Goal: Task Accomplishment & Management: Manage account settings

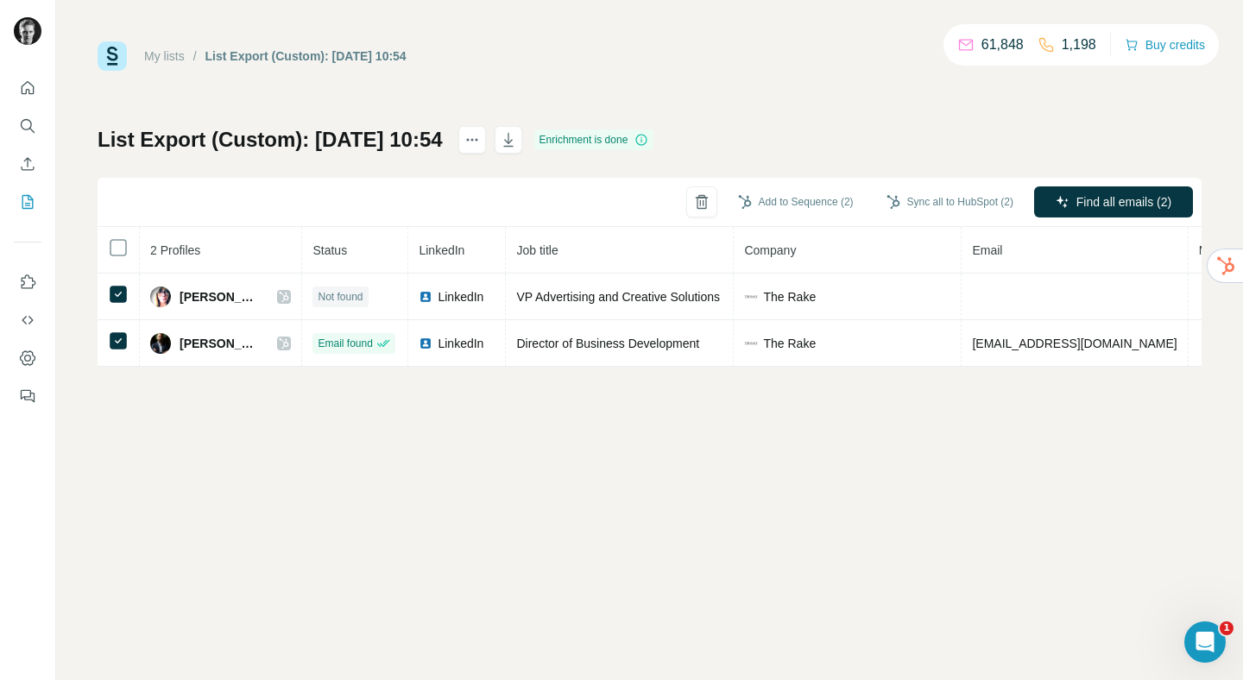
click at [174, 53] on link "My lists" at bounding box center [164, 56] width 41 height 14
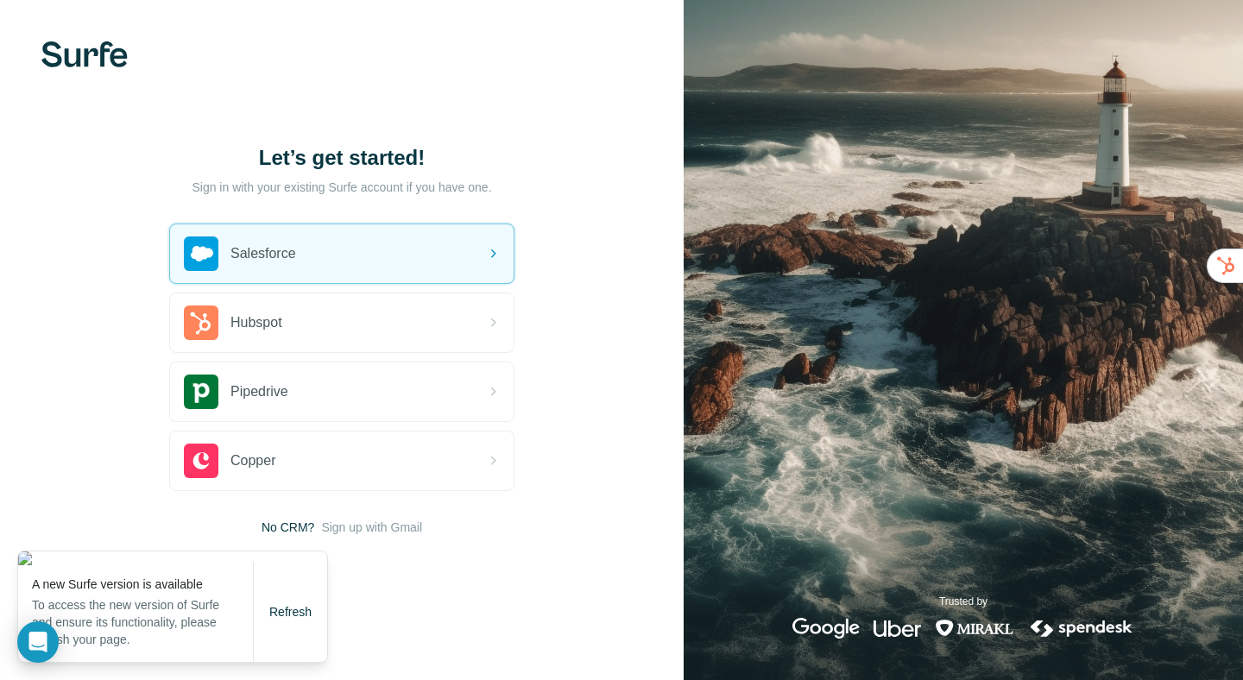
click at [42, 300] on div "Let’s get started! Sign in with your existing Surfe account if you have one. Sa…" at bounding box center [342, 340] width 684 height 680
click at [295, 623] on button "Refresh" at bounding box center [290, 612] width 66 height 31
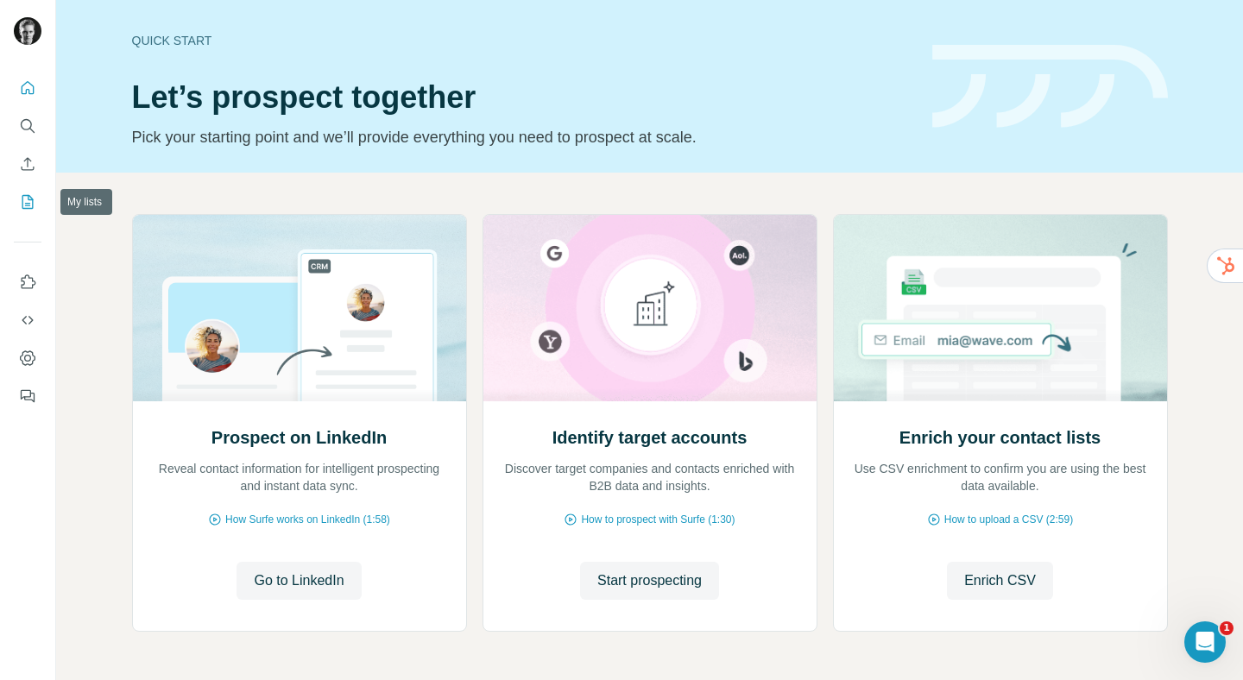
click at [26, 211] on button "My lists" at bounding box center [28, 201] width 28 height 31
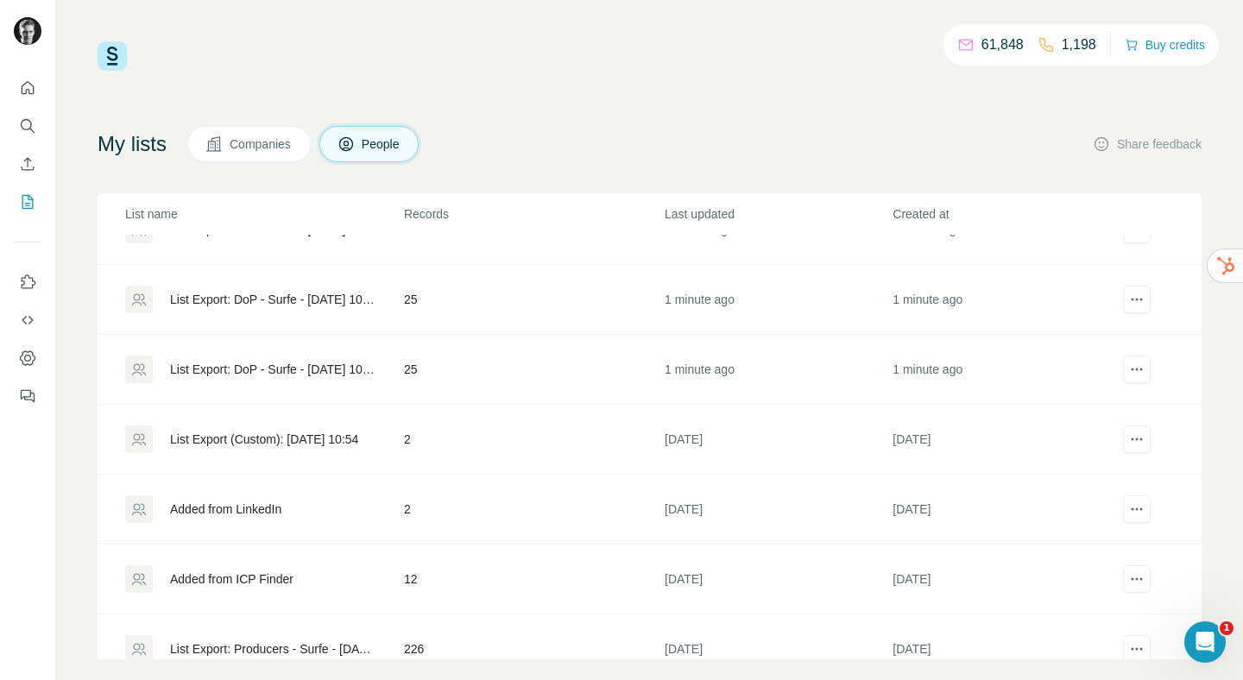
scroll to position [586, 0]
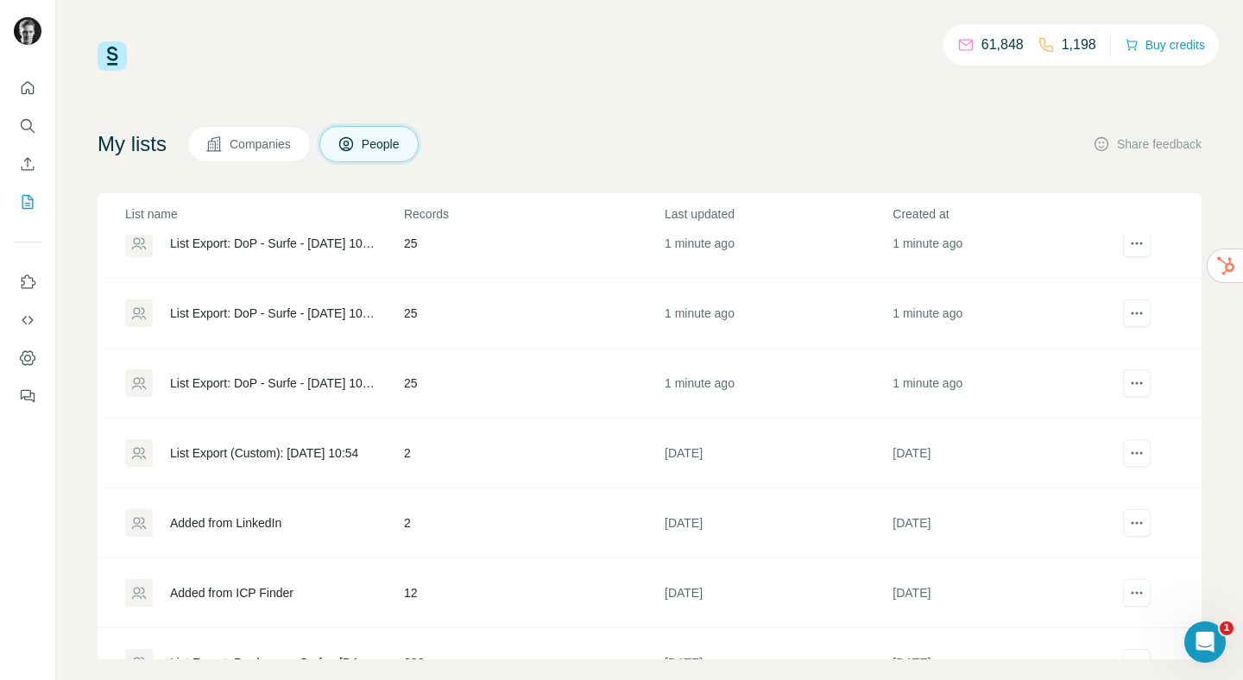
click at [303, 386] on div "List Export: DoP - Surfe - [DATE] 10:55" at bounding box center [272, 383] width 205 height 17
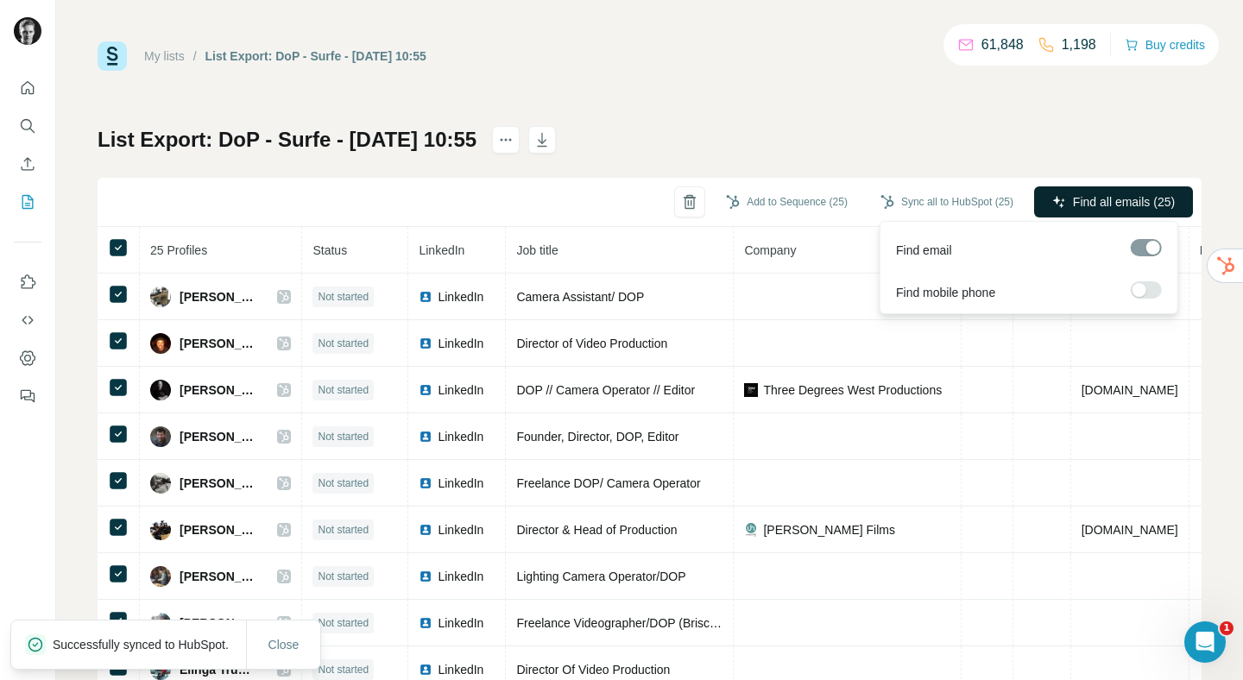
click at [1052, 203] on icon "button" at bounding box center [1059, 202] width 14 height 14
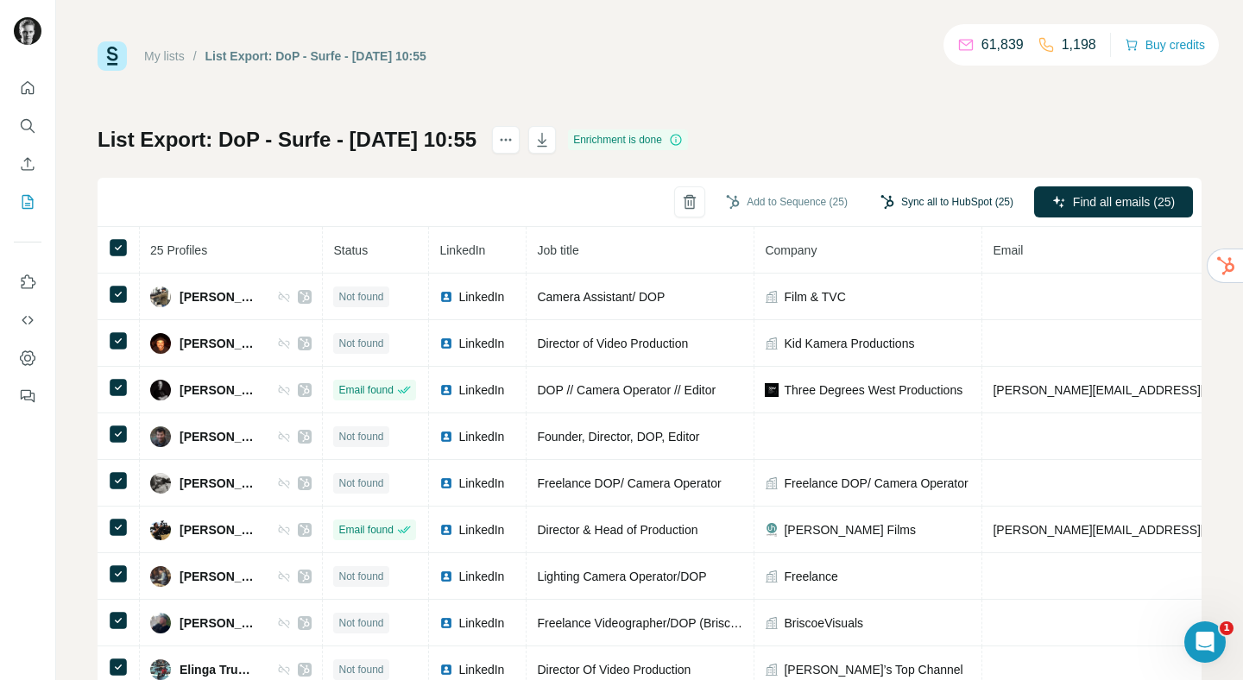
click at [886, 203] on button "Sync all to HubSpot (25)" at bounding box center [947, 202] width 157 height 26
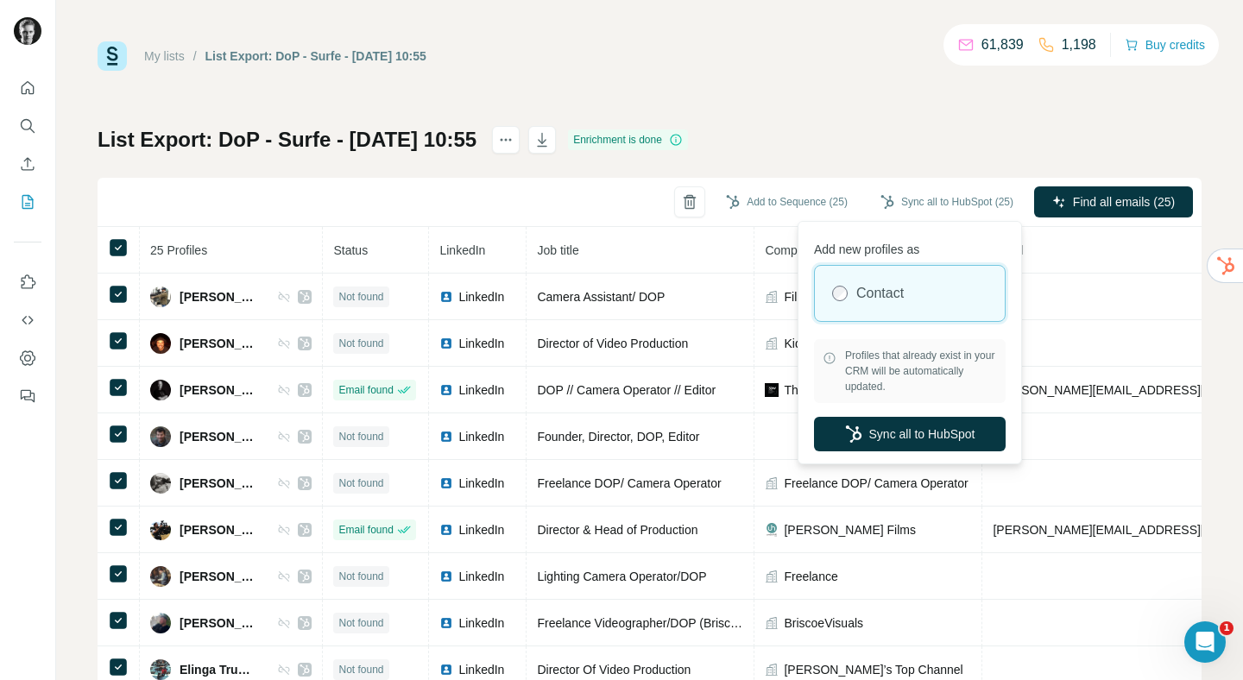
click at [875, 106] on div "My lists / List Export: DoP - Surfe - [DATE] 10:55 61,839 1,198 Buy credits Lis…" at bounding box center [650, 362] width 1104 height 642
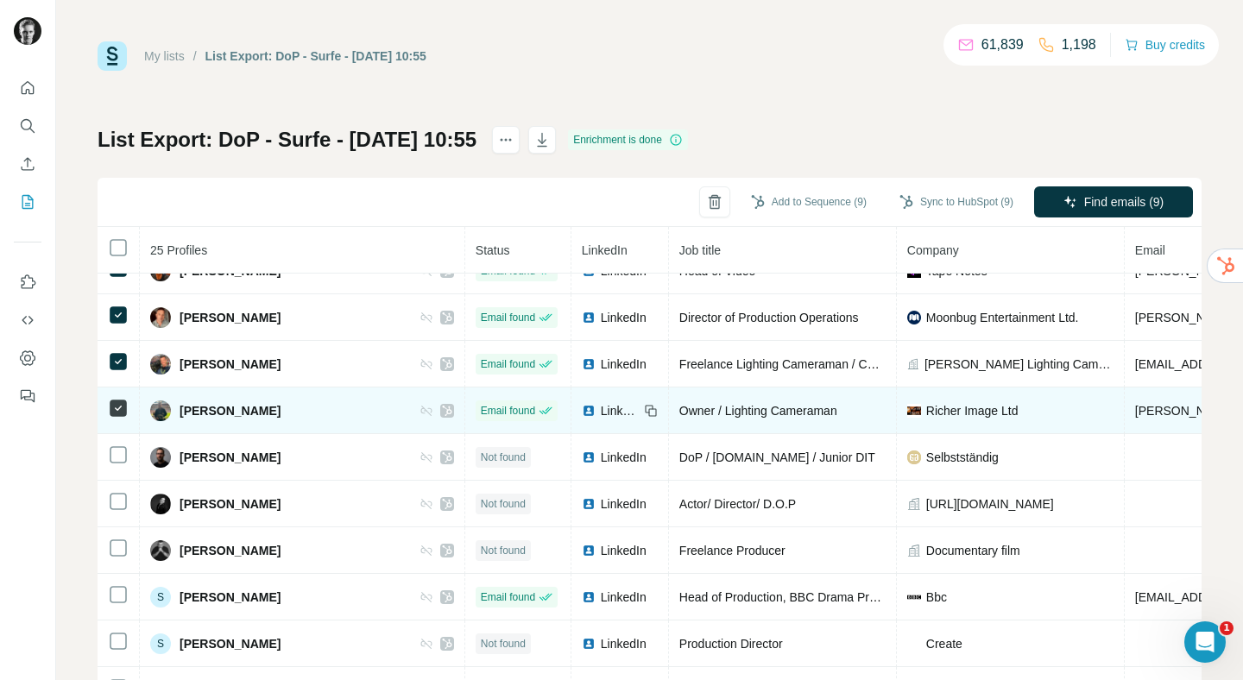
scroll to position [766, 0]
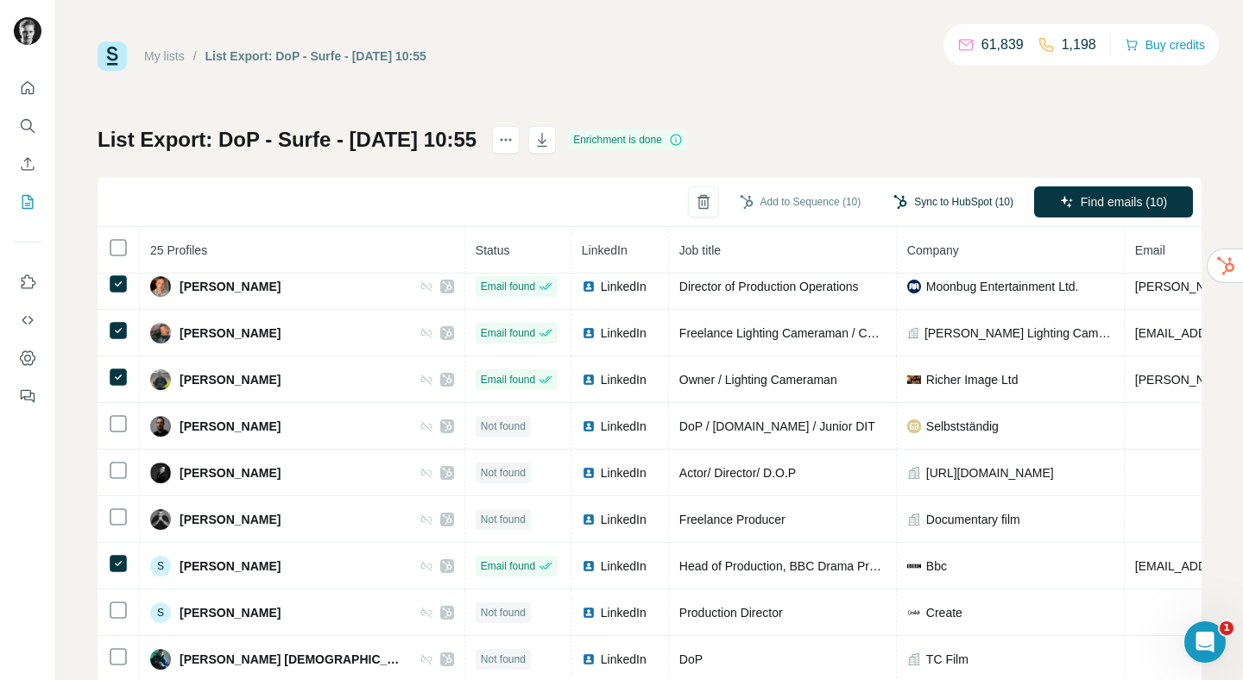
click at [932, 205] on button "Sync to HubSpot (10)" at bounding box center [954, 202] width 144 height 26
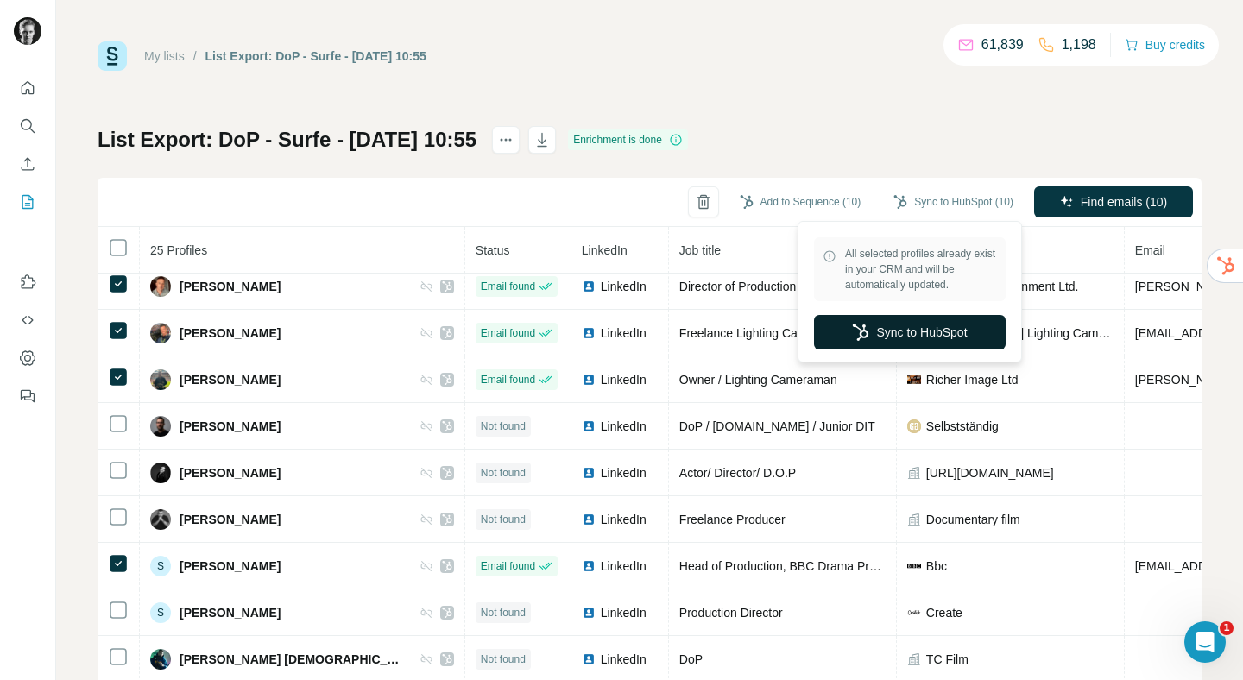
click at [903, 335] on button "Sync to HubSpot" at bounding box center [910, 332] width 192 height 35
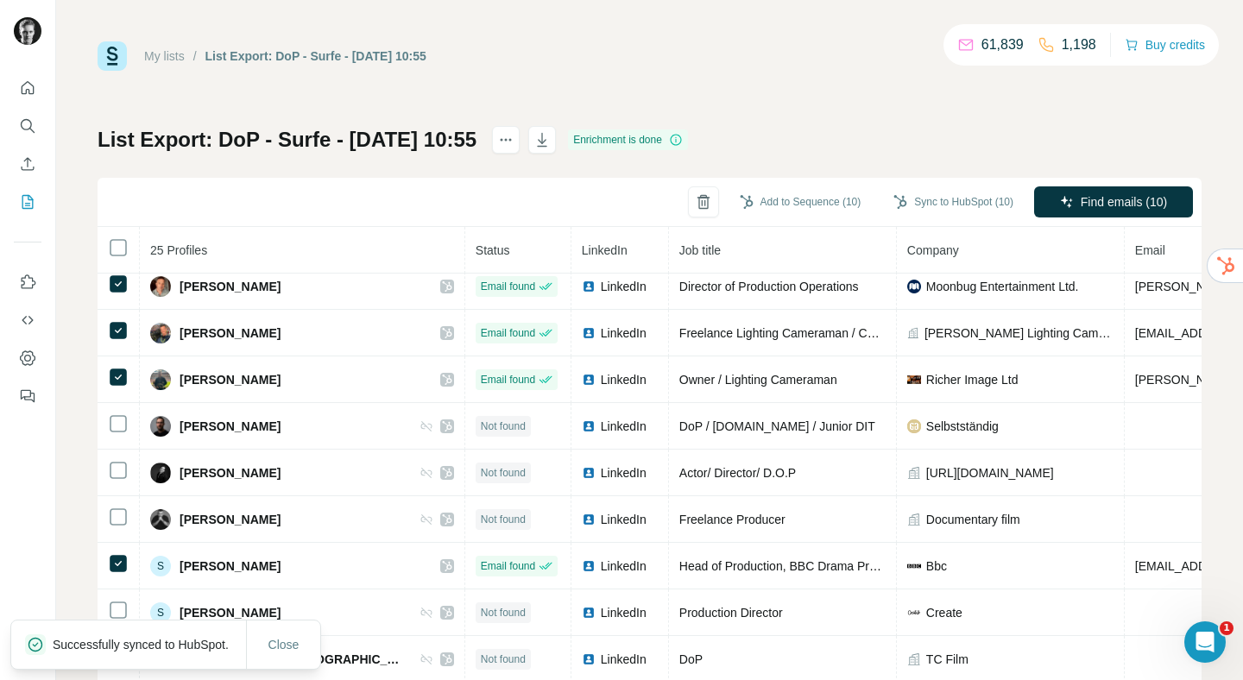
click at [171, 57] on link "My lists" at bounding box center [164, 56] width 41 height 14
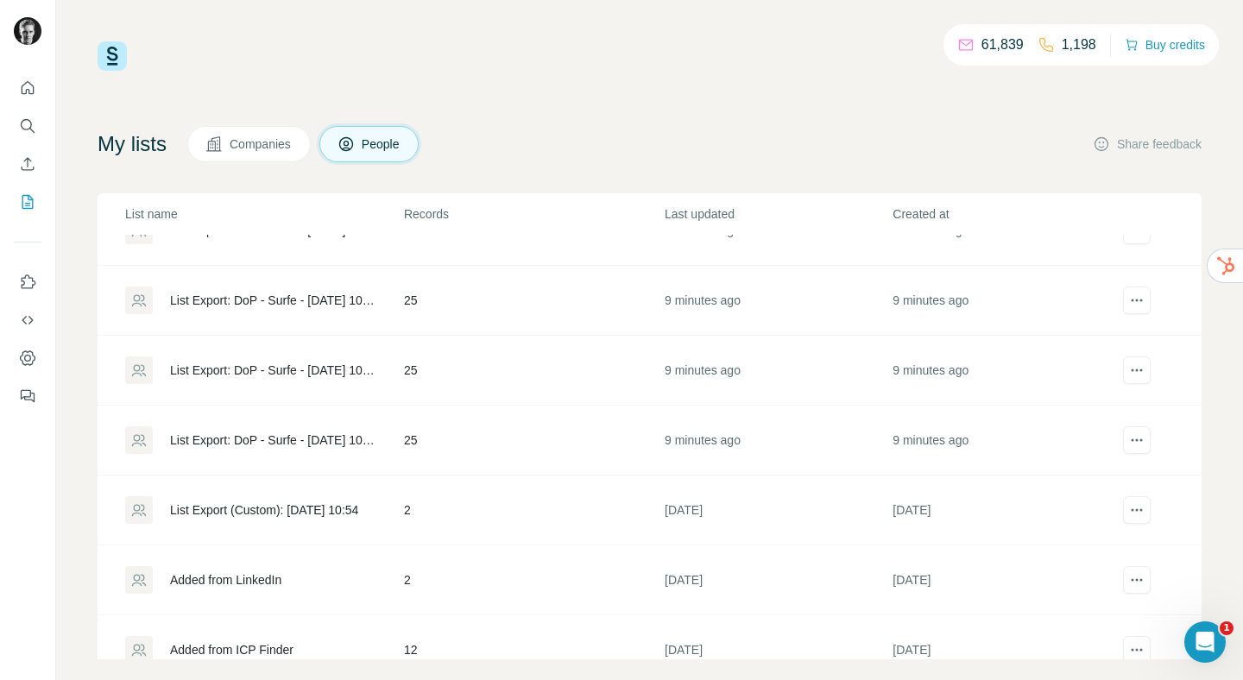
scroll to position [667, 0]
click at [304, 377] on div "List Export: DoP - Surfe - [DATE] 10:55" at bounding box center [272, 372] width 205 height 17
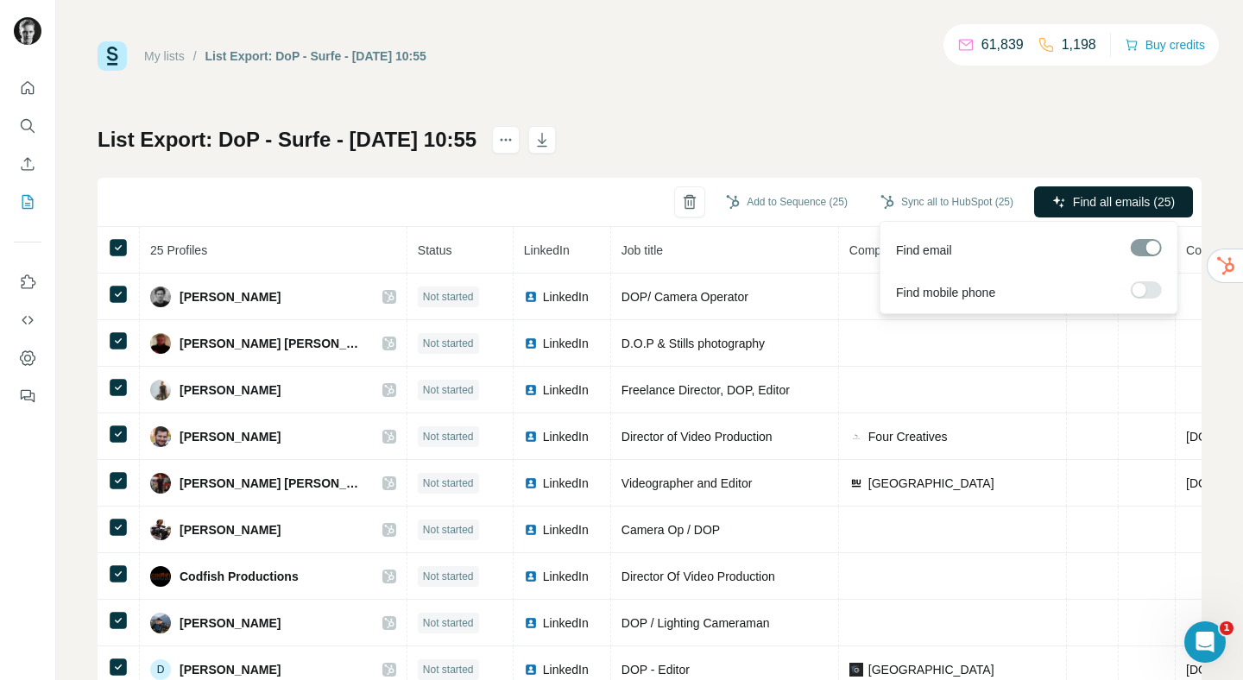
click at [1061, 211] on button "Find all emails (25)" at bounding box center [1113, 201] width 159 height 31
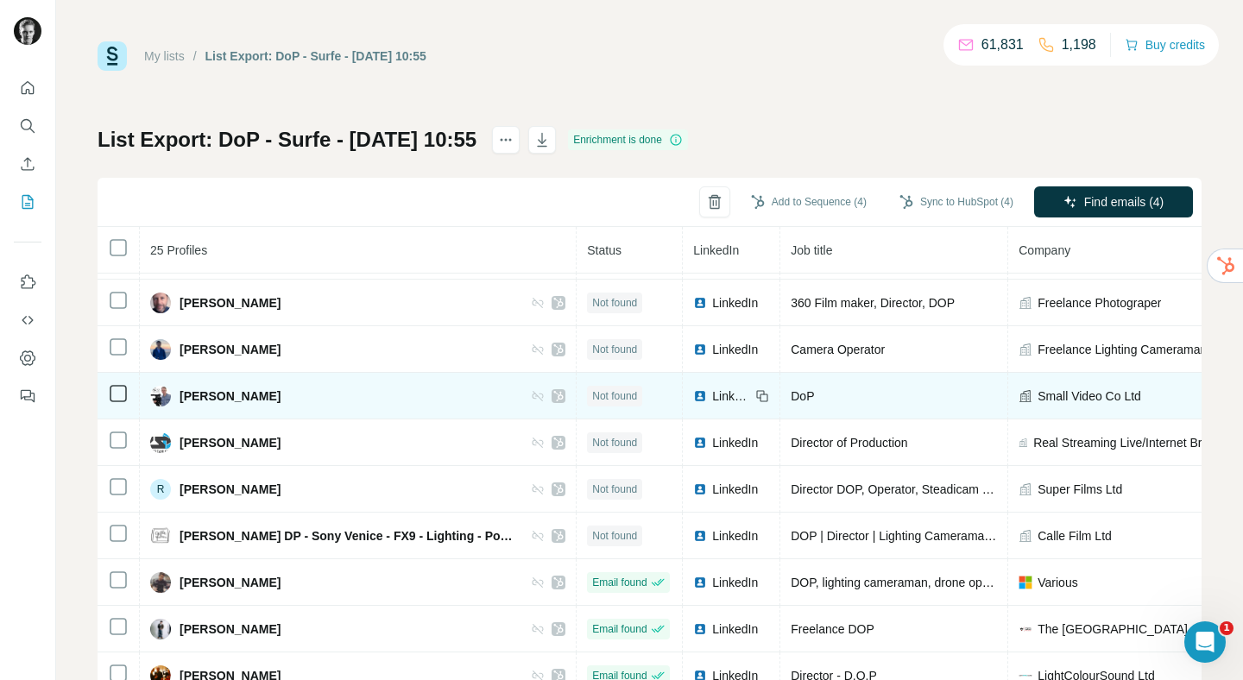
scroll to position [766, 0]
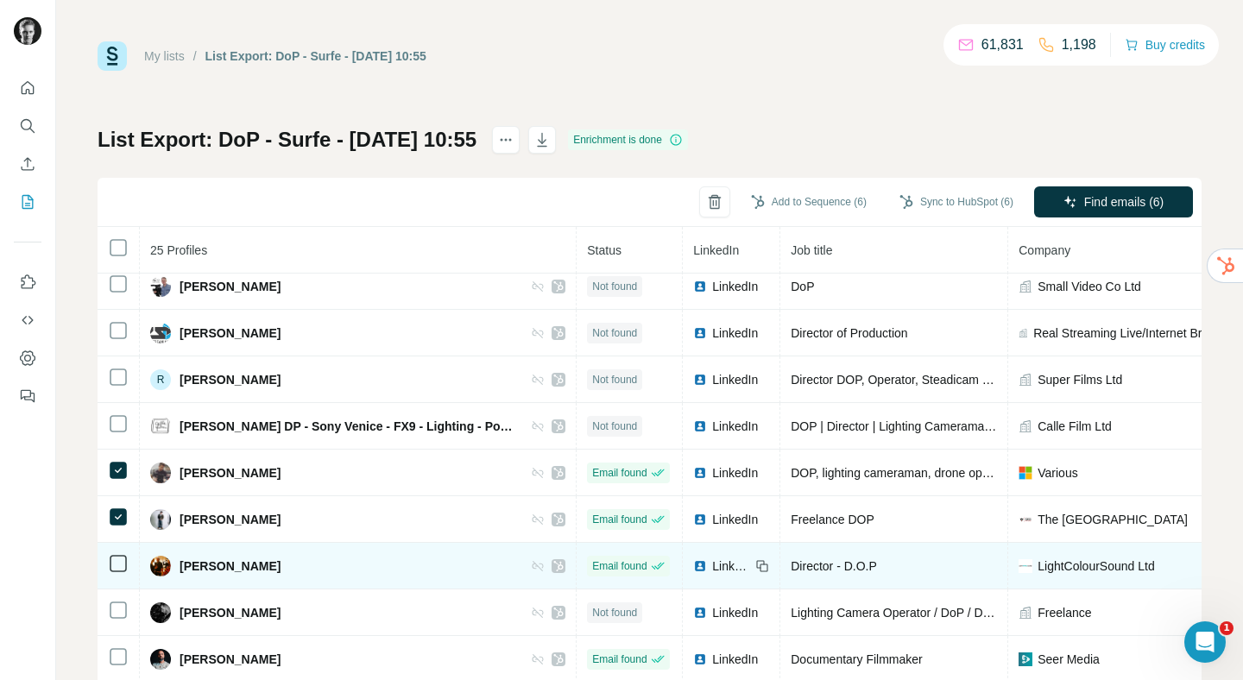
click at [117, 553] on icon at bounding box center [118, 563] width 21 height 21
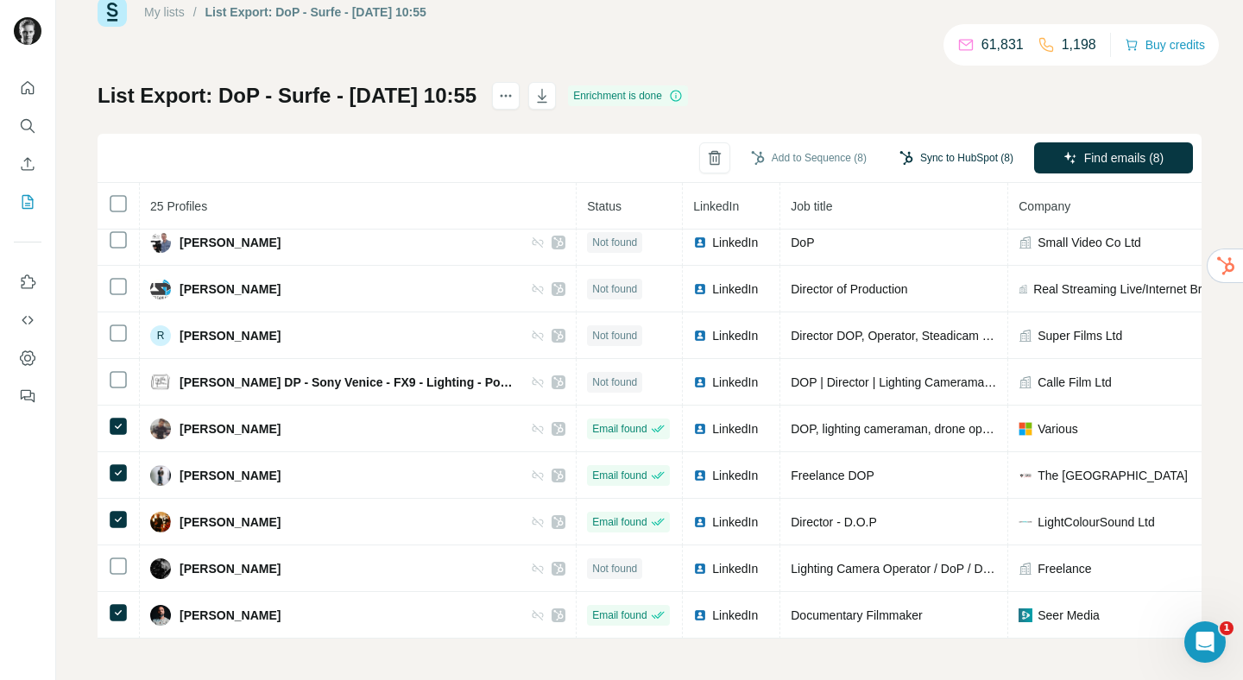
click at [931, 164] on button "Sync to HubSpot (8)" at bounding box center [957, 158] width 138 height 26
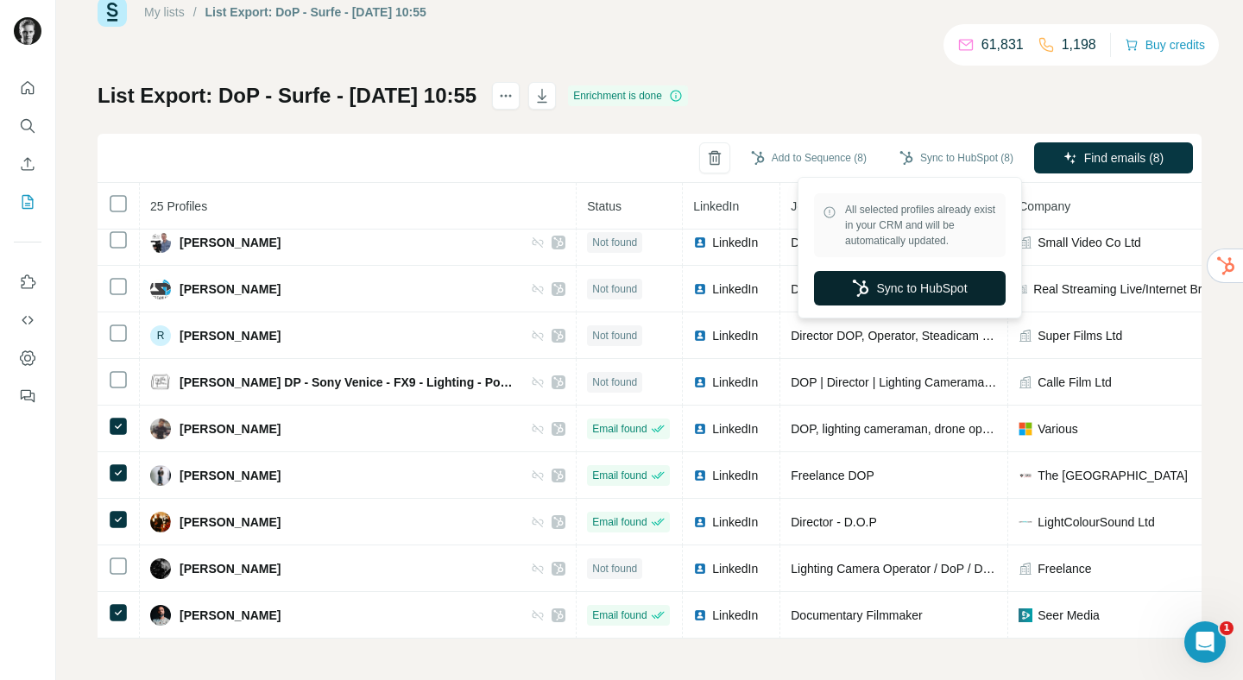
click at [904, 292] on button "Sync to HubSpot" at bounding box center [910, 288] width 192 height 35
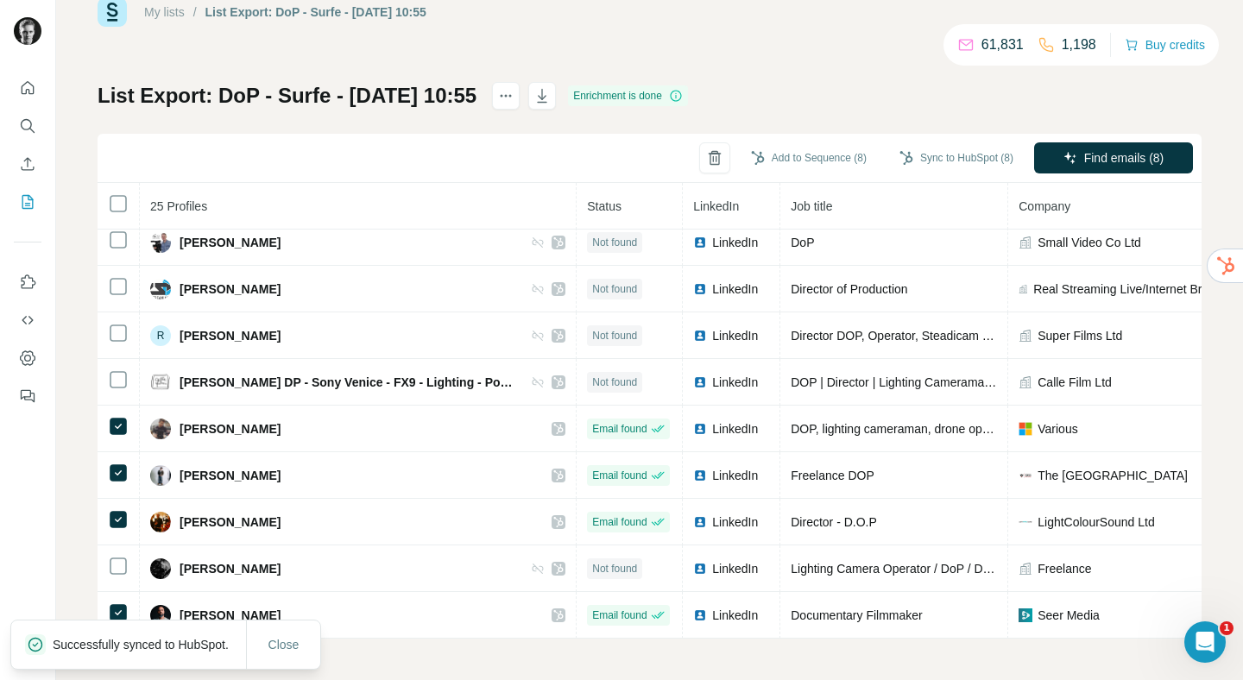
click at [177, 16] on link "My lists" at bounding box center [164, 12] width 41 height 14
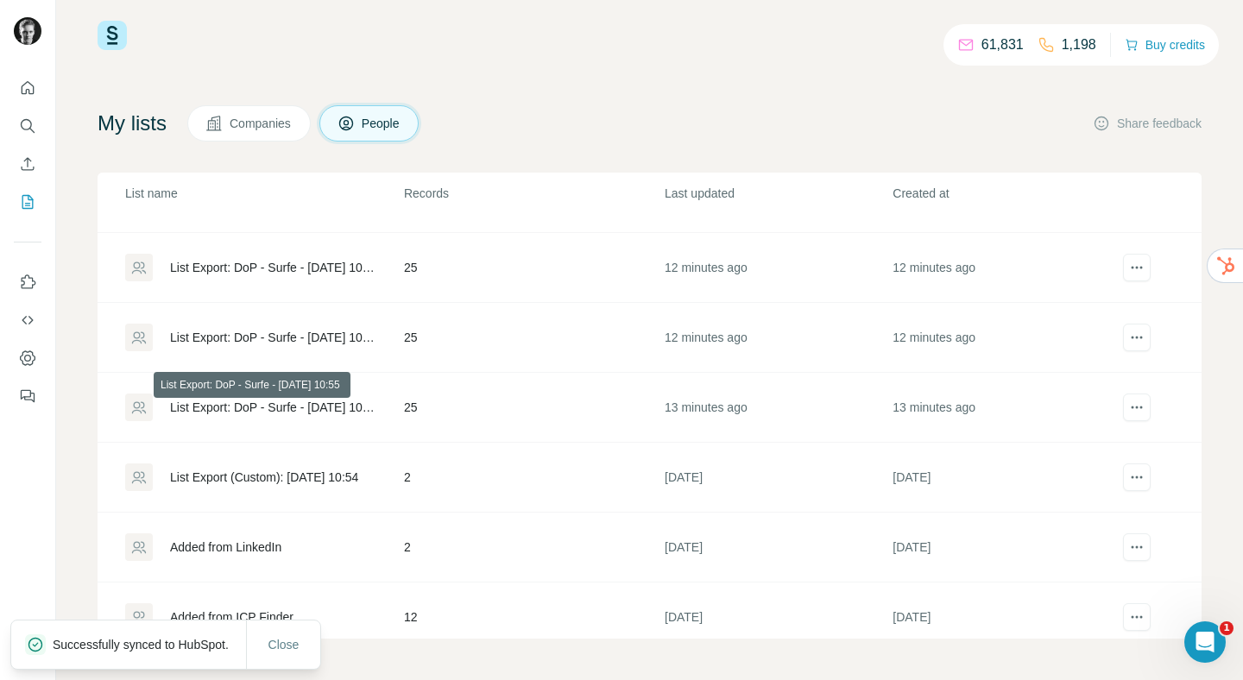
scroll to position [631, 0]
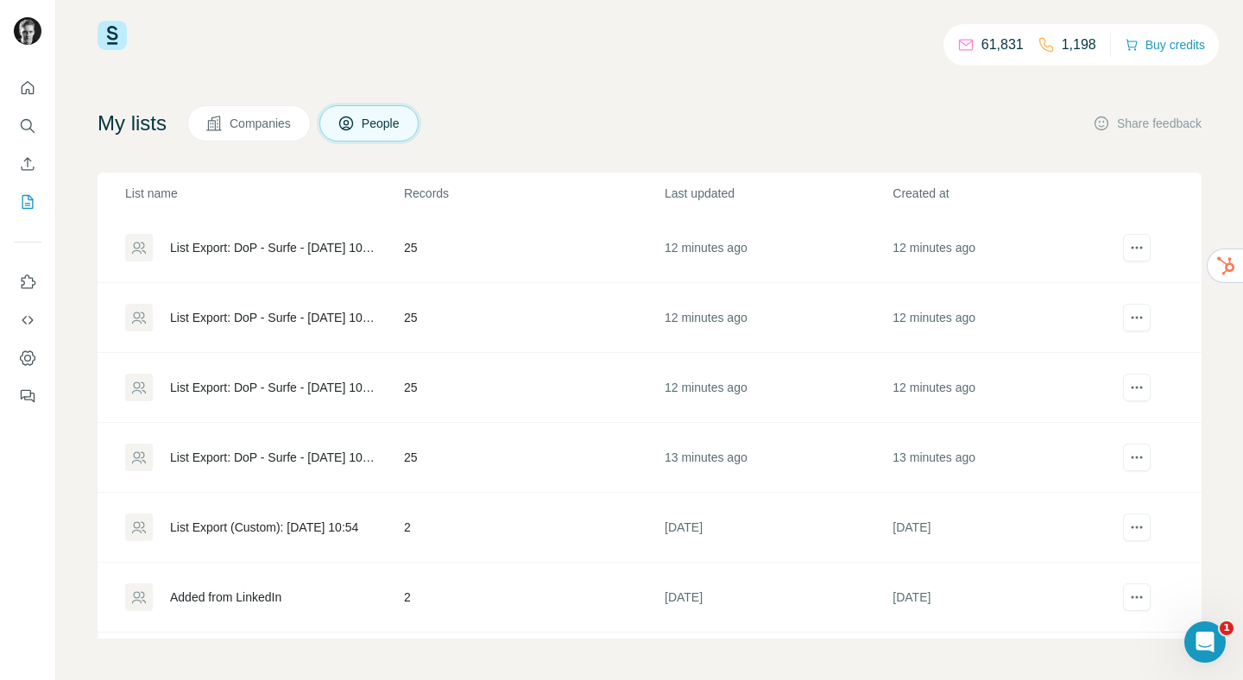
click at [301, 315] on div "List Export: DoP - Surfe - [DATE] 10:55" at bounding box center [272, 317] width 205 height 17
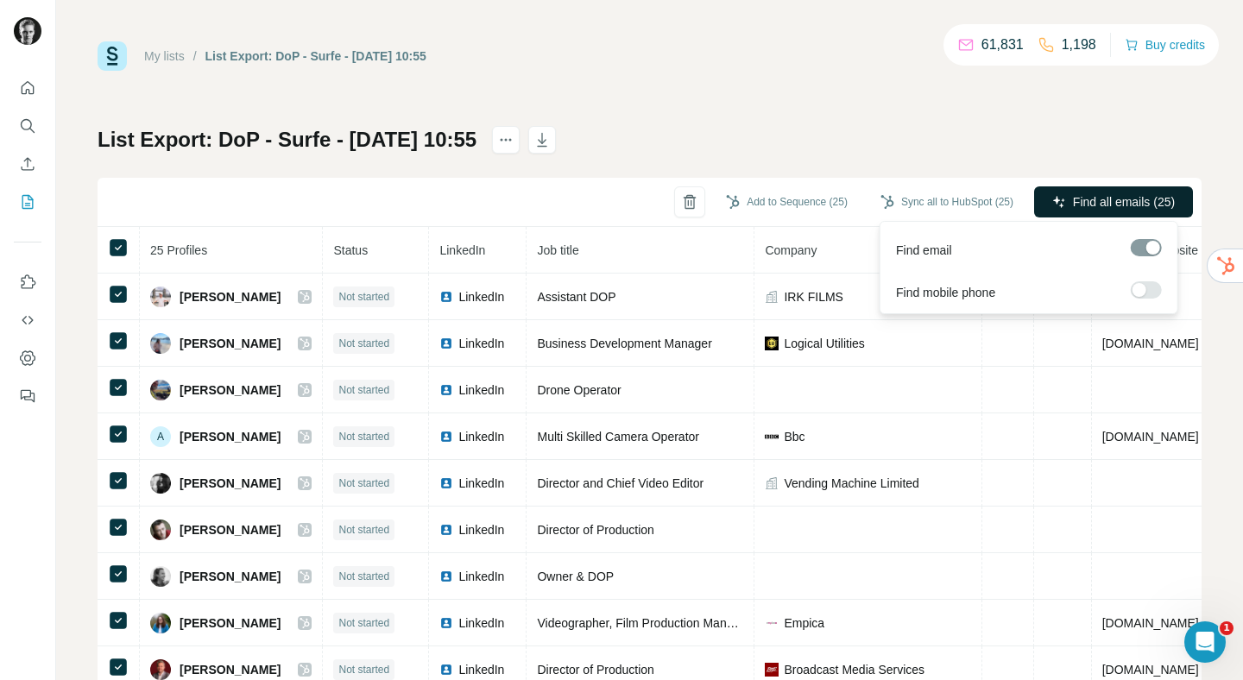
click at [1053, 205] on icon "button" at bounding box center [1058, 201] width 11 height 11
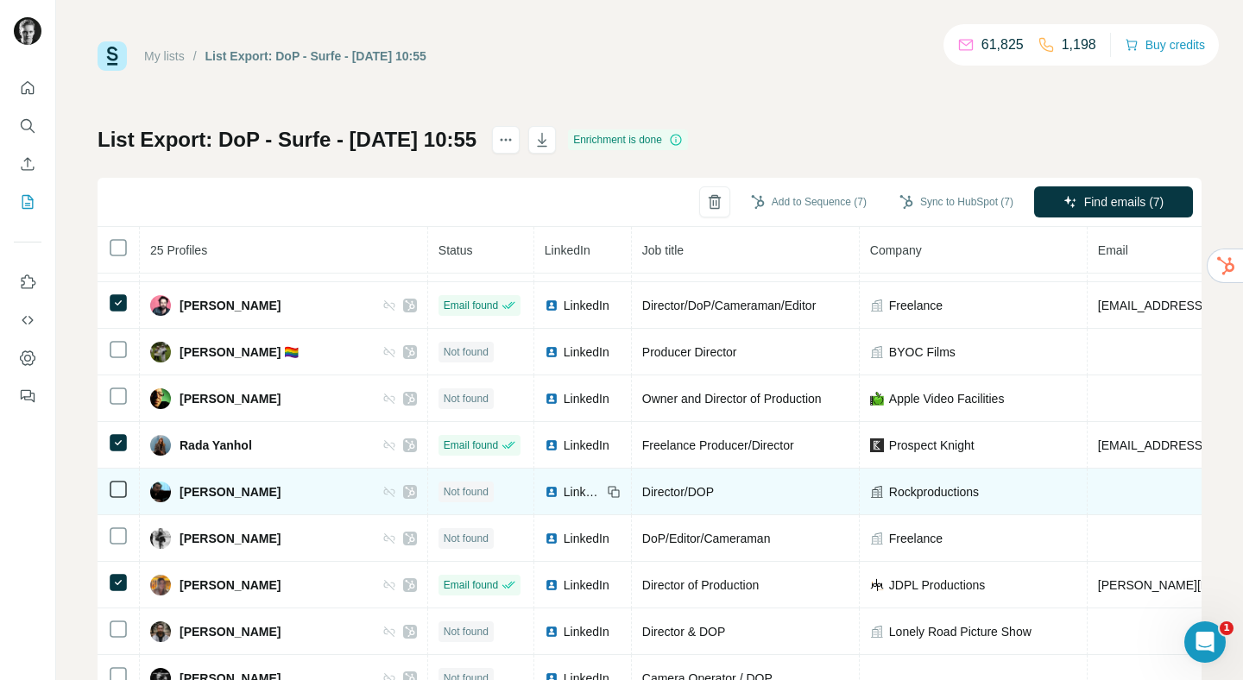
scroll to position [766, 0]
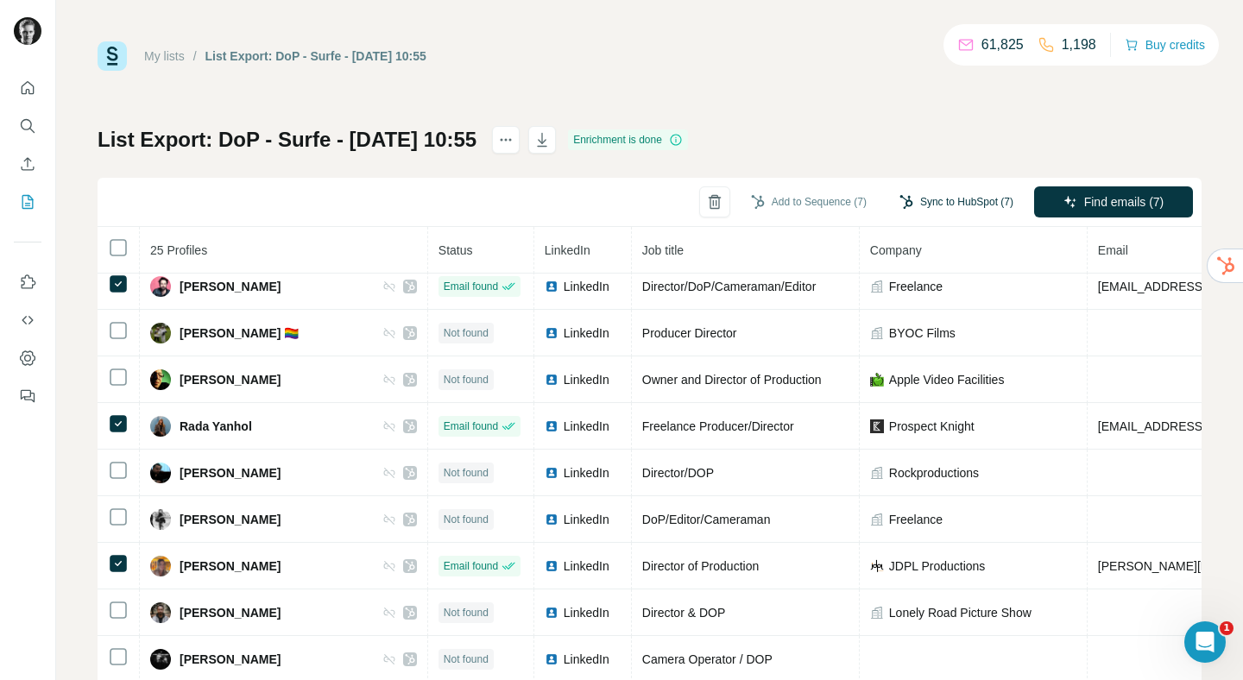
click at [950, 194] on button "Sync to HubSpot (7)" at bounding box center [957, 202] width 138 height 26
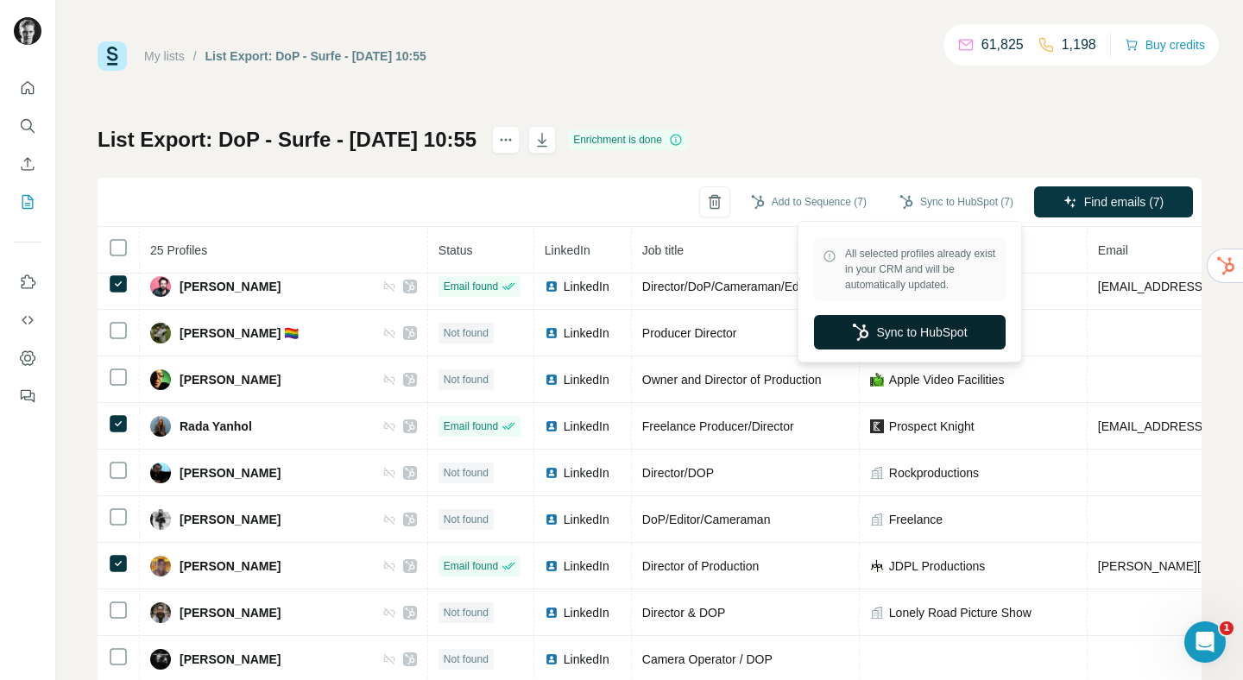
click at [904, 331] on button "Sync to HubSpot" at bounding box center [910, 332] width 192 height 35
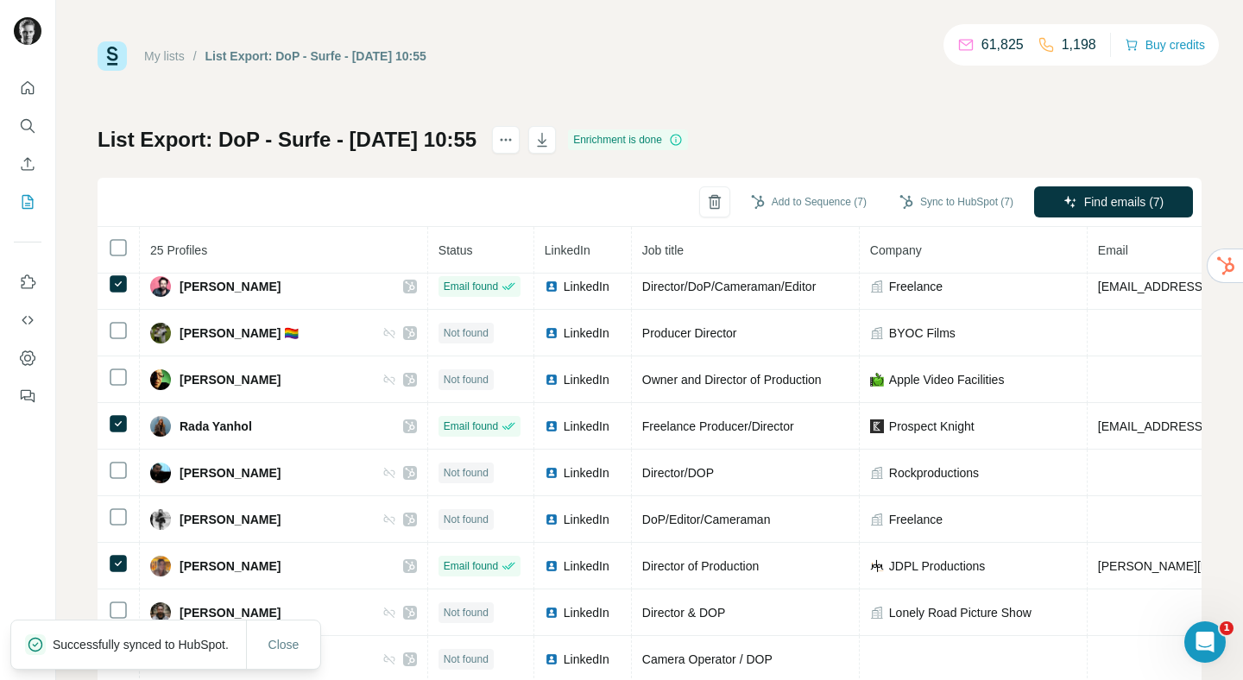
click at [173, 56] on link "My lists" at bounding box center [164, 56] width 41 height 14
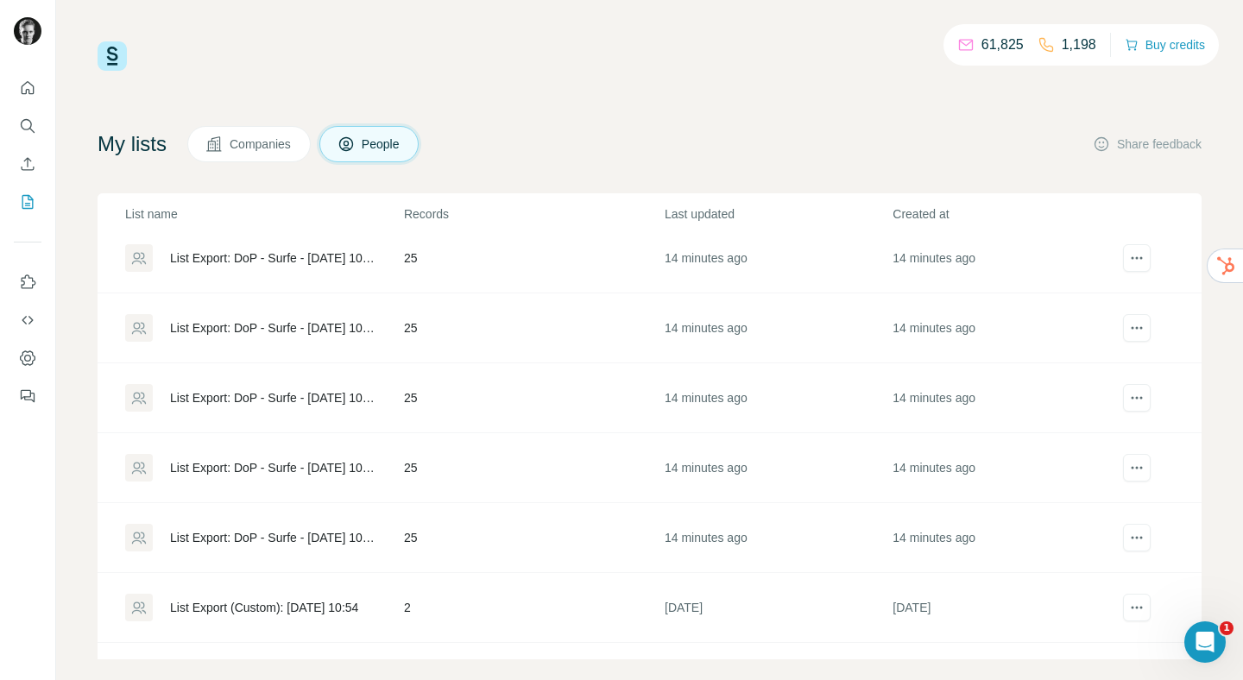
scroll to position [551, 0]
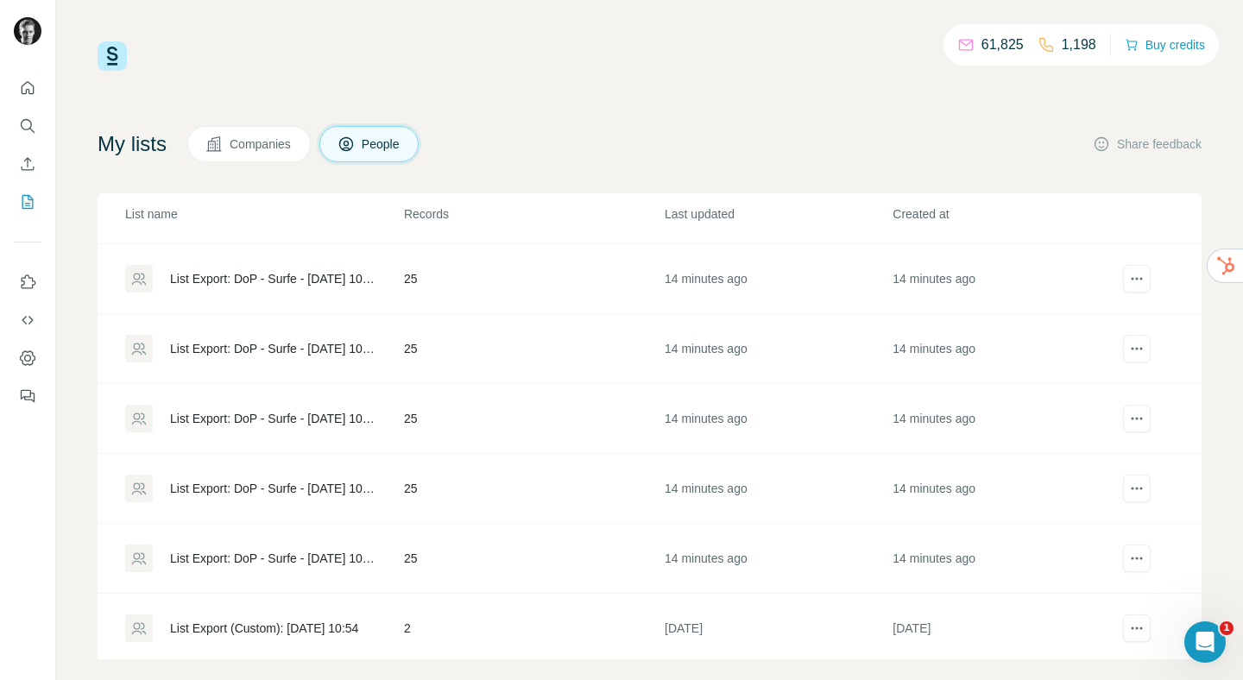
click at [324, 351] on div "List Export: DoP - Surfe - [DATE] 10:55" at bounding box center [272, 348] width 205 height 17
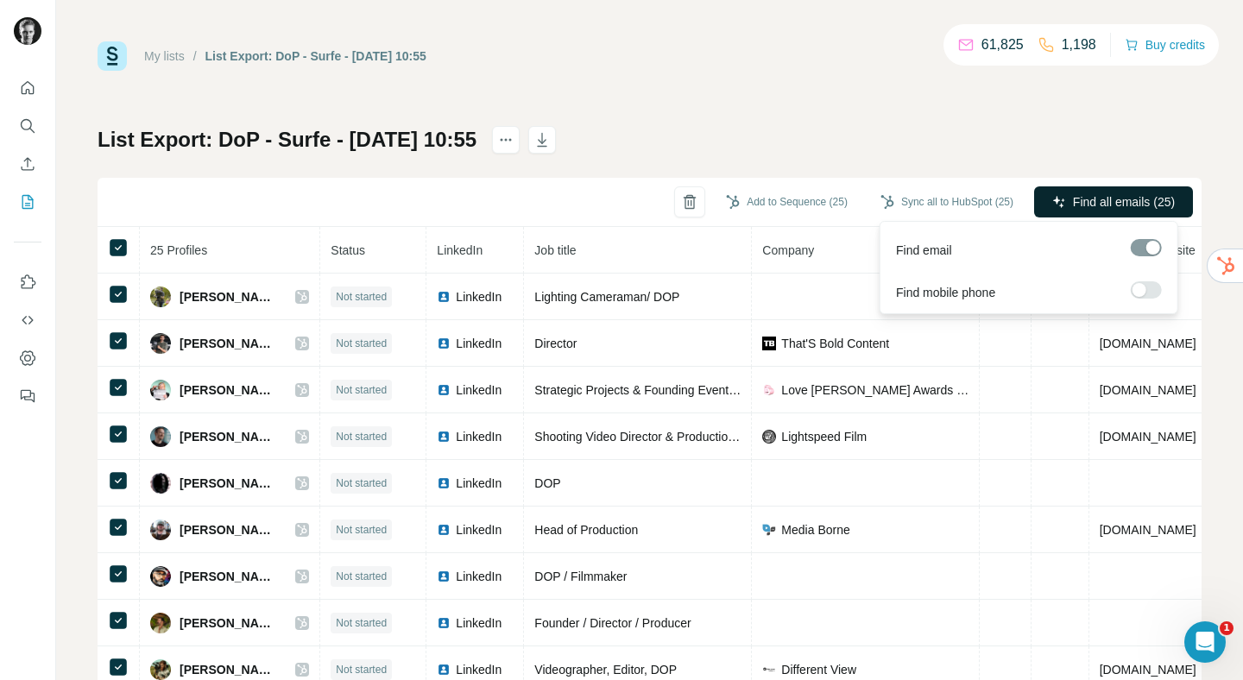
click at [1078, 191] on button "Find all emails (25)" at bounding box center [1113, 201] width 159 height 31
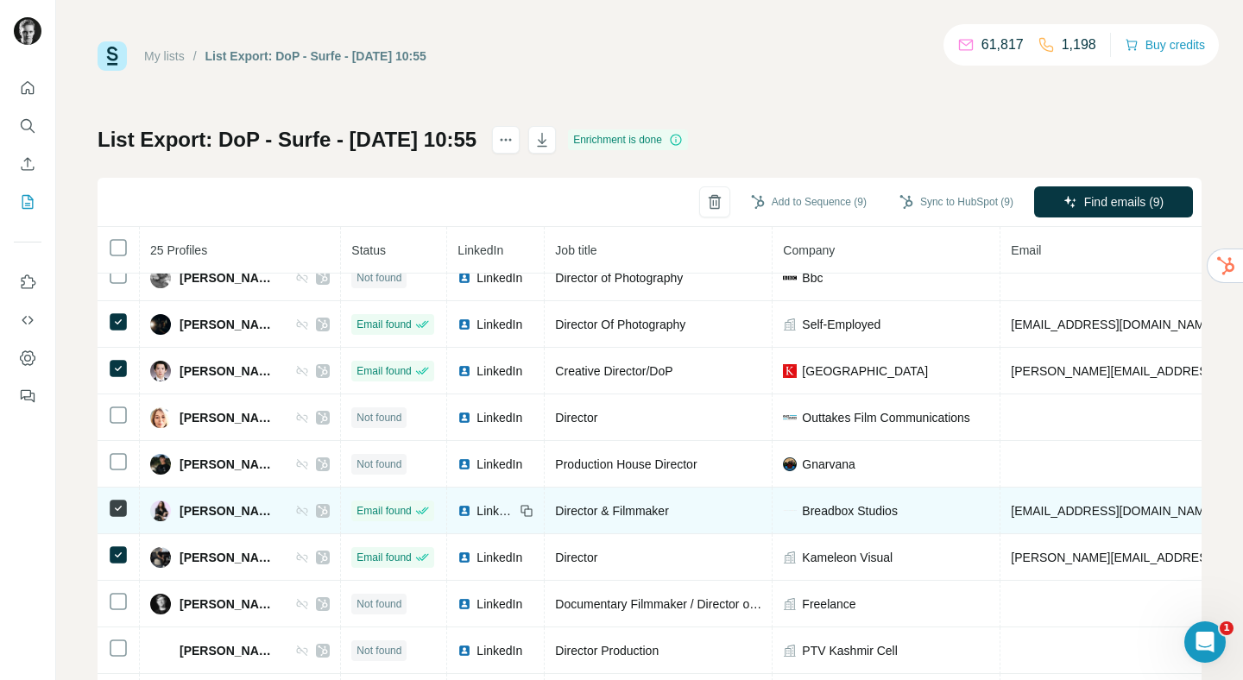
scroll to position [766, 0]
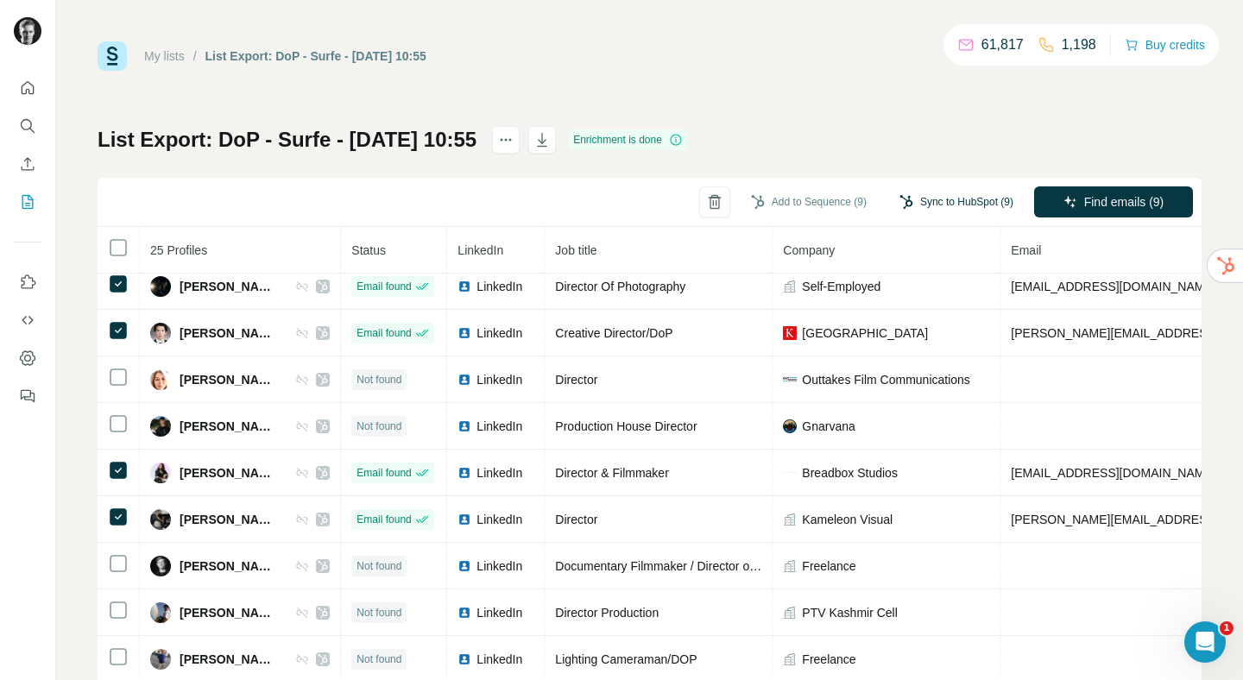
click at [925, 211] on button "Sync to HubSpot (9)" at bounding box center [957, 202] width 138 height 26
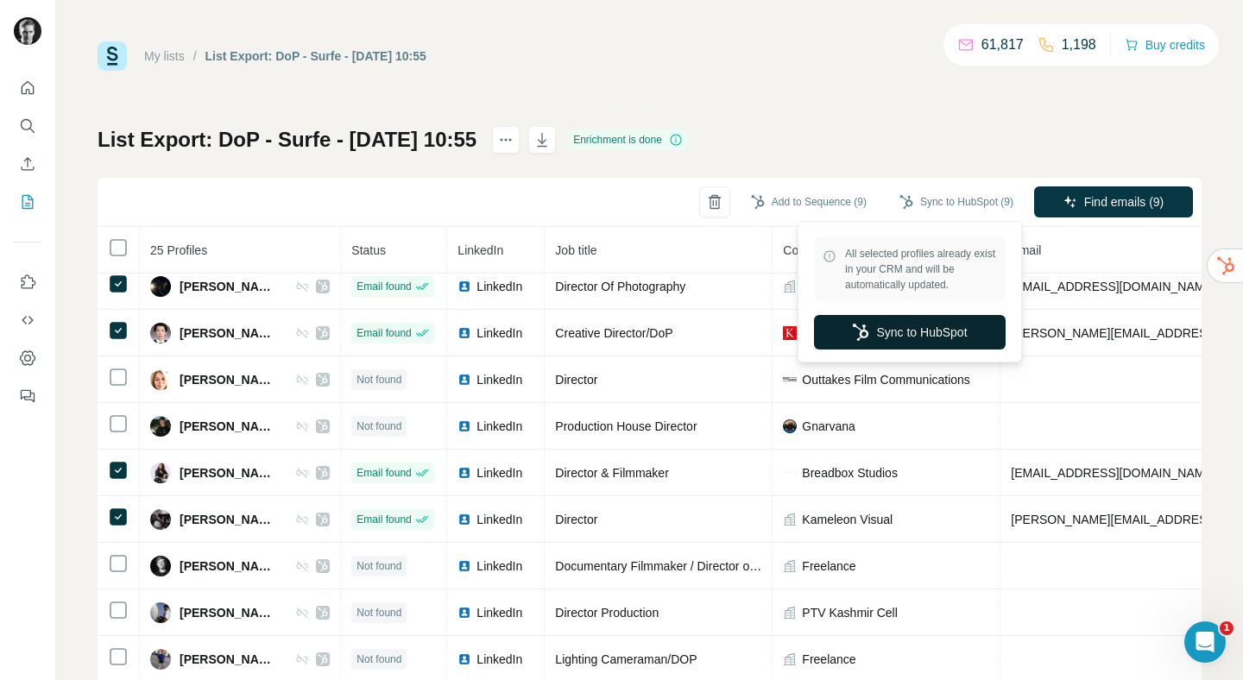
click at [905, 334] on button "Sync to HubSpot" at bounding box center [910, 332] width 192 height 35
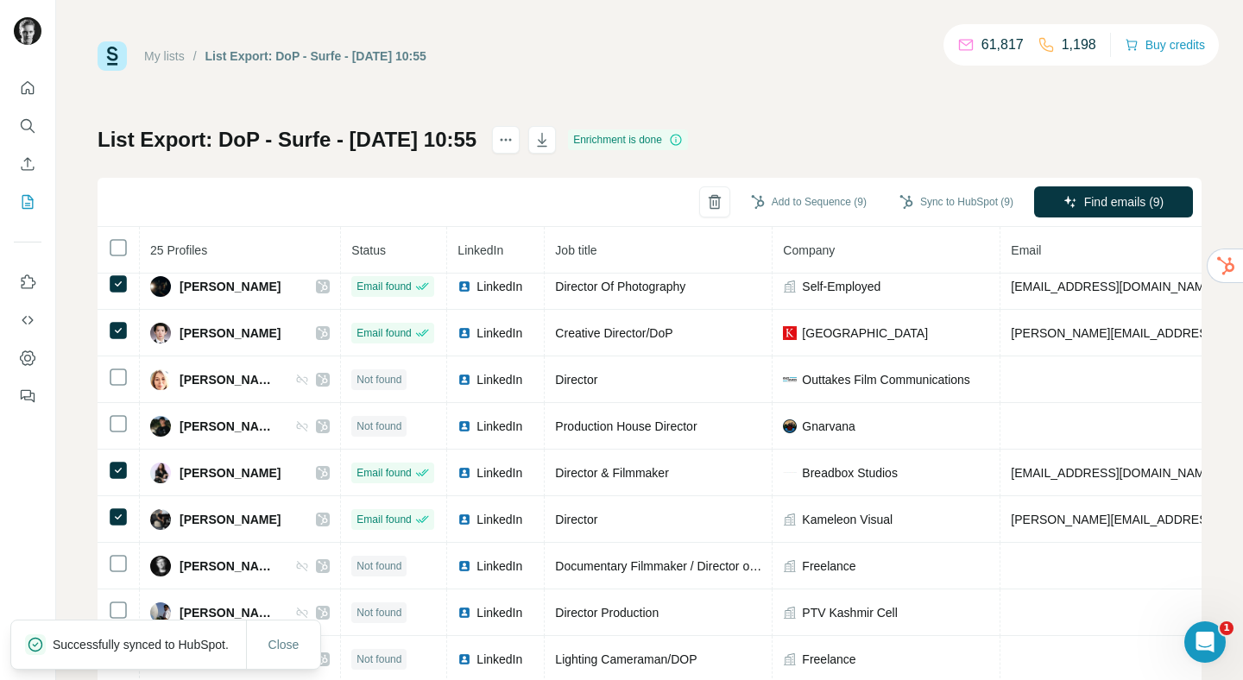
click at [155, 54] on link "My lists" at bounding box center [164, 56] width 41 height 14
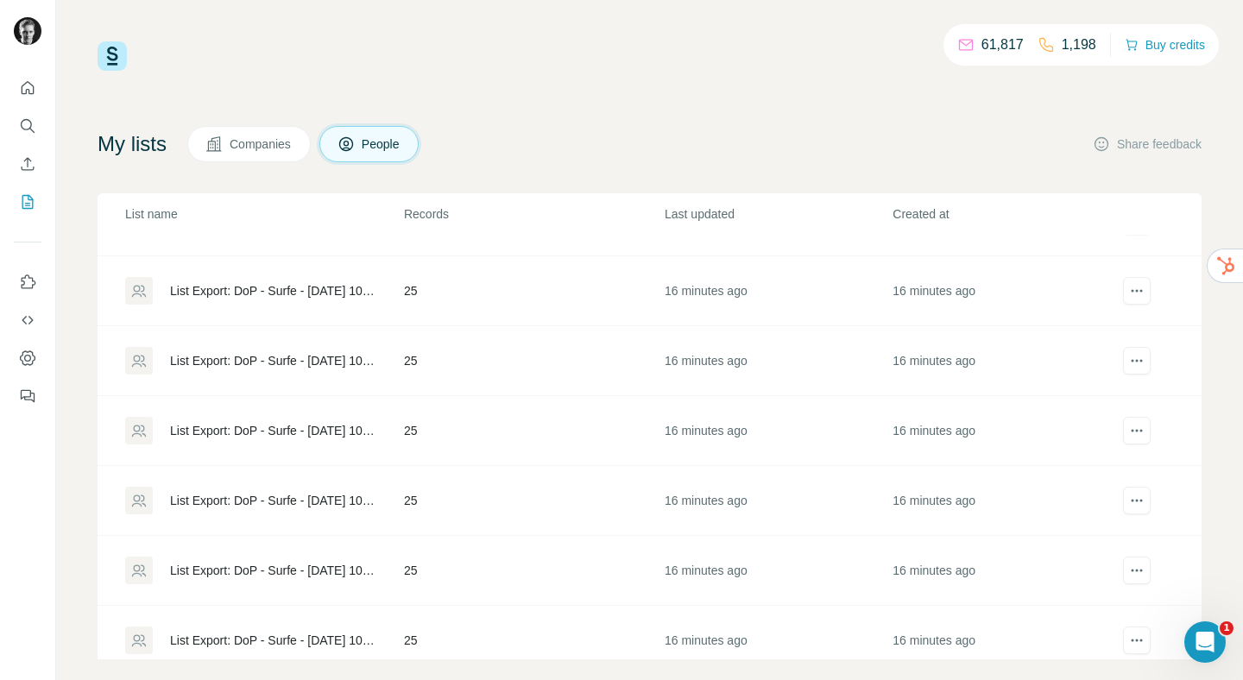
scroll to position [443, 0]
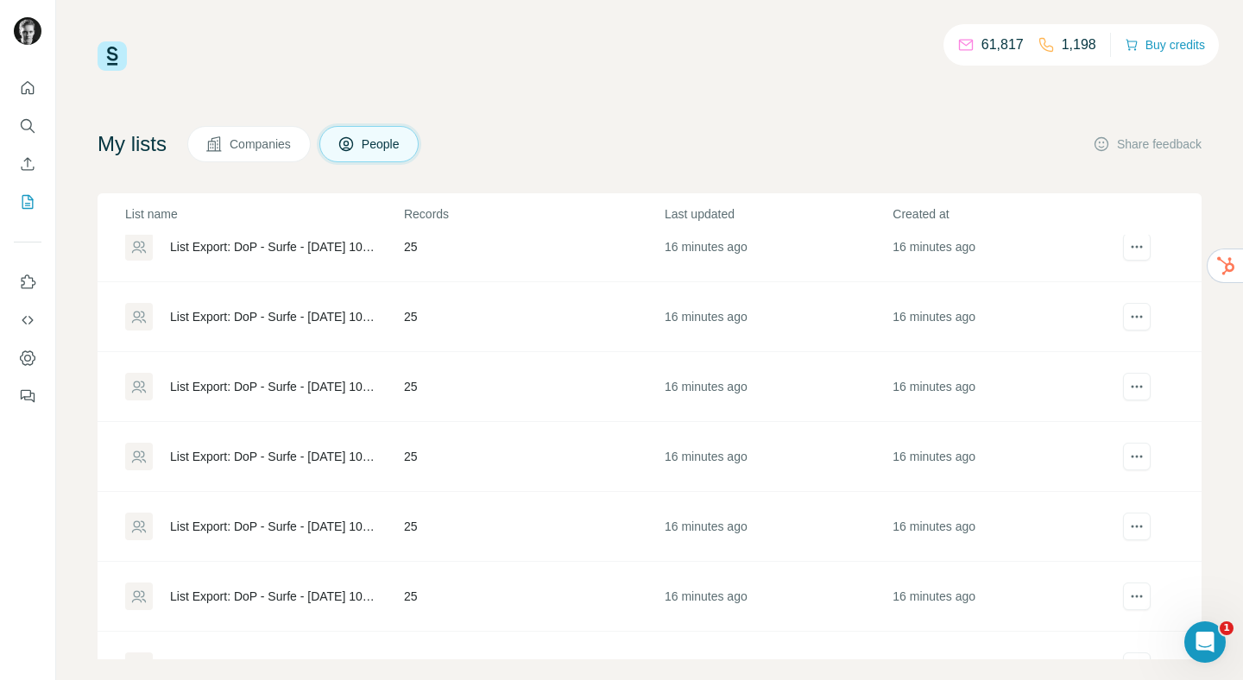
click at [330, 384] on div "List Export: DoP - Surfe - [DATE] 10:55" at bounding box center [272, 386] width 205 height 17
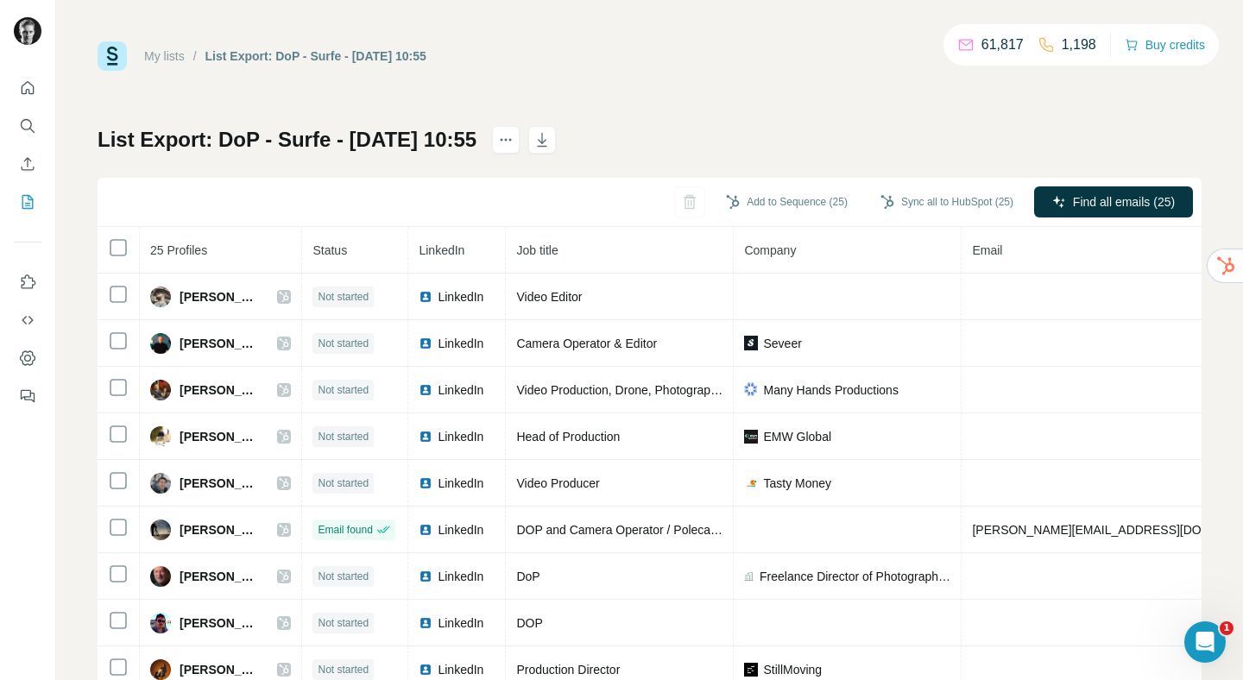
click at [174, 58] on link "My lists" at bounding box center [164, 56] width 41 height 14
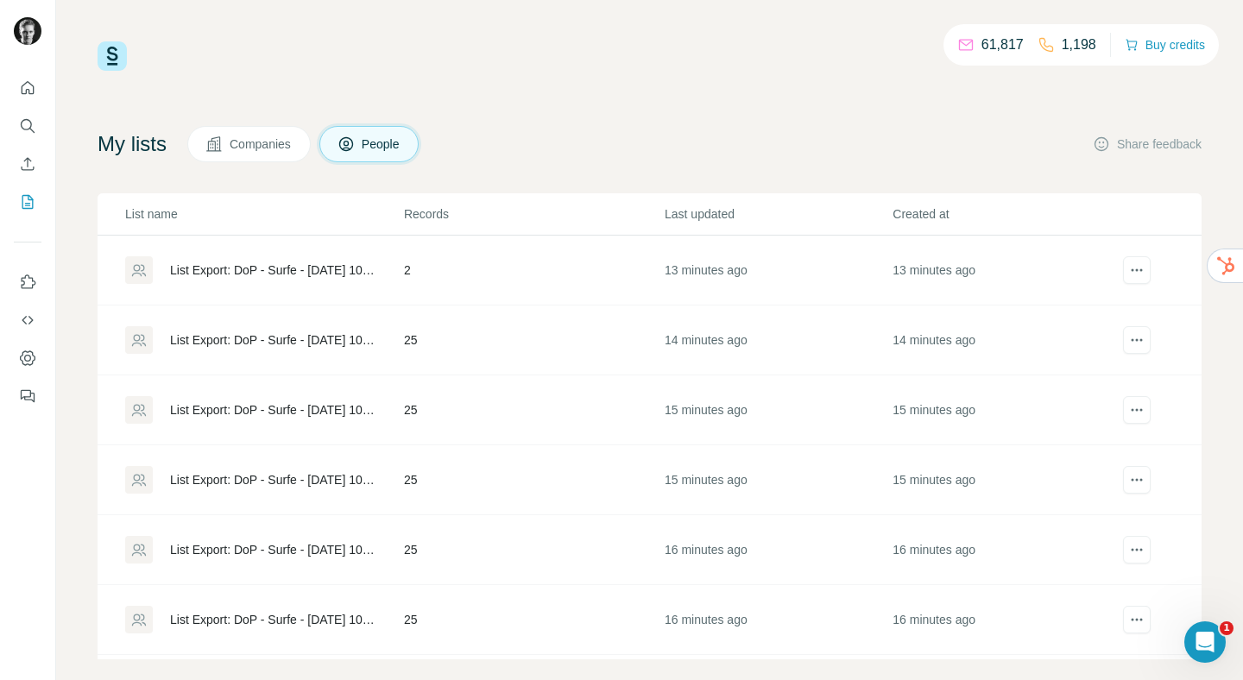
click at [292, 405] on div "List Export: DoP - Surfe - [DATE] 10:56" at bounding box center [272, 409] width 205 height 17
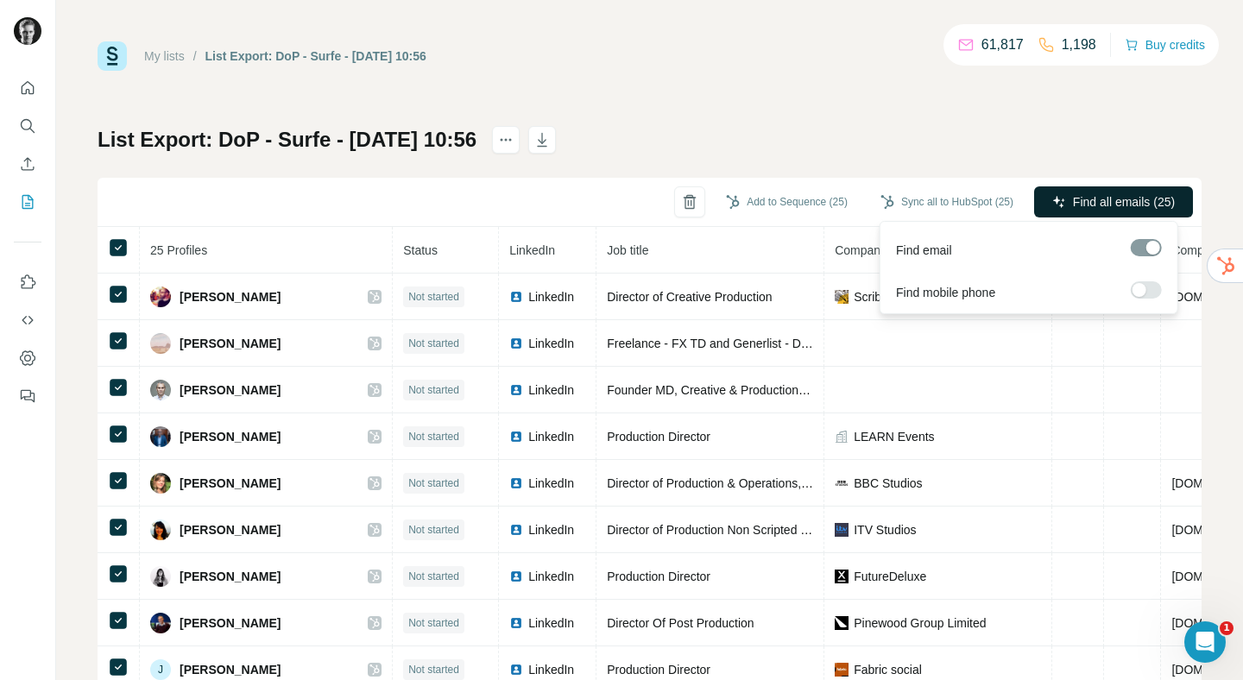
click at [1073, 205] on span "Find all emails (25)" at bounding box center [1124, 201] width 102 height 17
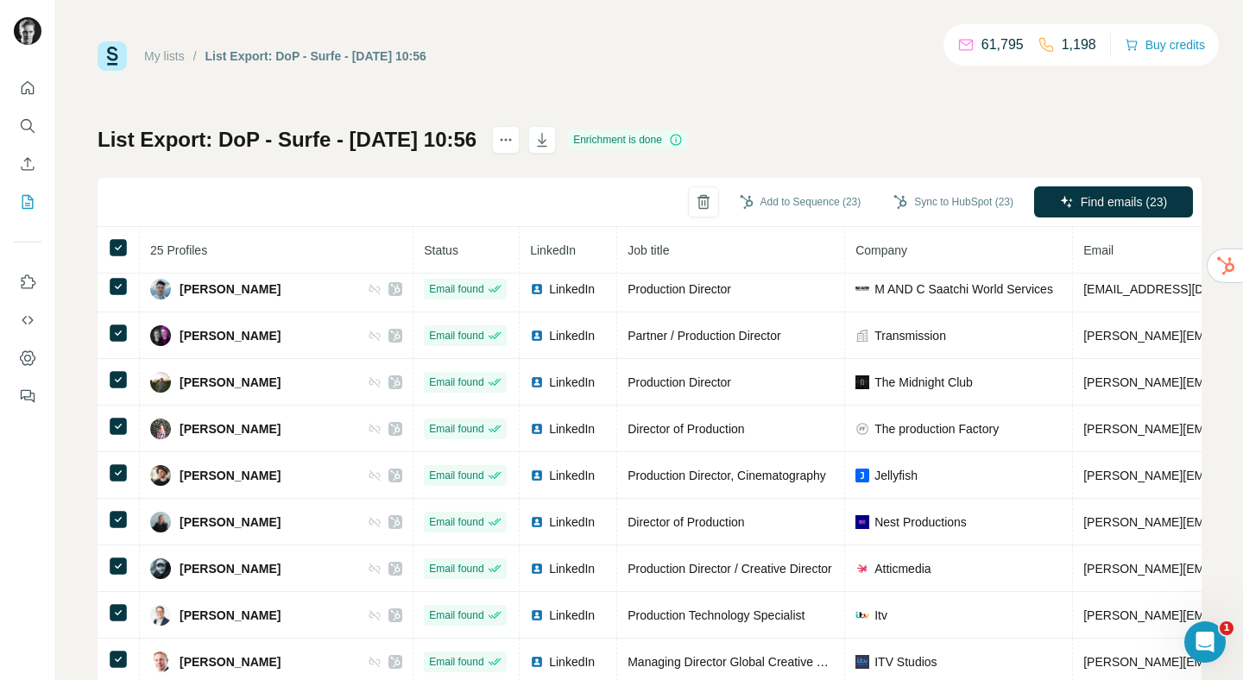
scroll to position [766, 0]
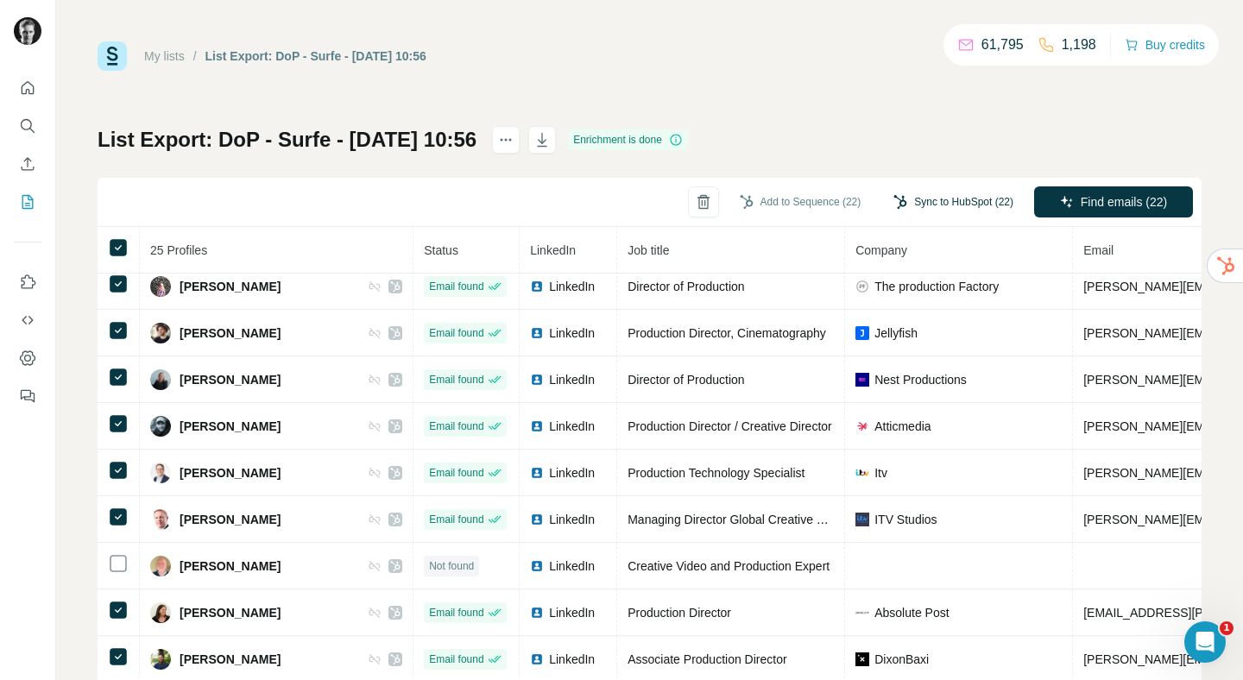
click at [968, 208] on button "Sync to HubSpot (22)" at bounding box center [954, 202] width 144 height 26
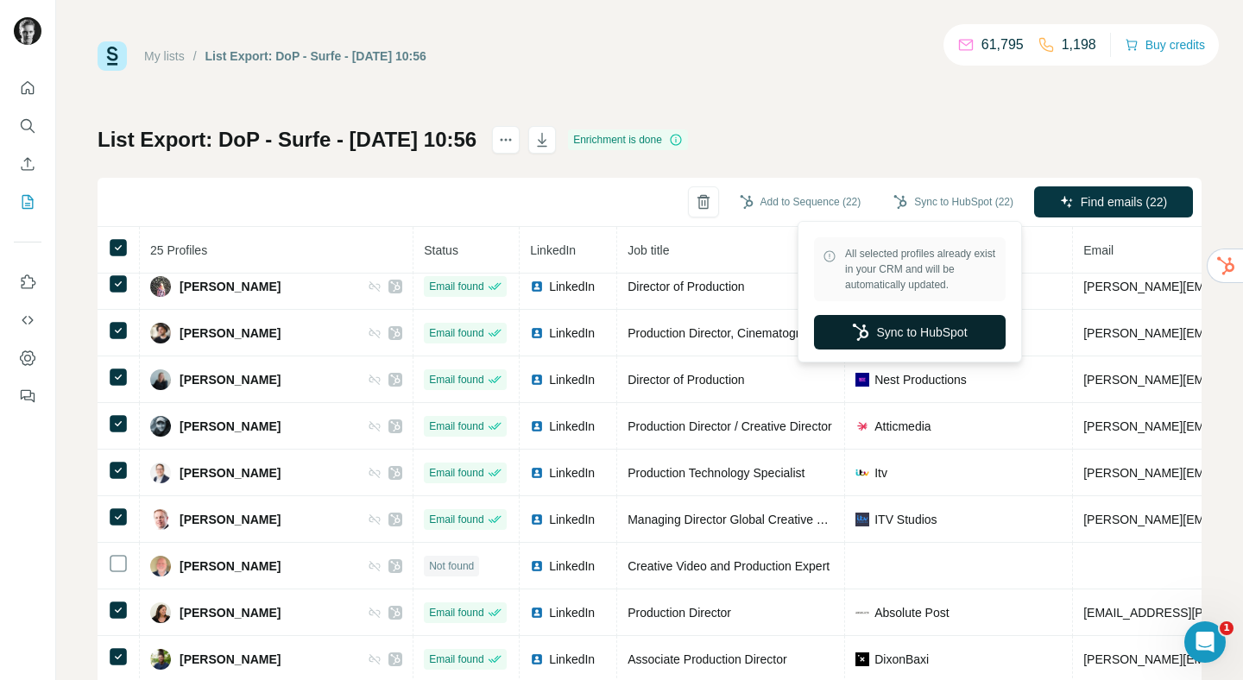
click at [921, 332] on button "Sync to HubSpot" at bounding box center [910, 332] width 192 height 35
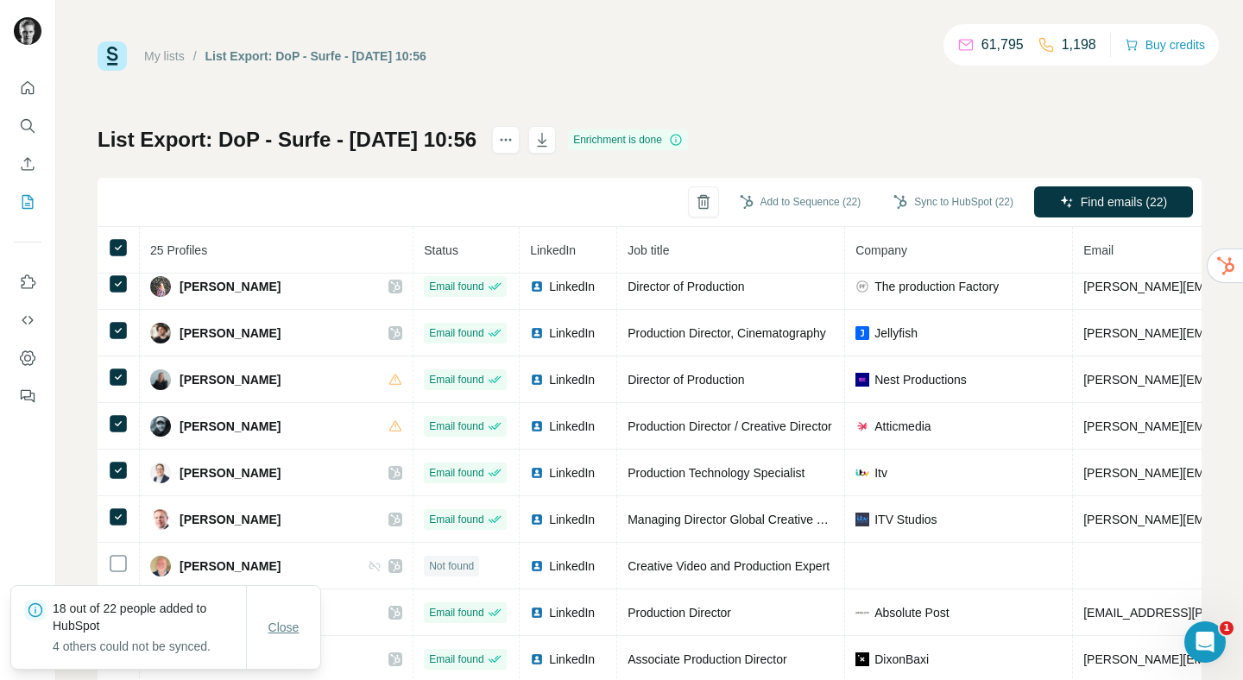
click at [293, 628] on span "Close" at bounding box center [284, 627] width 31 height 17
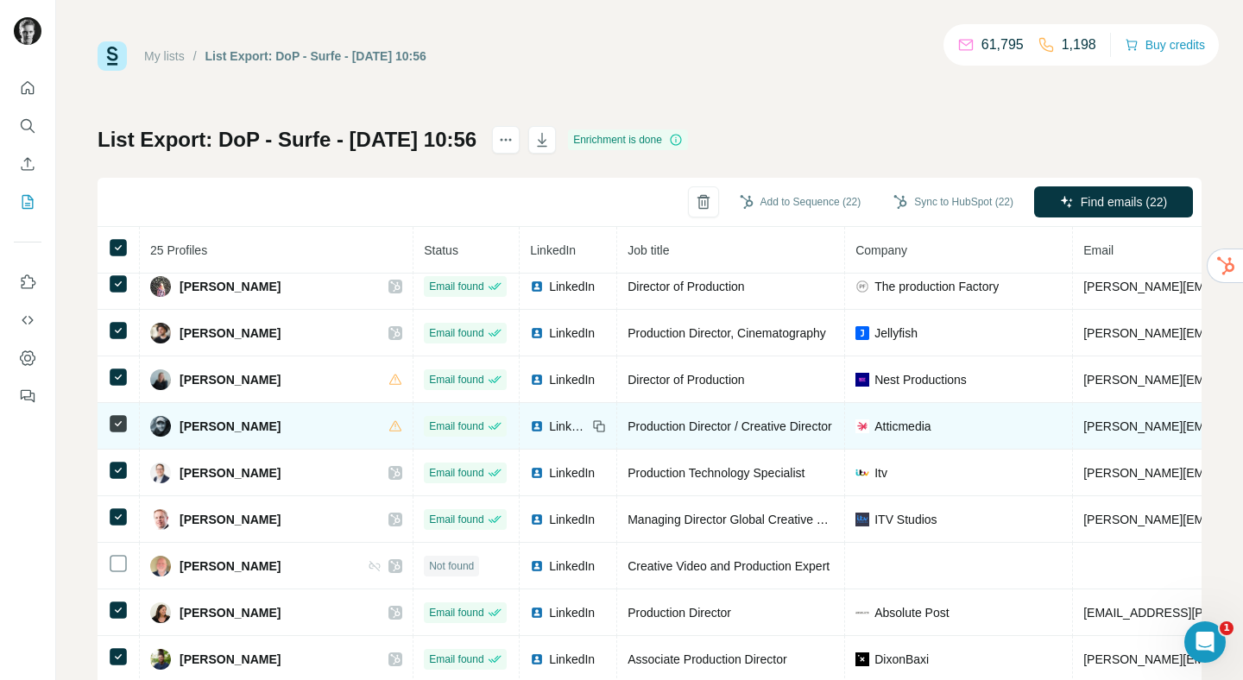
scroll to position [44, 0]
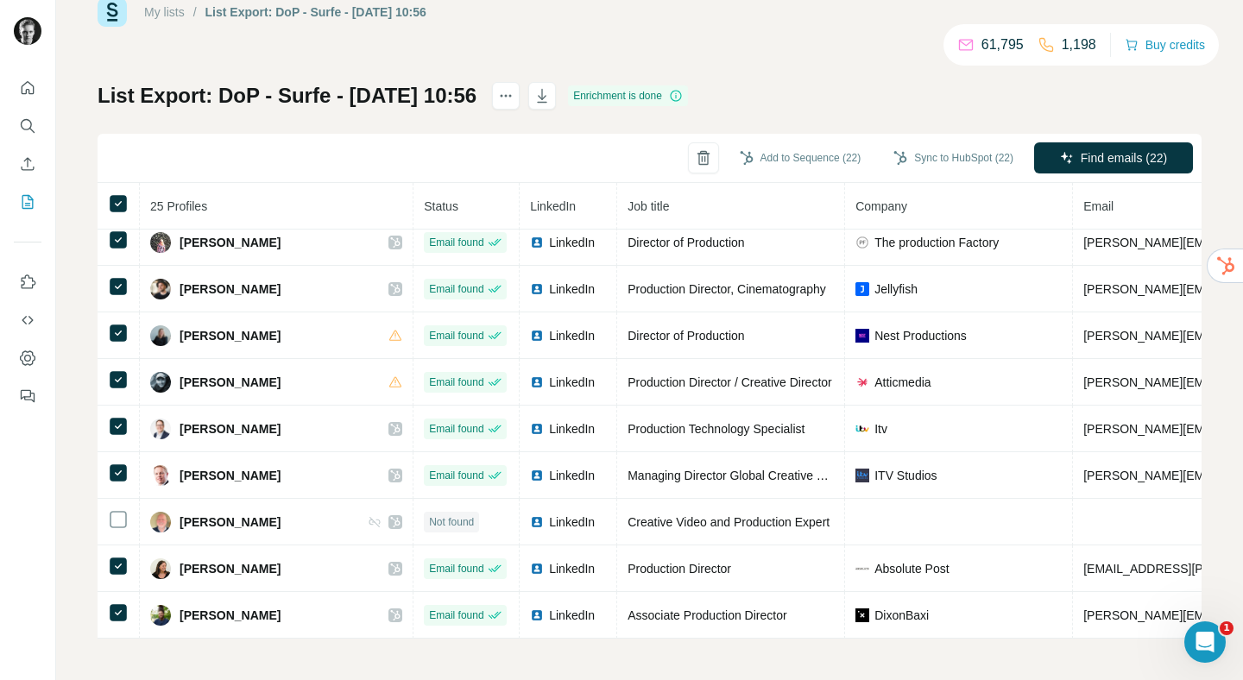
click at [173, 11] on link "My lists" at bounding box center [164, 12] width 41 height 14
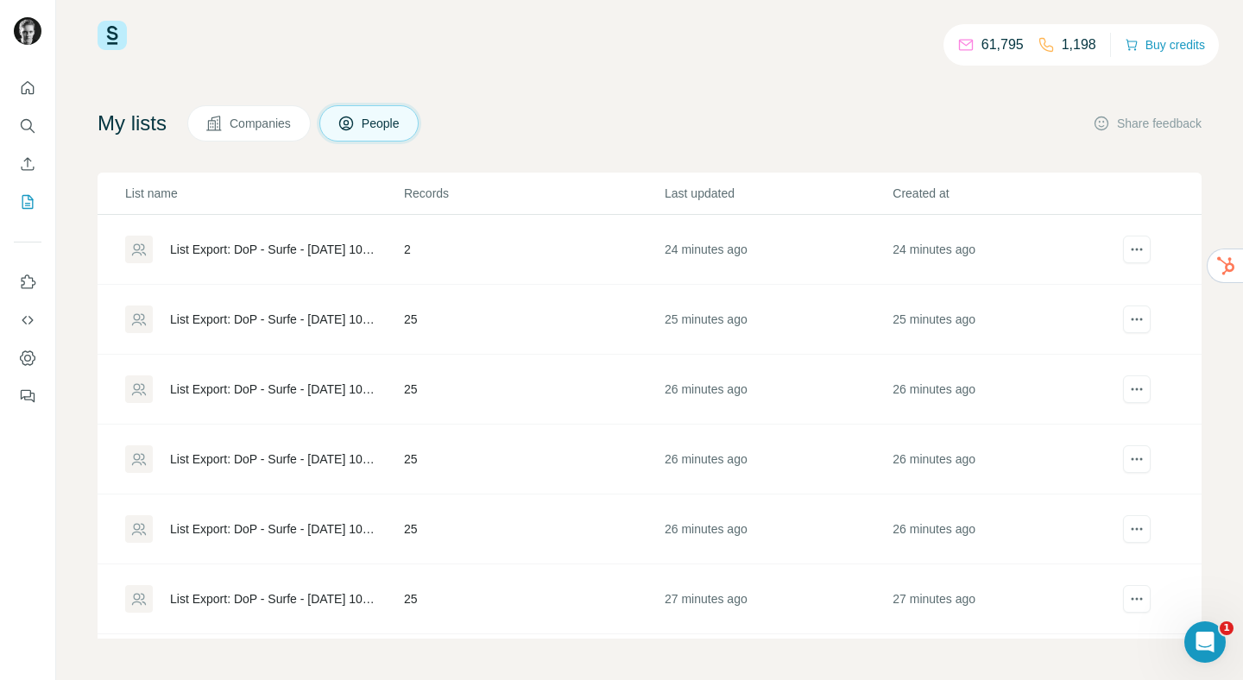
click at [313, 249] on div "List Export: DoP - Surfe - [DATE] 10:58" at bounding box center [272, 249] width 205 height 17
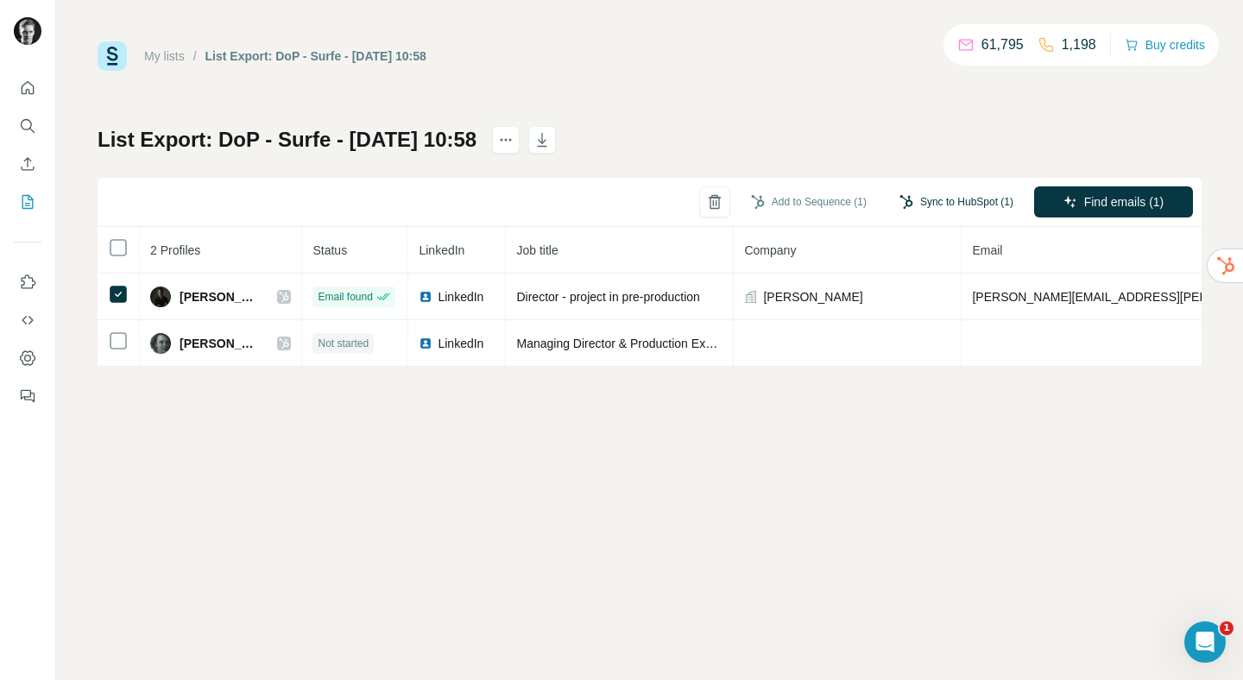
click at [929, 205] on button "Sync to HubSpot (1)" at bounding box center [957, 202] width 138 height 26
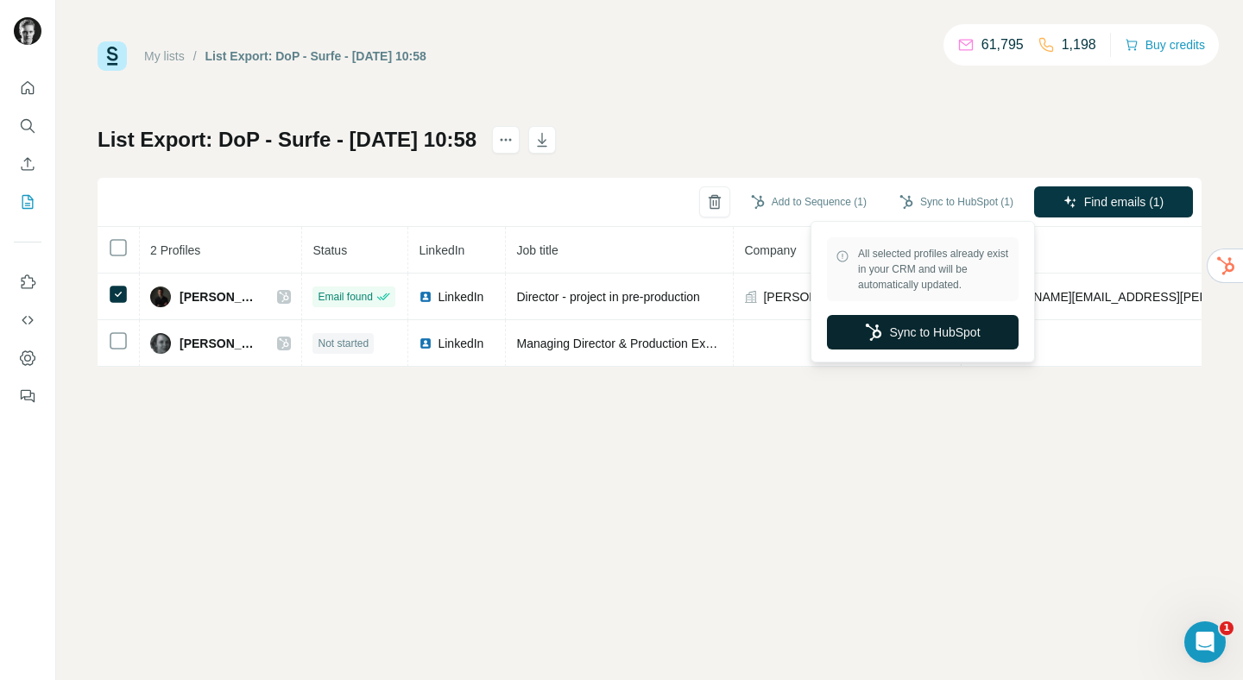
click at [918, 340] on button "Sync to HubSpot" at bounding box center [923, 332] width 192 height 35
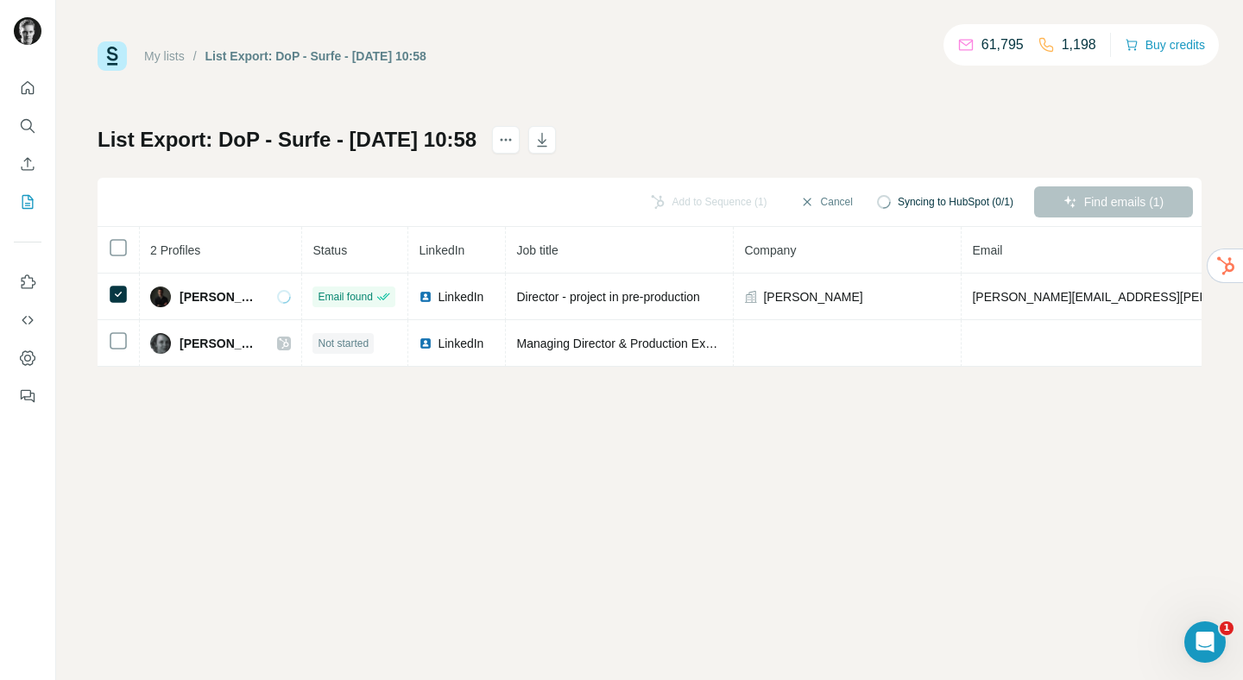
click at [177, 58] on link "My lists" at bounding box center [164, 56] width 41 height 14
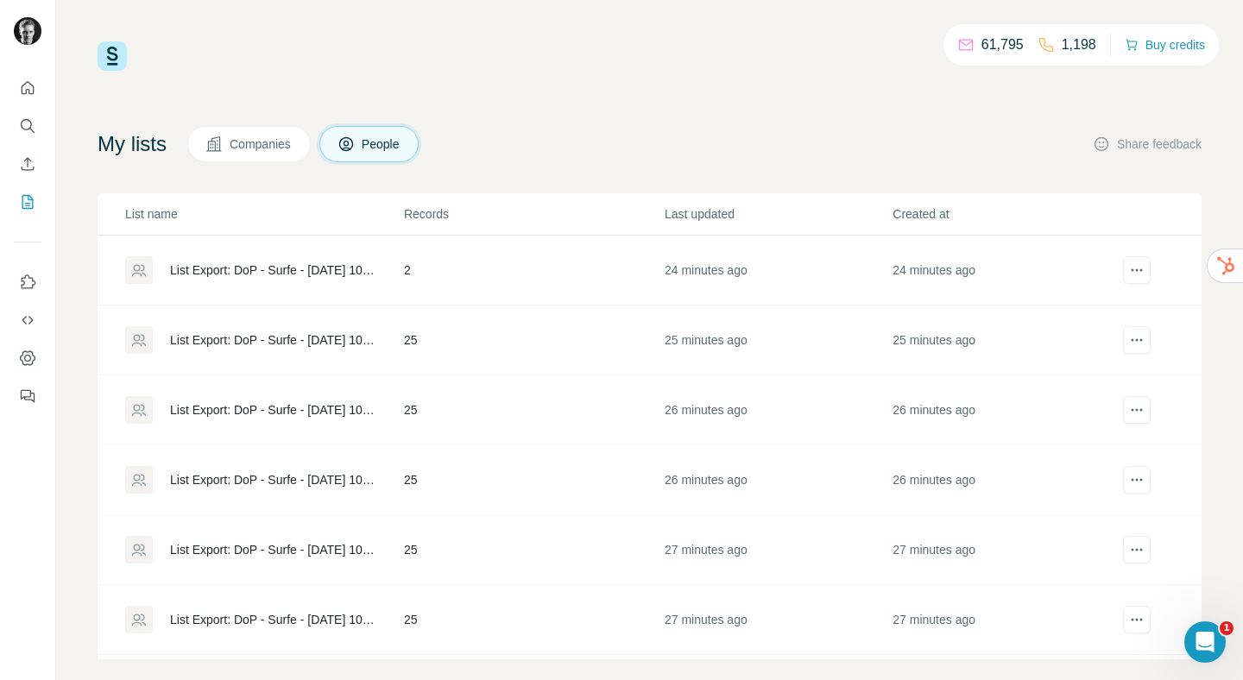
click at [262, 335] on div "List Export: DoP - Surfe - [DATE] 10:57" at bounding box center [272, 340] width 205 height 17
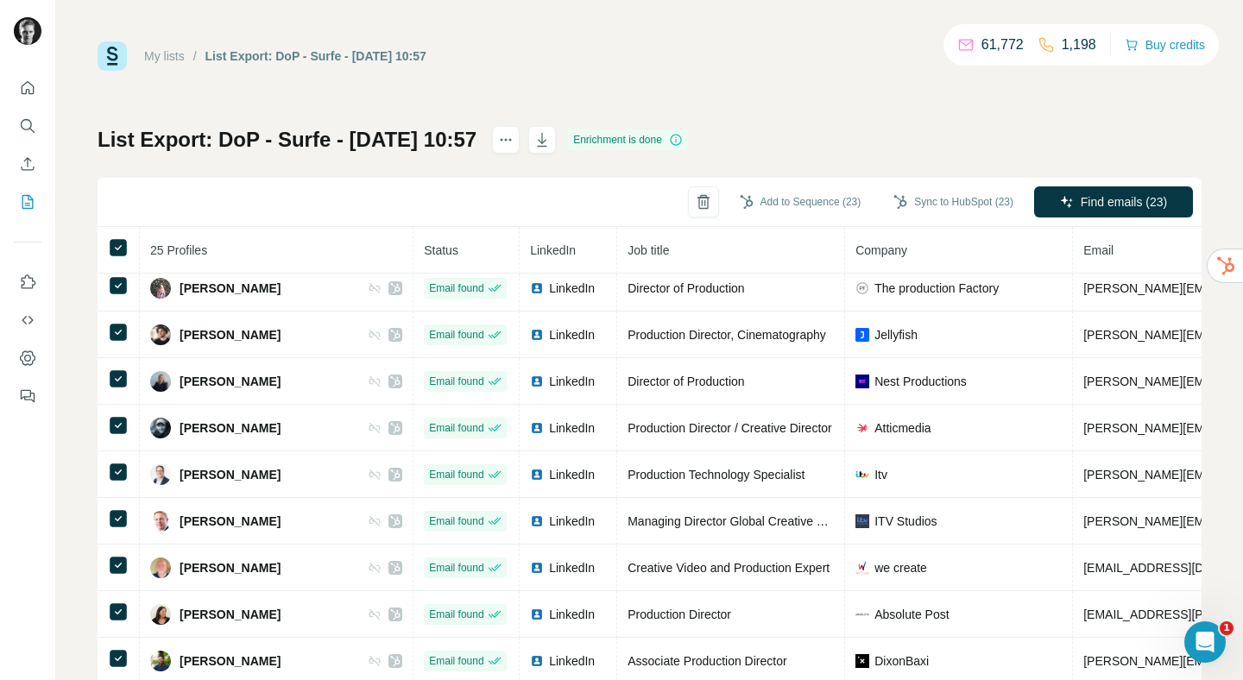
scroll to position [766, 0]
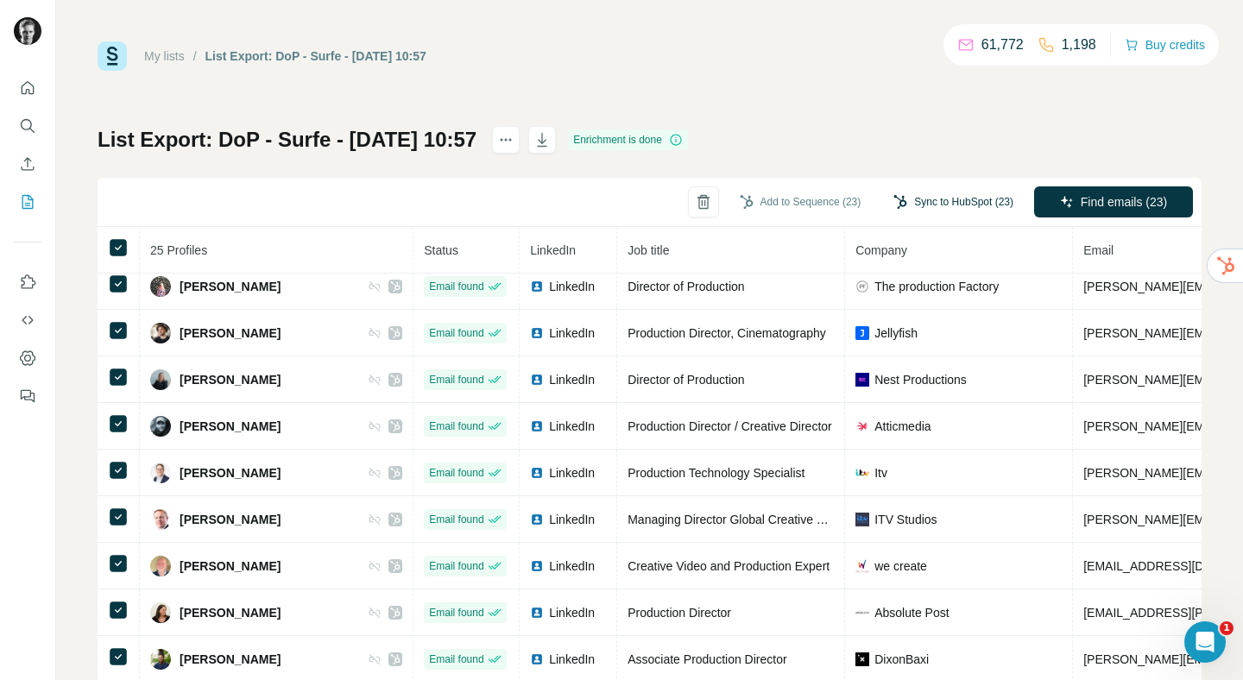
click at [922, 204] on button "Sync to HubSpot (23)" at bounding box center [954, 202] width 144 height 26
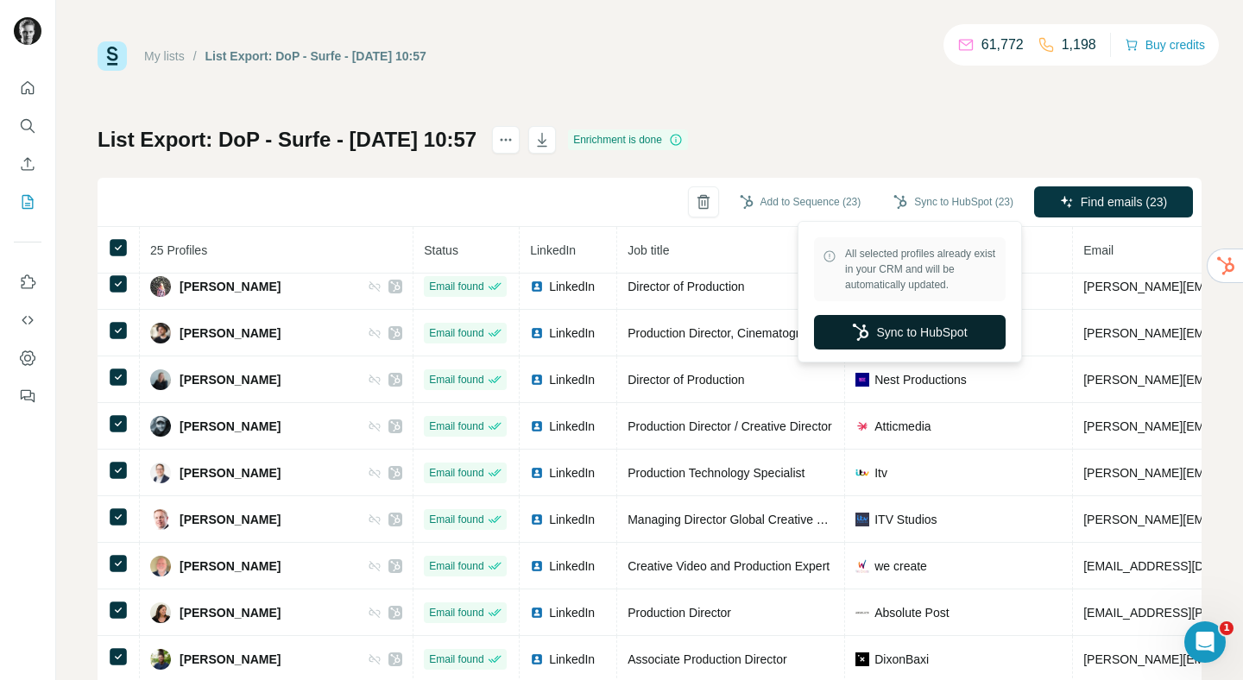
click at [884, 326] on button "Sync to HubSpot" at bounding box center [910, 332] width 192 height 35
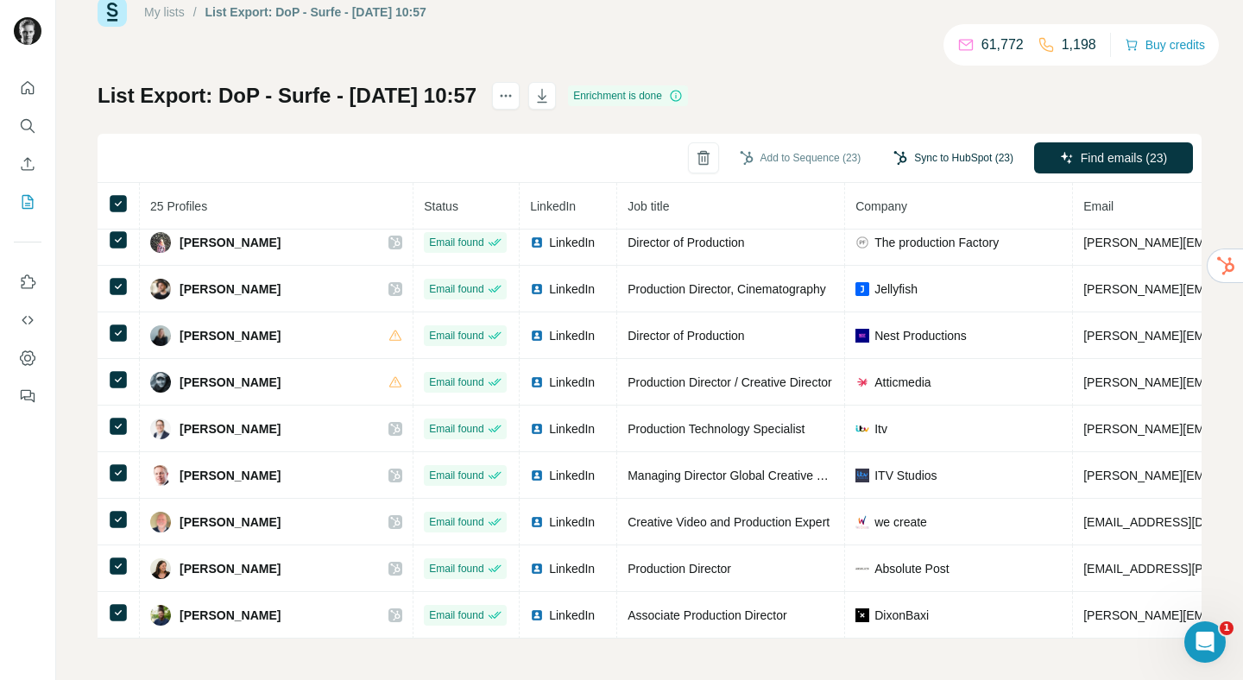
click at [914, 164] on button "Sync to HubSpot (23)" at bounding box center [954, 158] width 144 height 26
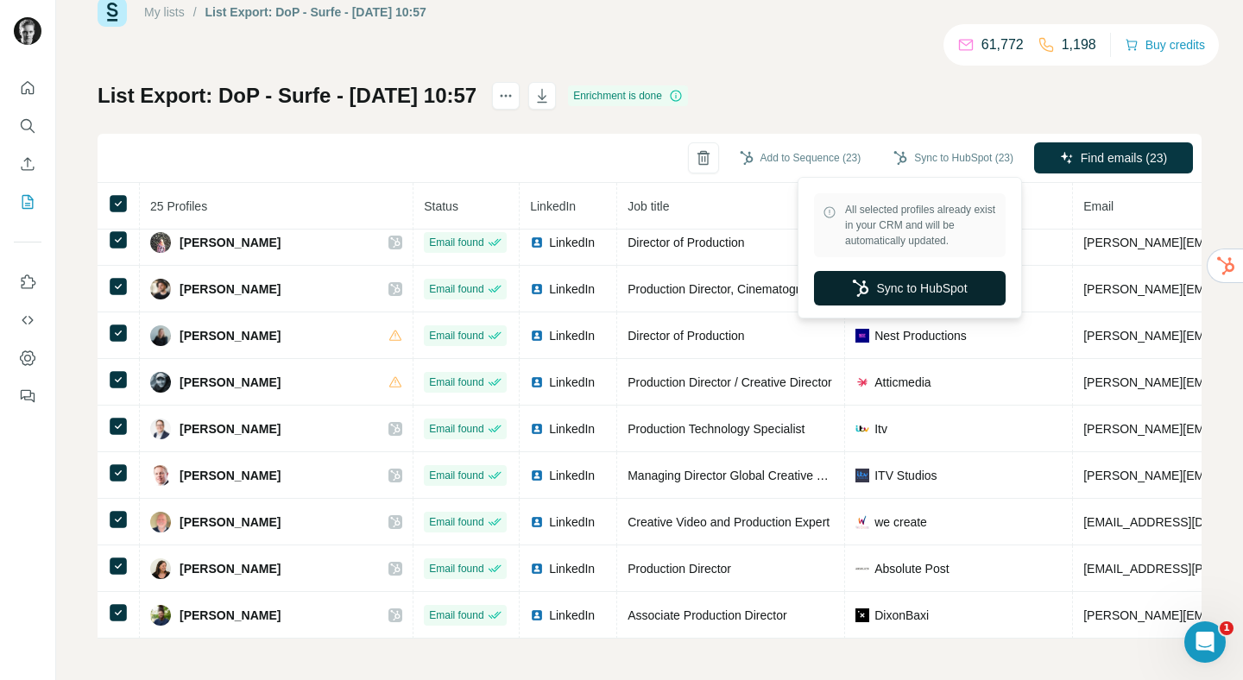
click at [853, 286] on icon "button" at bounding box center [860, 288] width 17 height 17
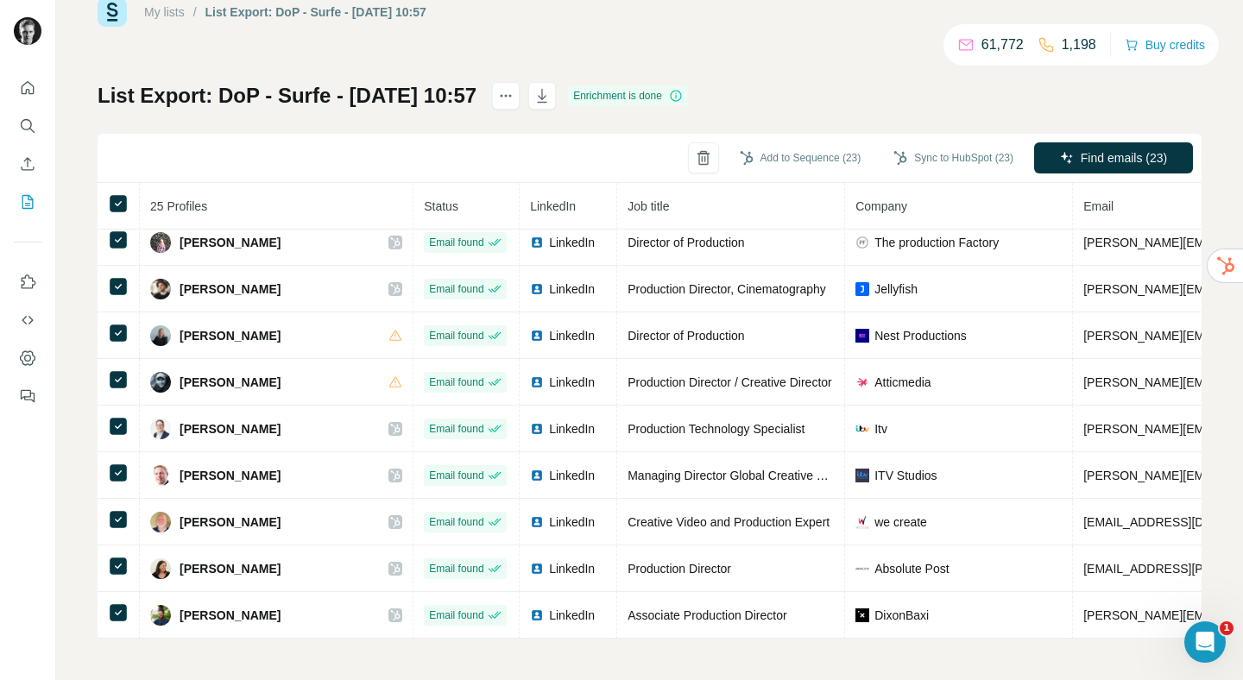
click at [180, 9] on link "My lists" at bounding box center [164, 12] width 41 height 14
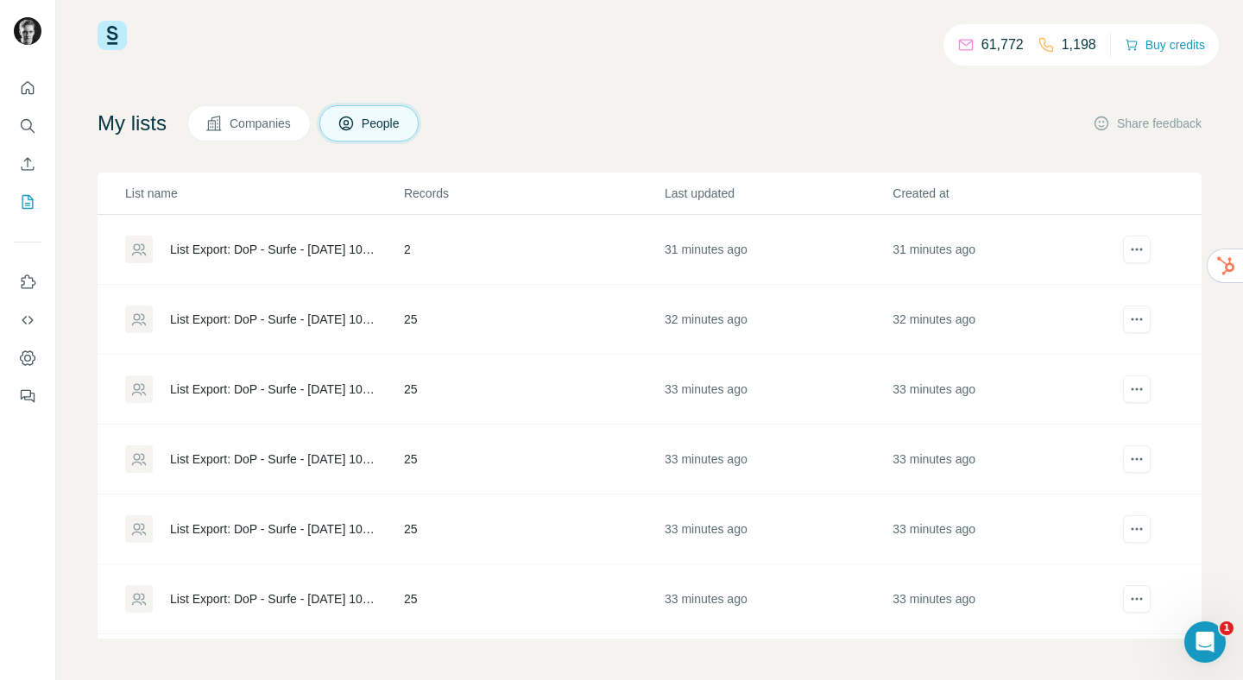
click at [298, 396] on div "List Export: DoP - Surfe - [DATE] 10:56" at bounding box center [272, 389] width 205 height 17
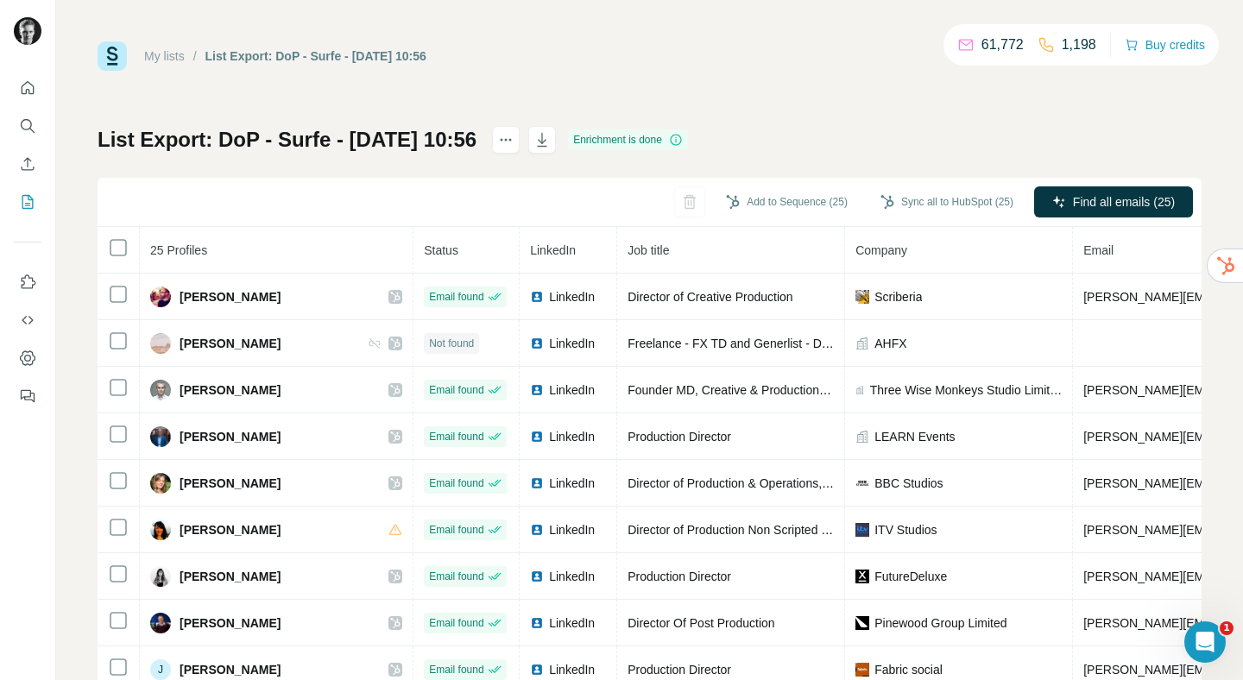
click at [178, 58] on link "My lists" at bounding box center [164, 56] width 41 height 14
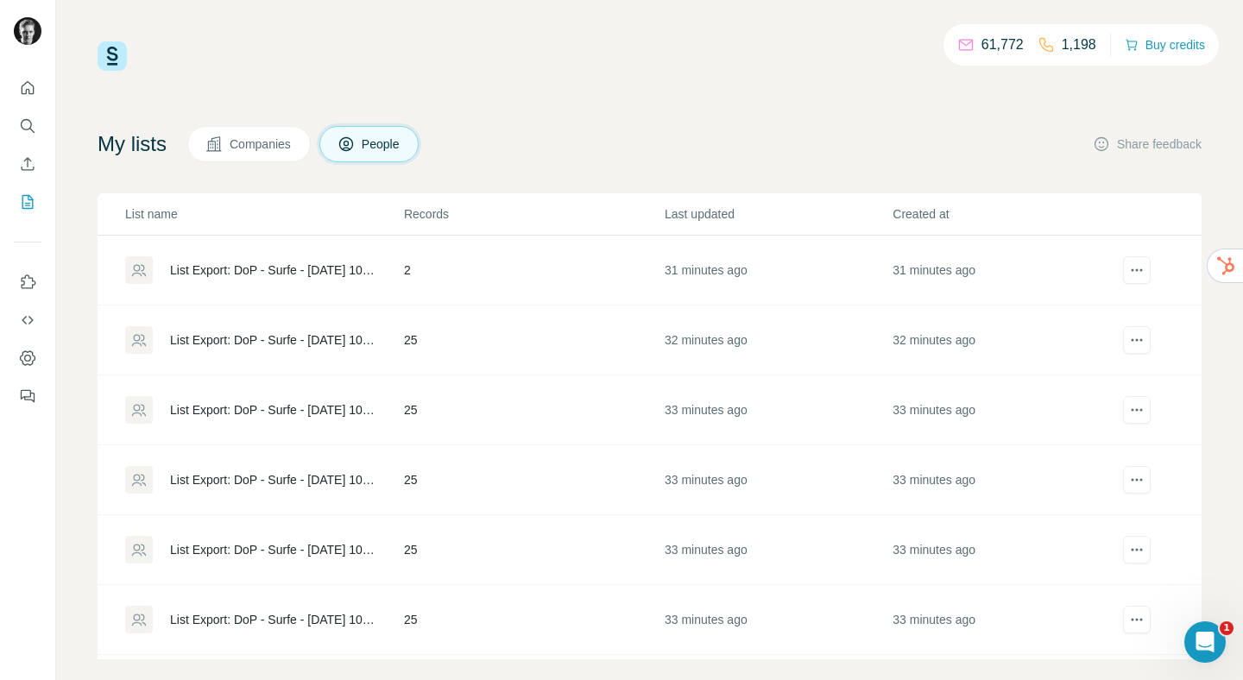
click at [281, 472] on div "List Export: DoP - Surfe - [DATE] 10:56" at bounding box center [272, 479] width 205 height 17
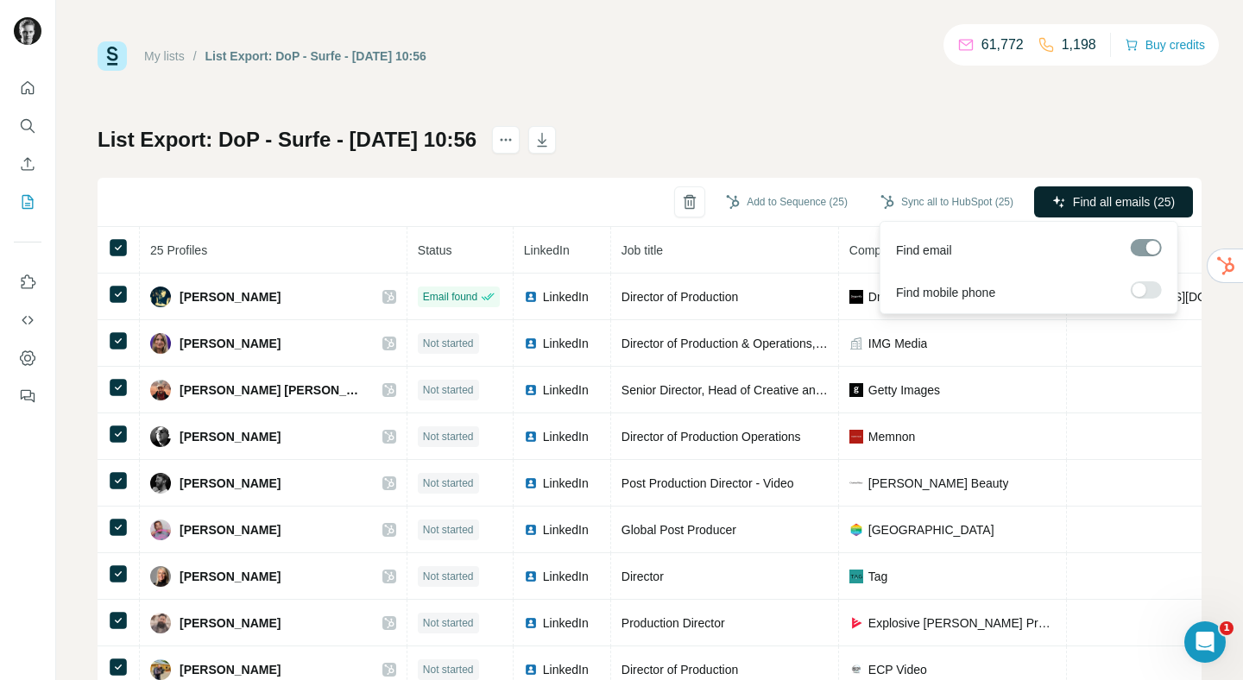
click at [1073, 203] on span "Find all emails (25)" at bounding box center [1124, 201] width 102 height 17
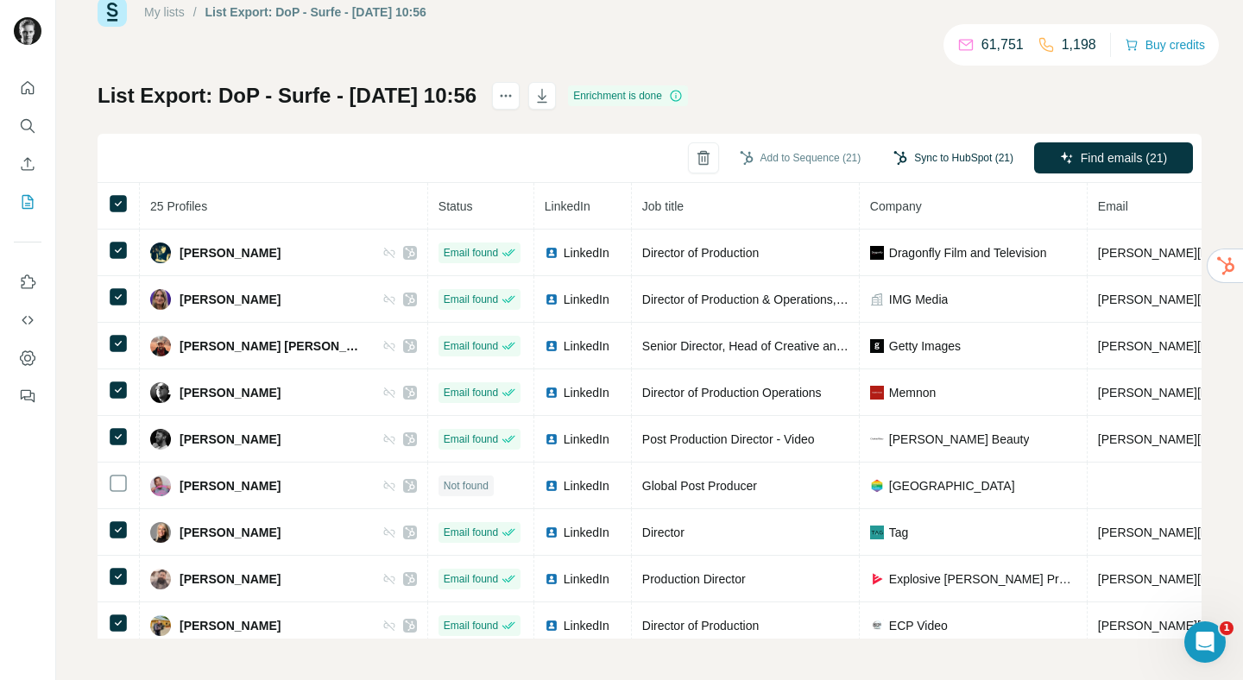
click at [974, 158] on button "Sync to HubSpot (21)" at bounding box center [954, 158] width 144 height 26
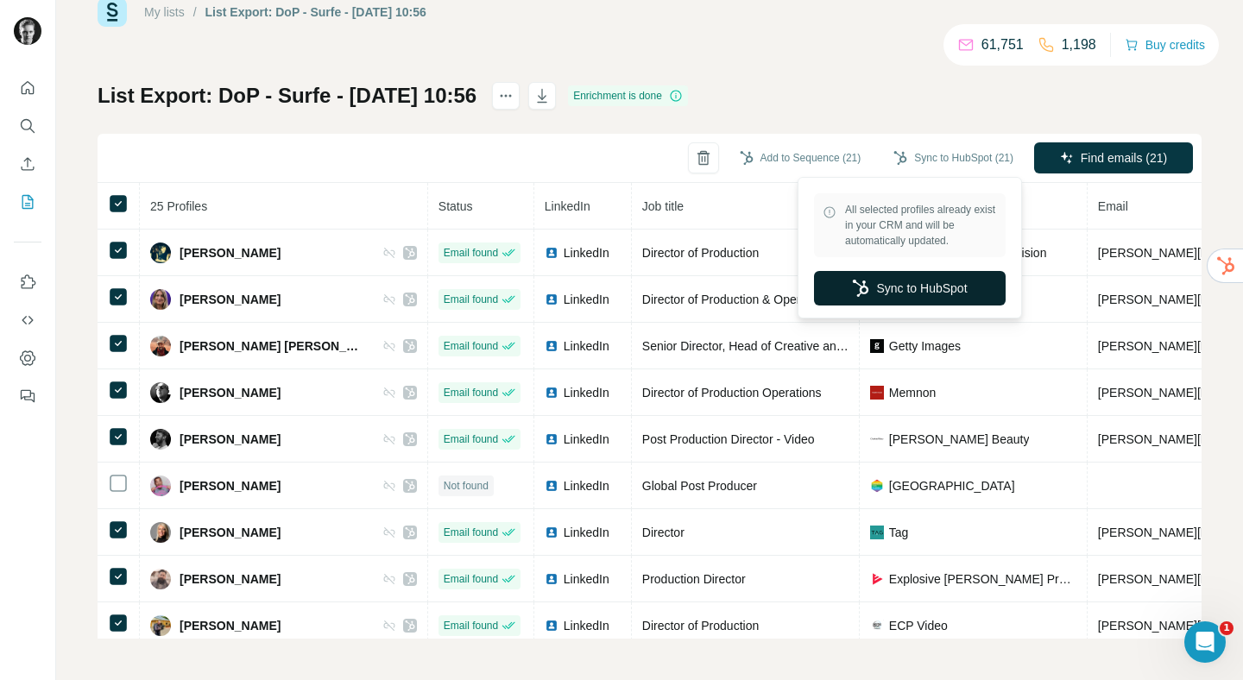
click at [898, 277] on button "Sync to HubSpot" at bounding box center [910, 288] width 192 height 35
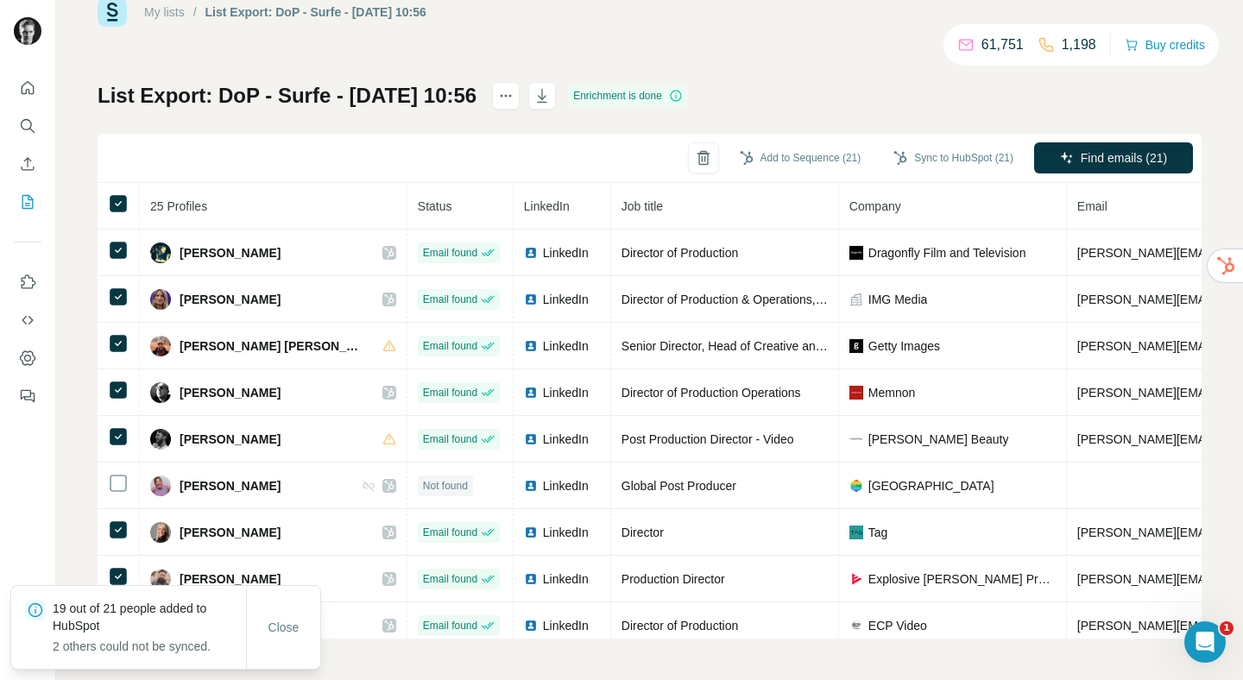
click at [172, 12] on link "My lists" at bounding box center [164, 12] width 41 height 14
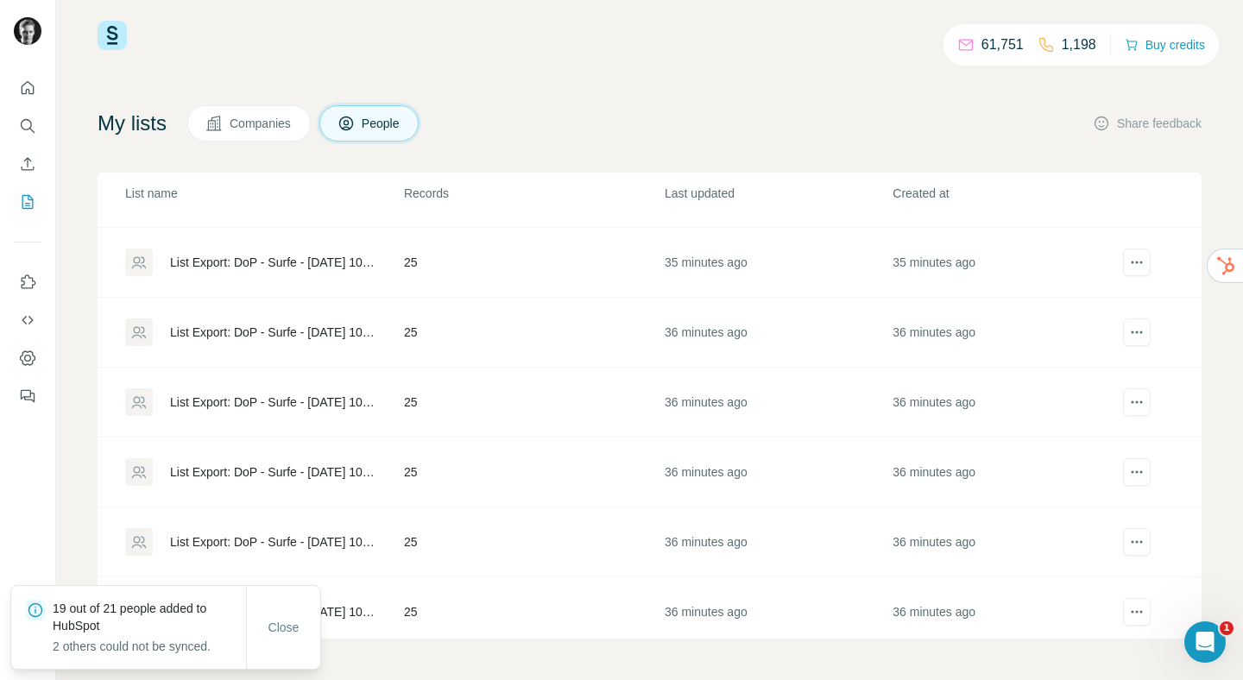
scroll to position [144, 0]
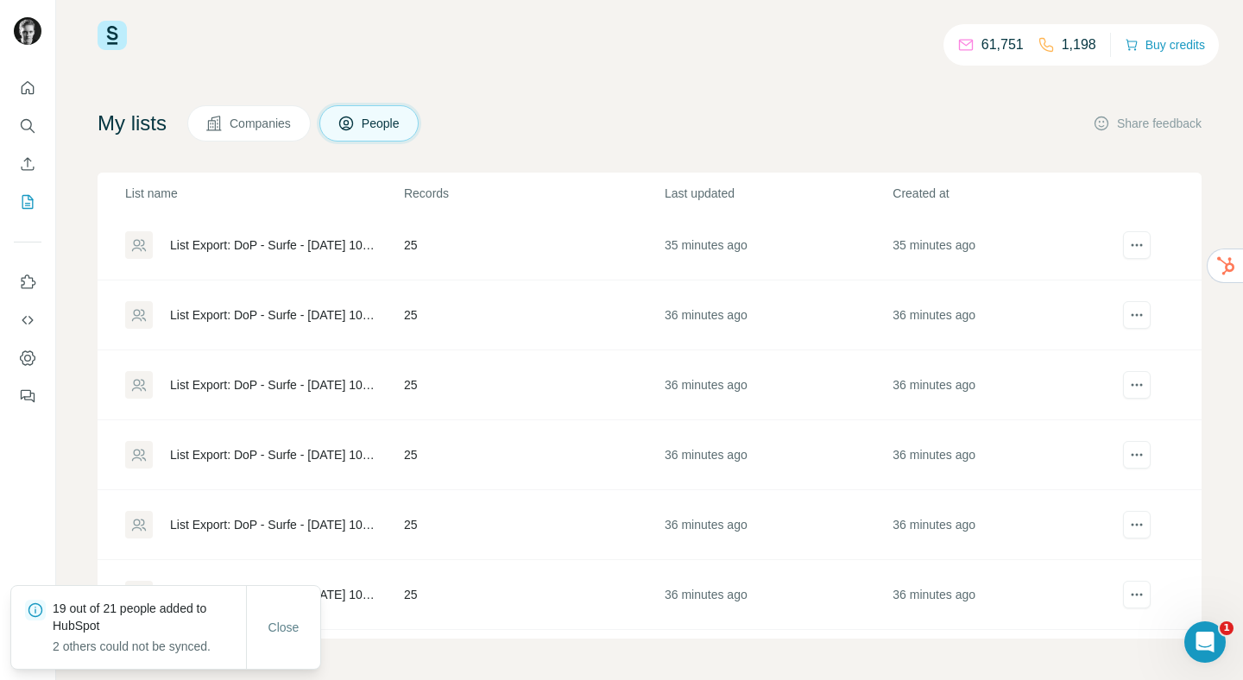
click at [242, 319] on div "List Export: DoP - Surfe - [DATE] 10:56" at bounding box center [272, 315] width 205 height 17
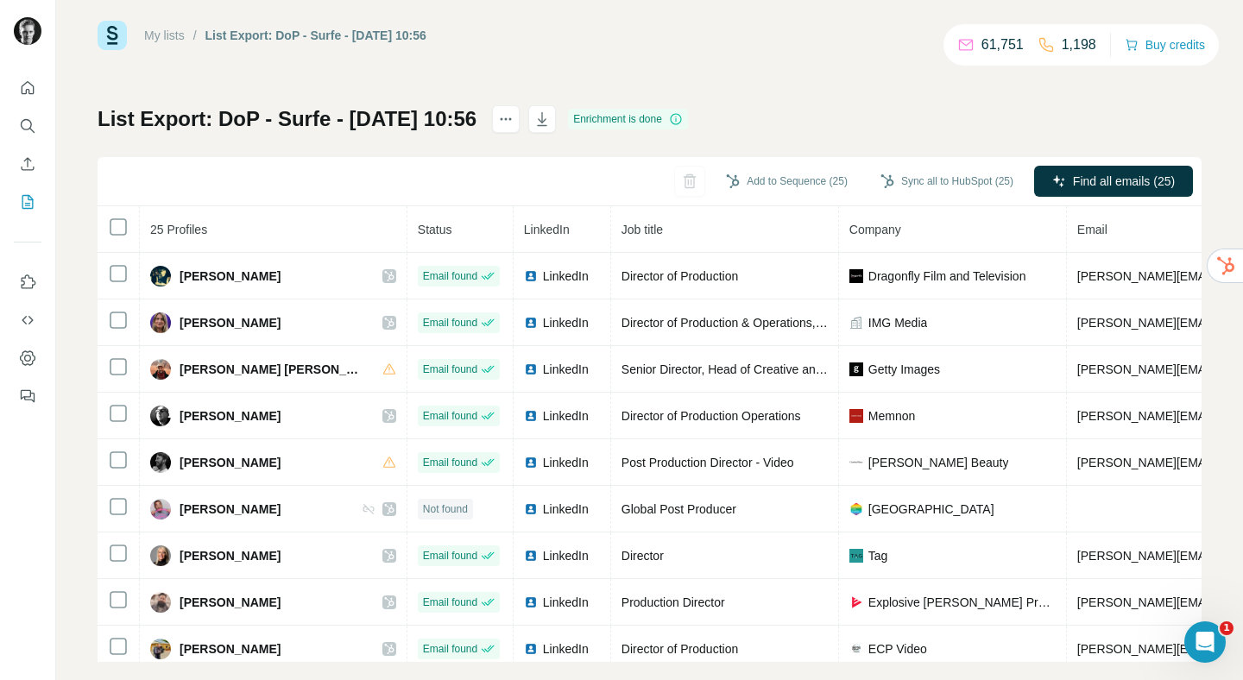
click at [163, 42] on div "My lists" at bounding box center [164, 35] width 41 height 17
click at [163, 35] on link "My lists" at bounding box center [164, 35] width 41 height 14
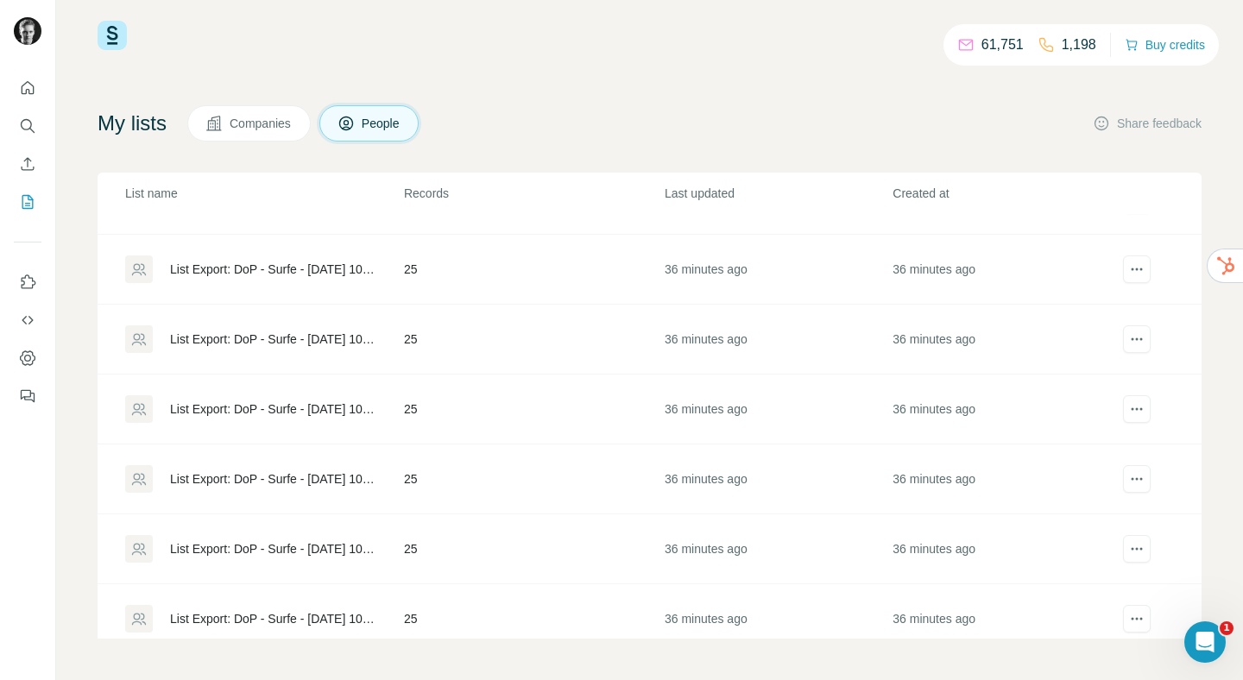
scroll to position [133, 0]
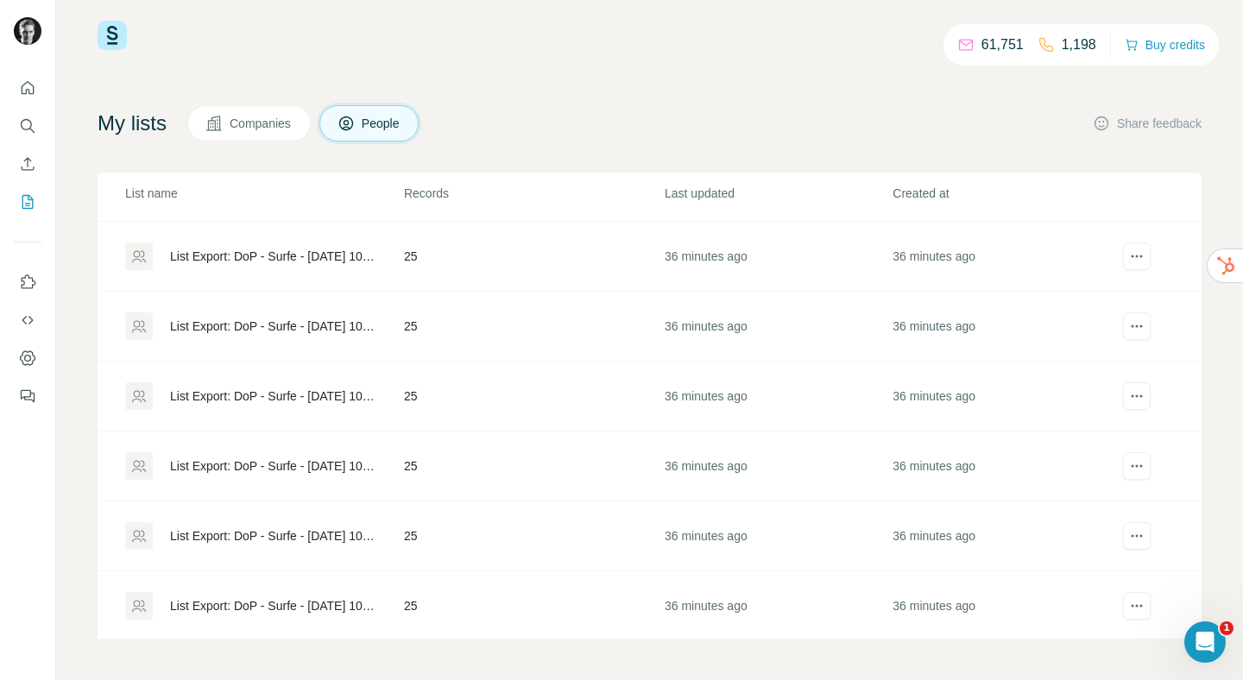
click at [260, 326] on div "List Export: DoP - Surfe - [DATE] 10:56" at bounding box center [272, 326] width 205 height 17
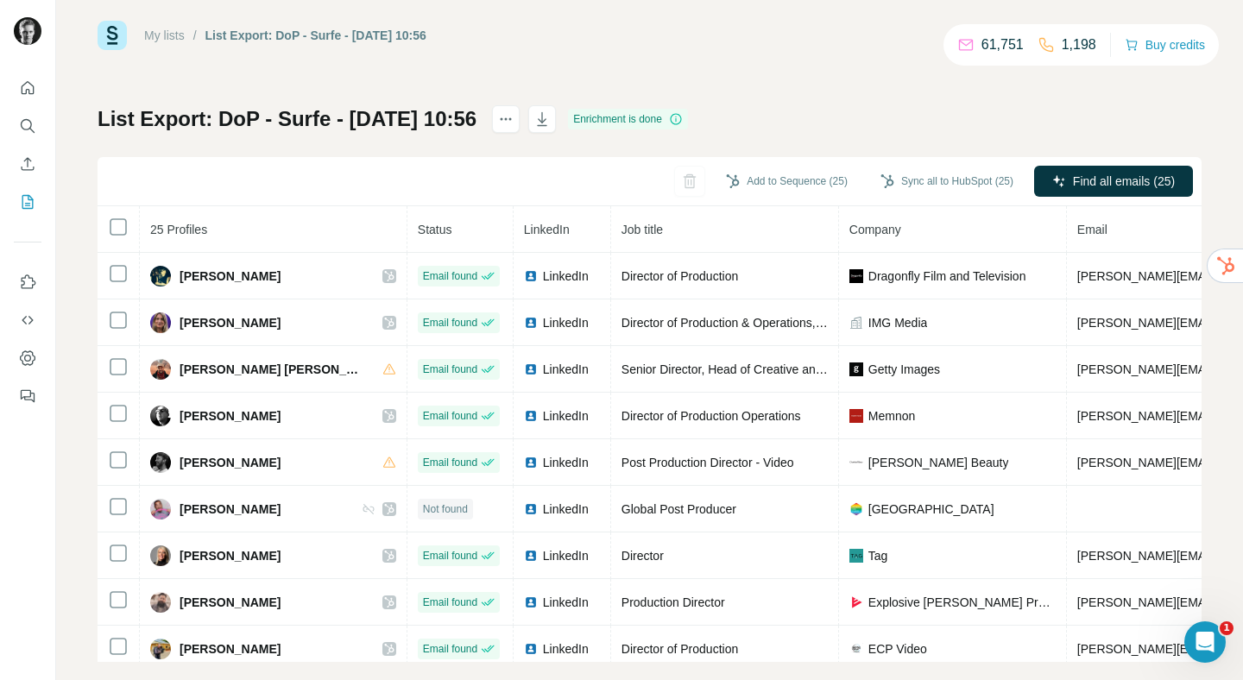
click at [162, 32] on link "My lists" at bounding box center [164, 35] width 41 height 14
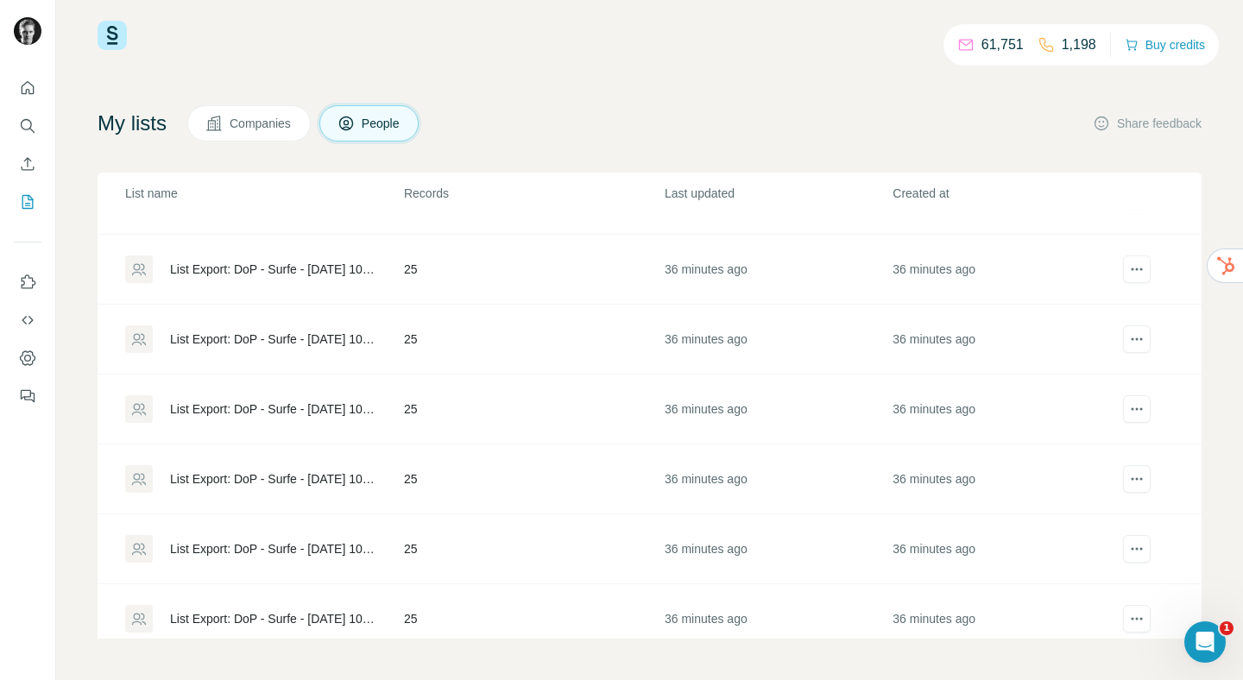
scroll to position [180, 0]
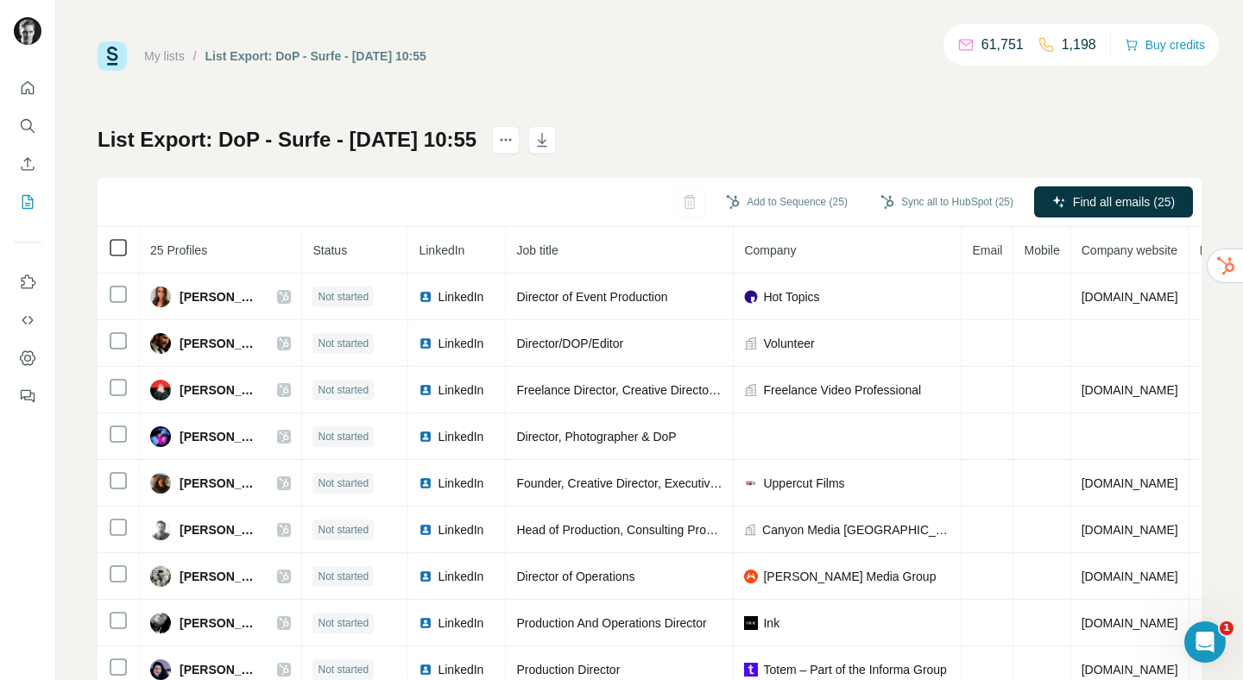
click at [118, 237] on th at bounding box center [119, 250] width 42 height 47
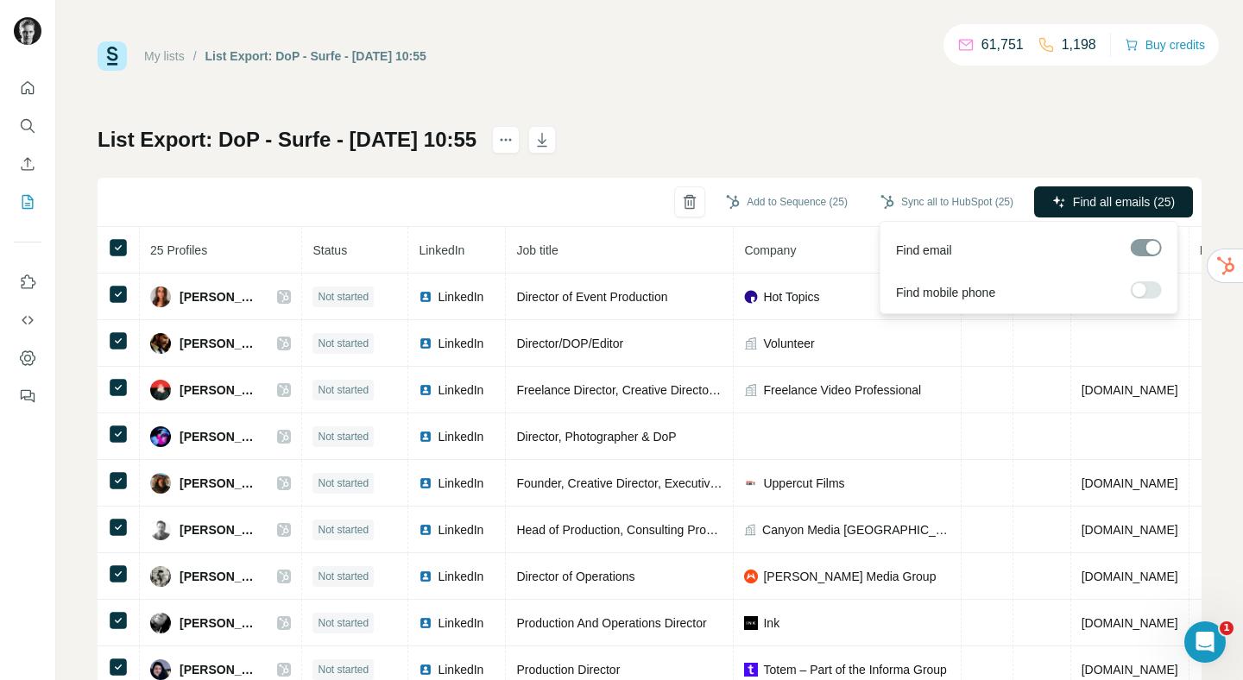
click at [1057, 215] on button "Find all emails (25)" at bounding box center [1113, 201] width 159 height 31
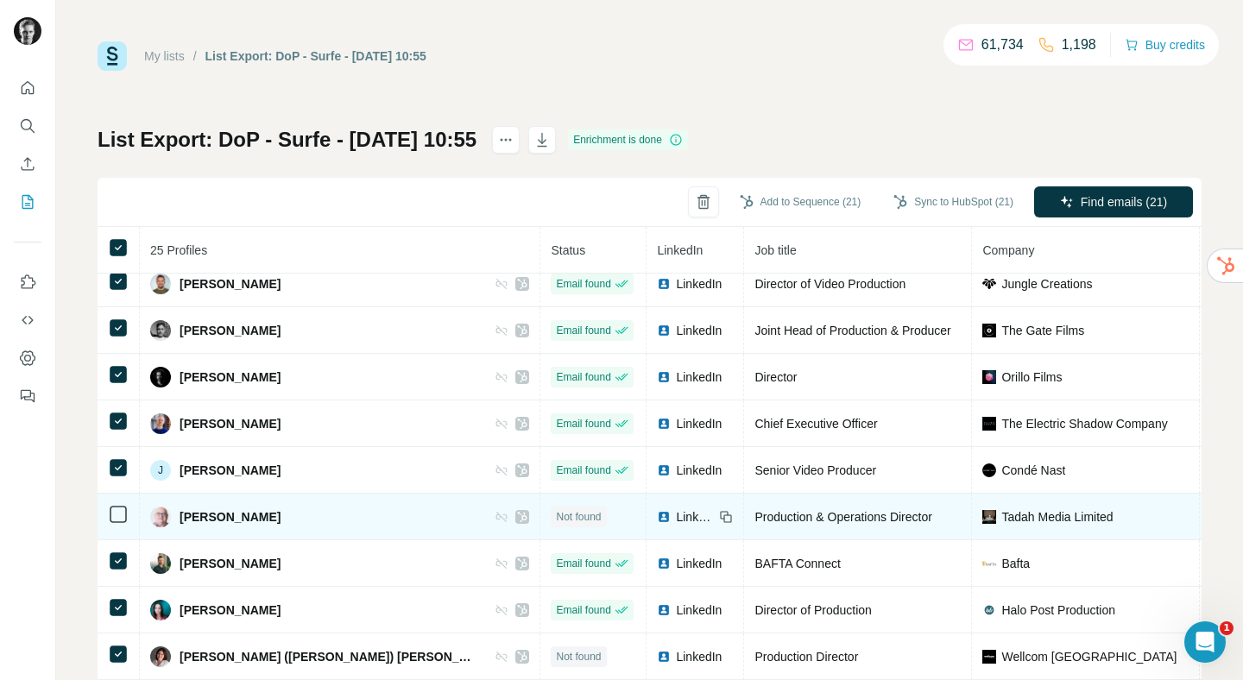
scroll to position [533, 0]
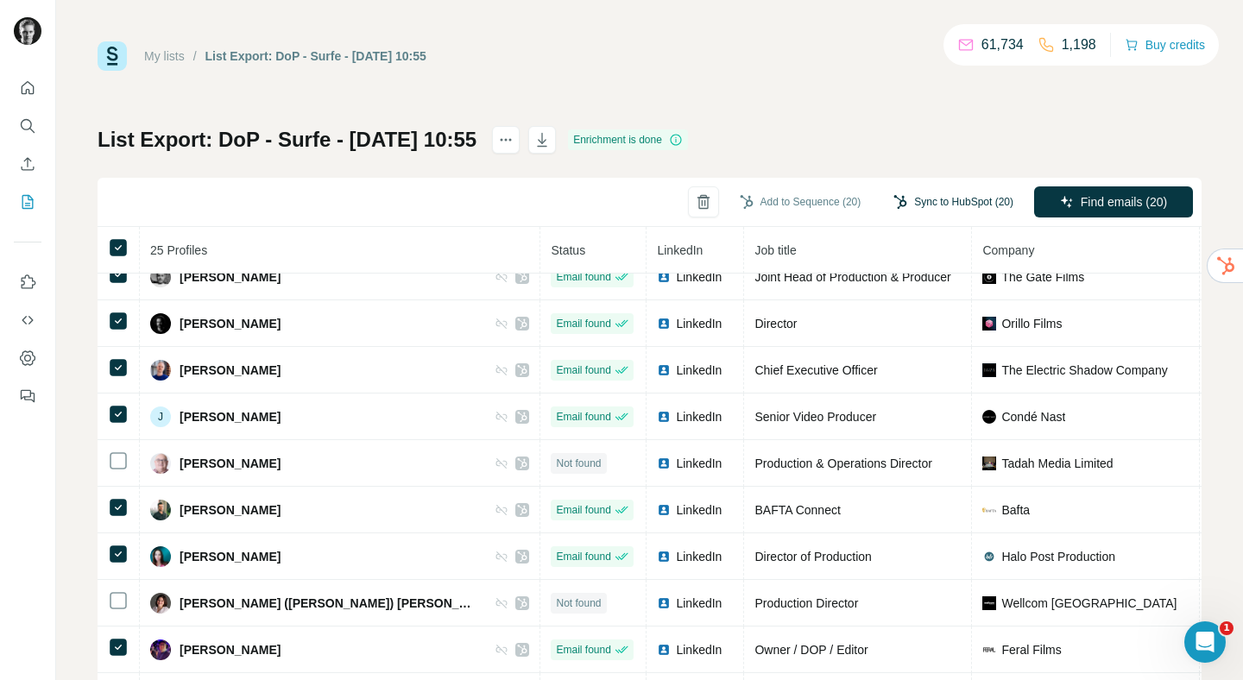
click at [899, 201] on button "Sync to HubSpot (20)" at bounding box center [954, 202] width 144 height 26
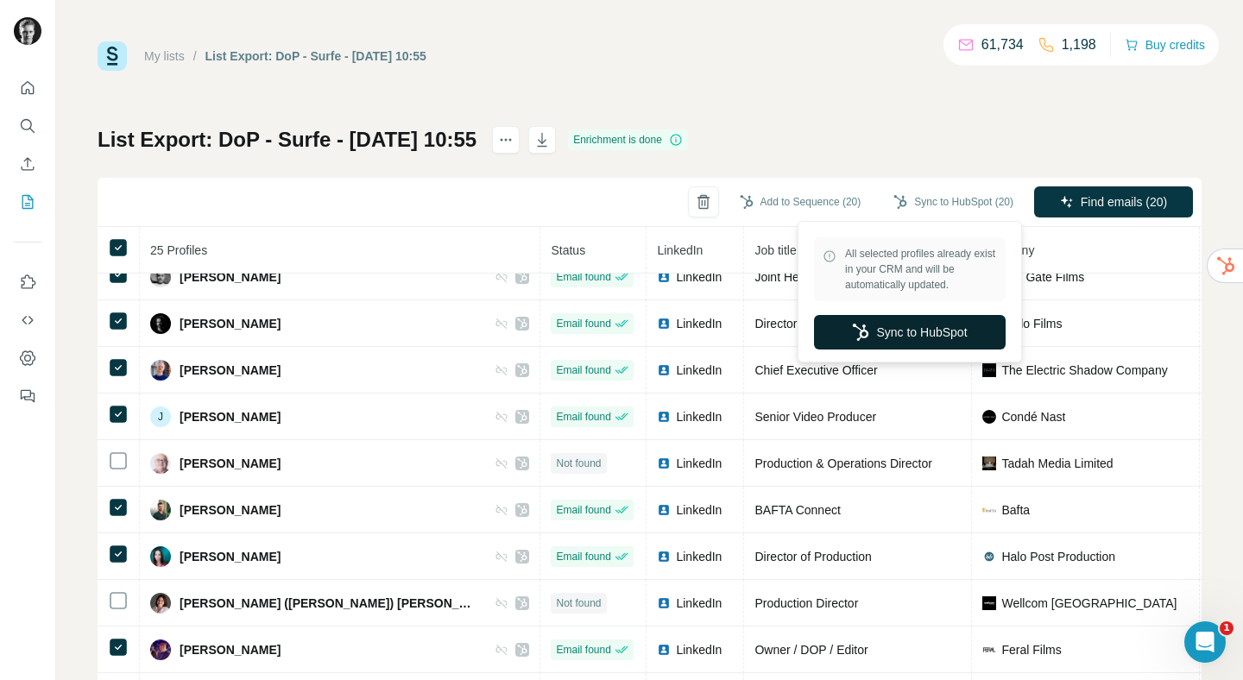
click at [895, 338] on button "Sync to HubSpot" at bounding box center [910, 332] width 192 height 35
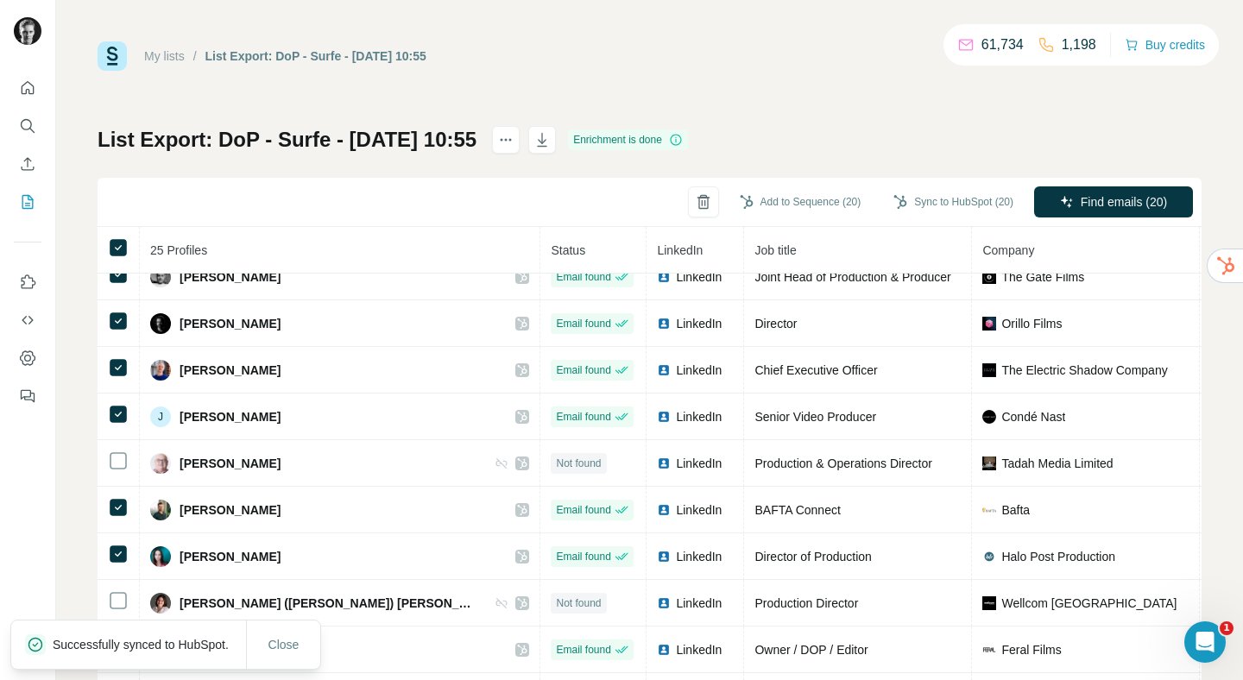
click at [167, 54] on link "My lists" at bounding box center [164, 56] width 41 height 14
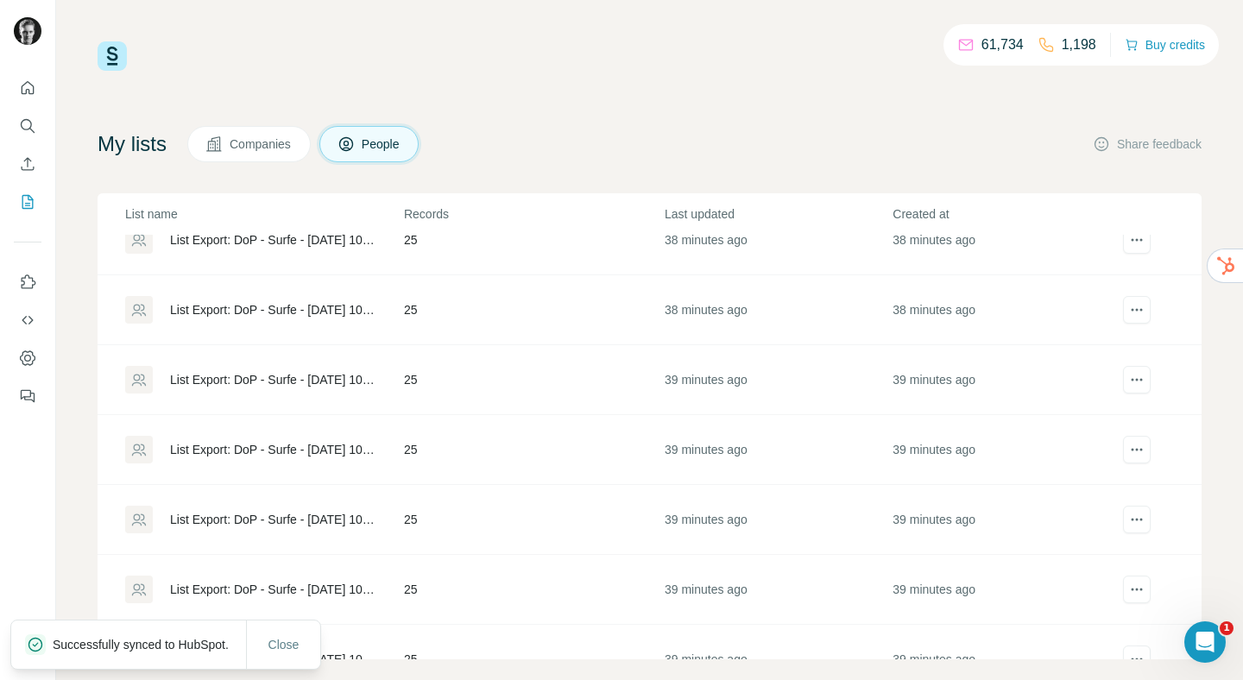
scroll to position [275, 0]
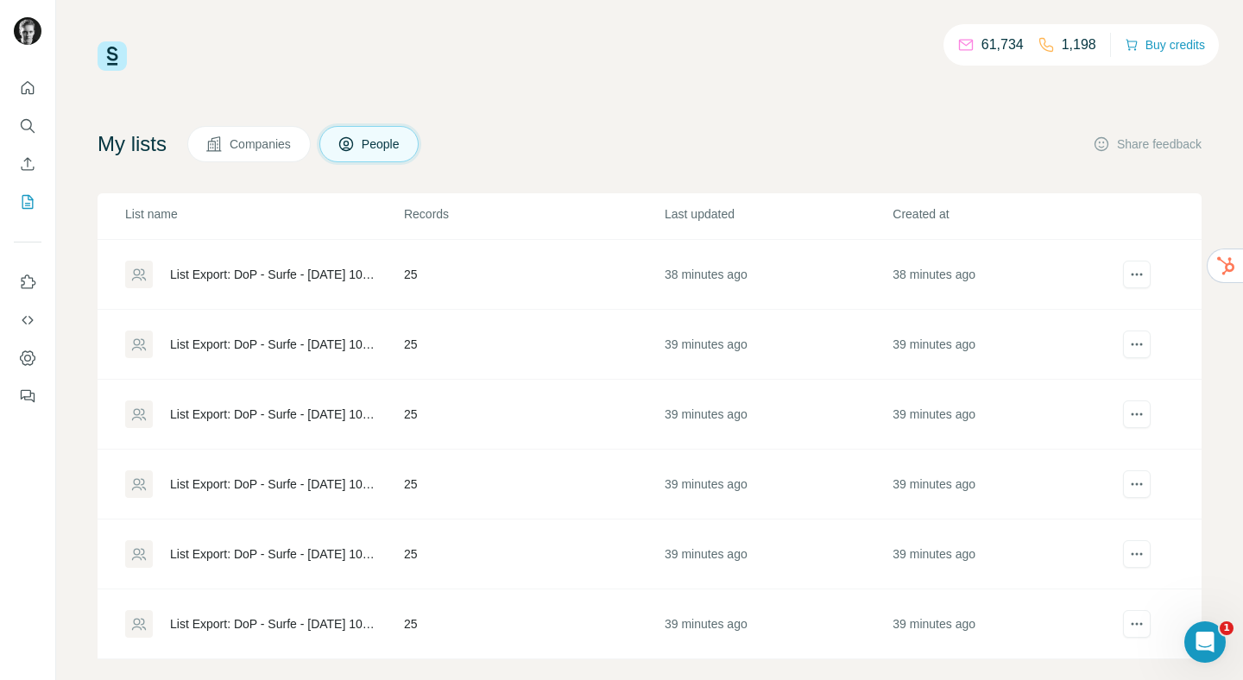
click at [274, 345] on div "List Export: DoP - Surfe - [DATE] 10:55" at bounding box center [272, 344] width 205 height 17
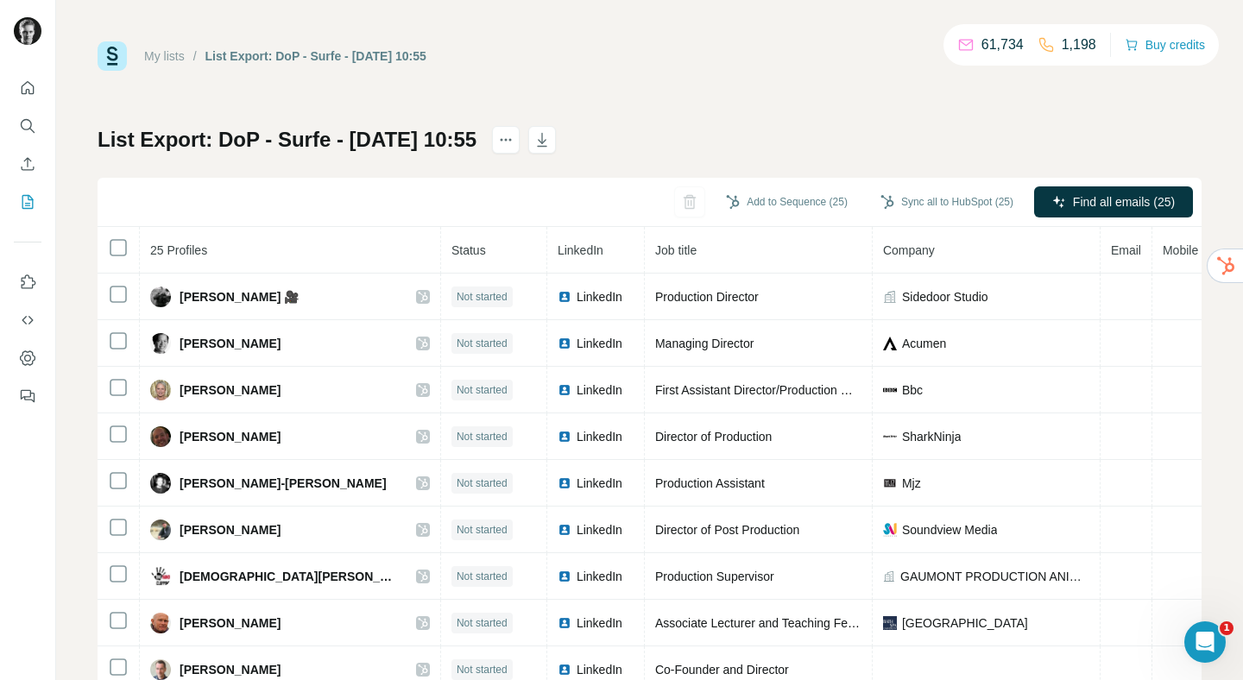
click at [116, 260] on th at bounding box center [119, 250] width 42 height 47
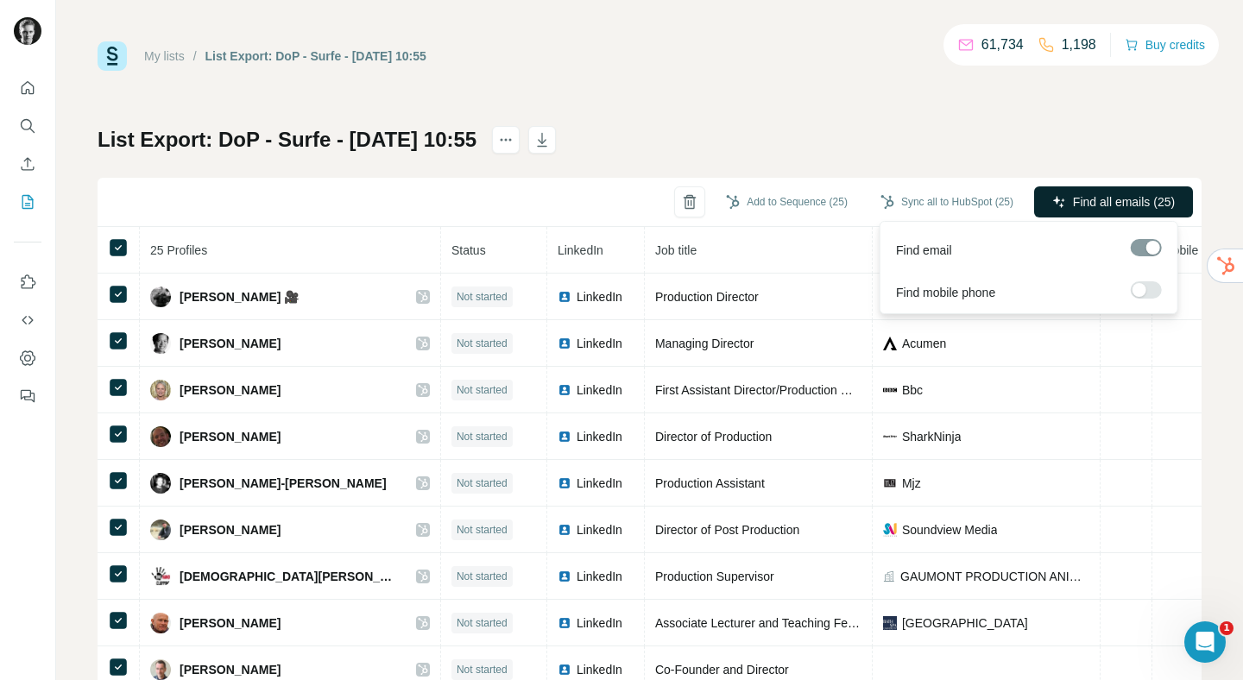
click at [1129, 196] on span "Find all emails (25)" at bounding box center [1124, 201] width 102 height 17
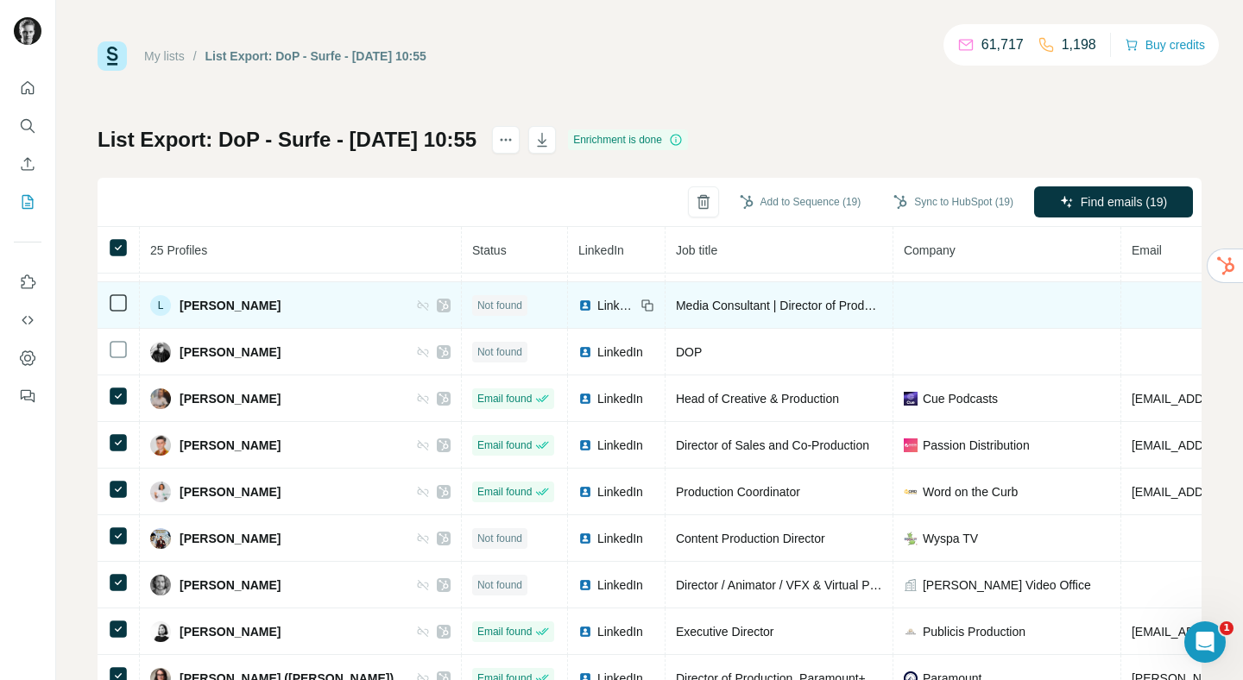
scroll to position [766, 0]
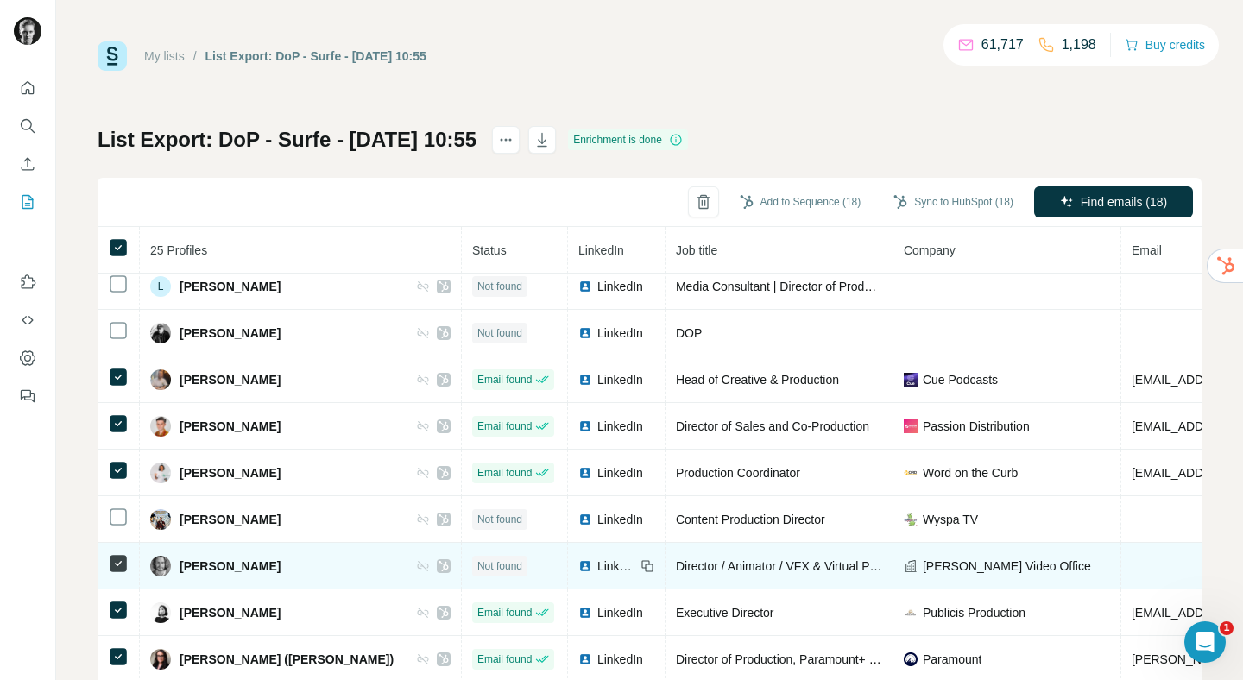
click at [119, 564] on icon at bounding box center [118, 563] width 21 height 21
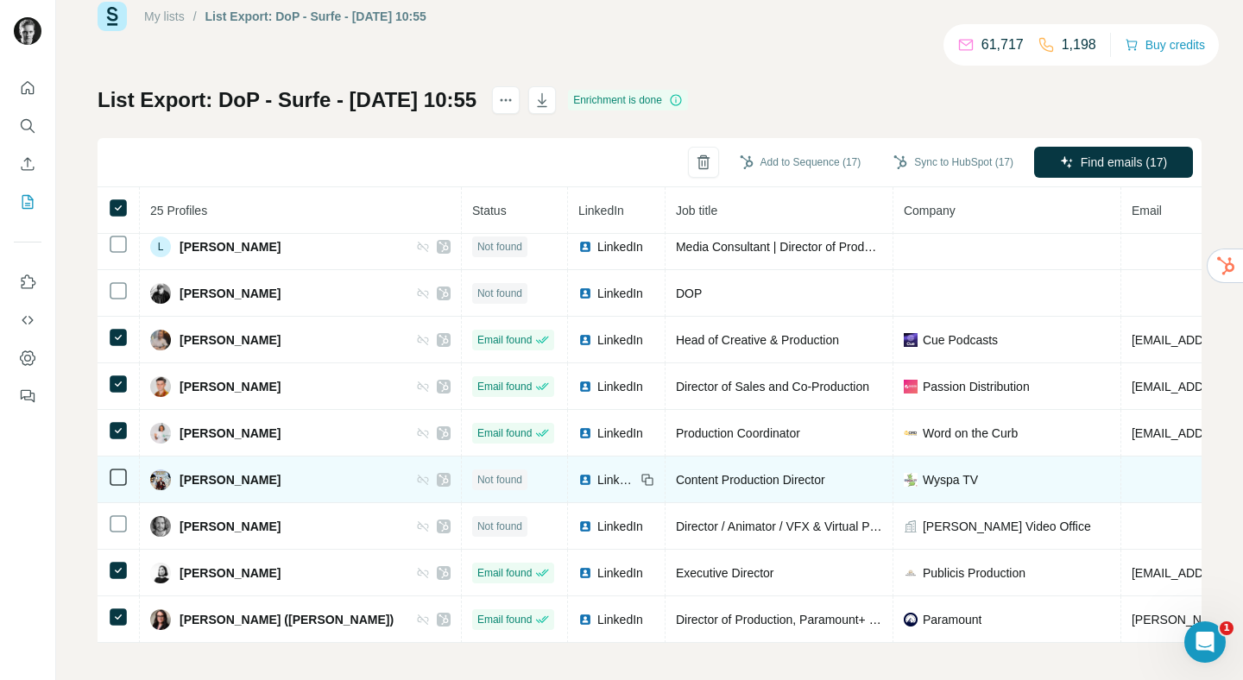
scroll to position [44, 0]
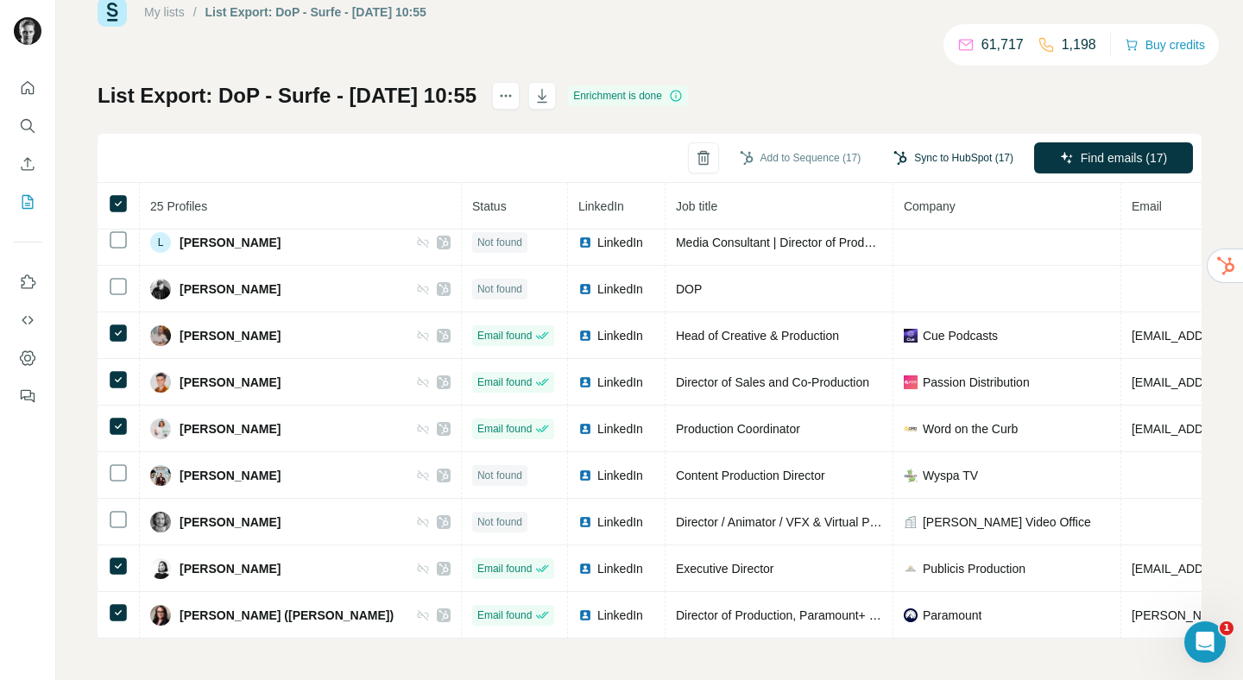
click at [926, 163] on button "Sync to HubSpot (17)" at bounding box center [954, 158] width 144 height 26
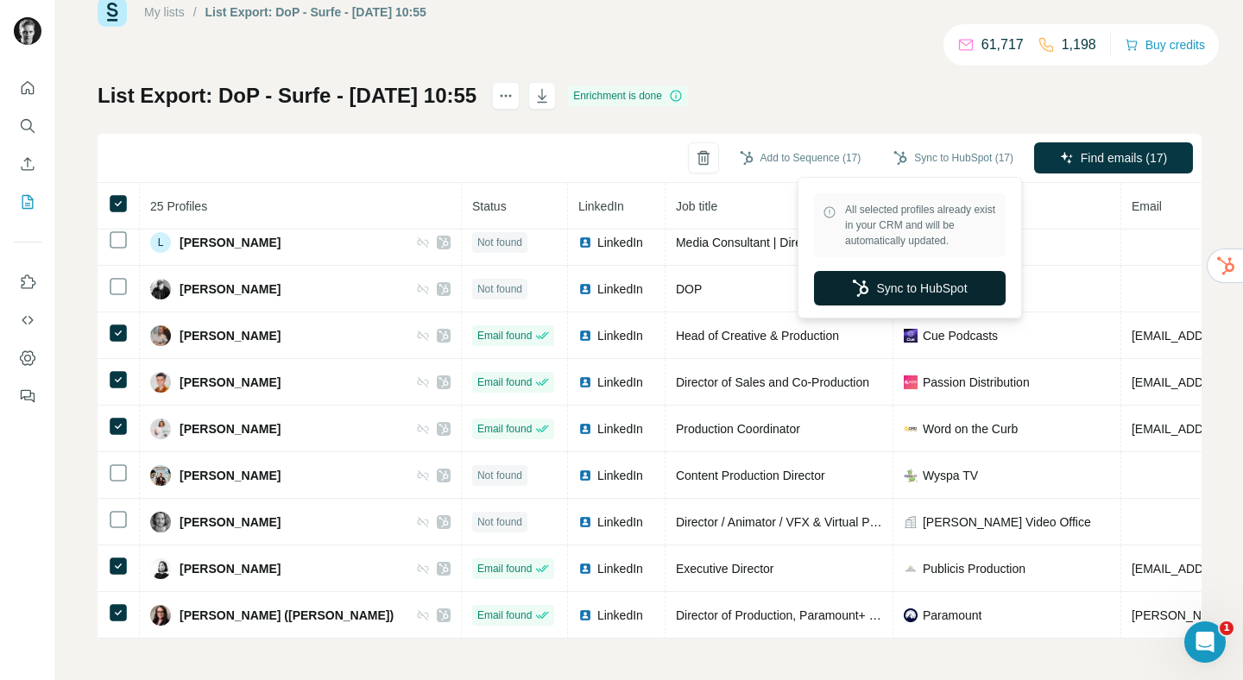
click at [891, 295] on button "Sync to HubSpot" at bounding box center [910, 288] width 192 height 35
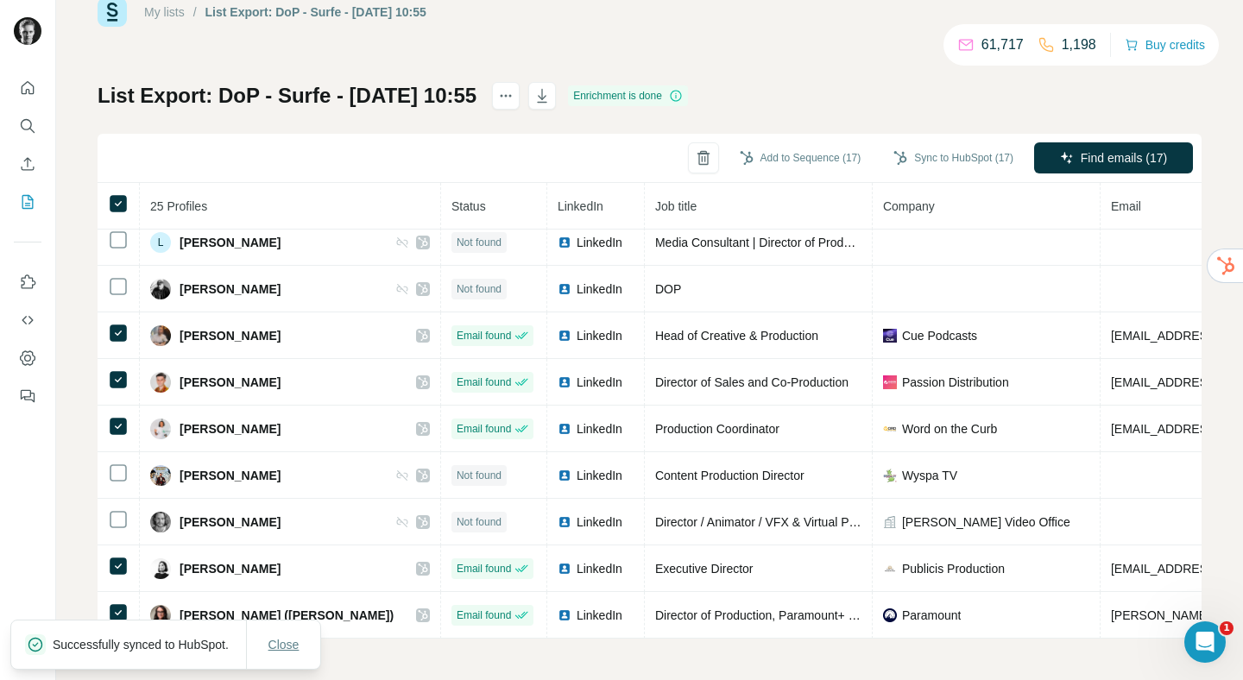
click at [294, 636] on span "Close" at bounding box center [284, 644] width 31 height 17
click at [170, 9] on link "My lists" at bounding box center [164, 12] width 41 height 14
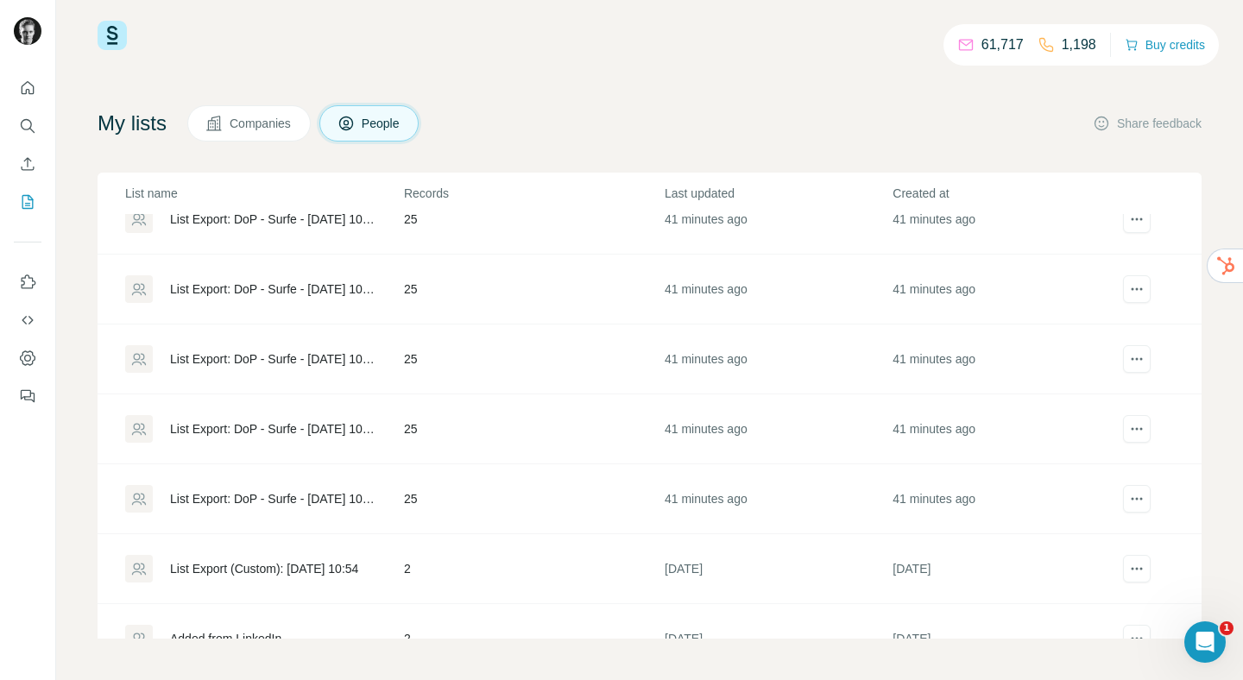
scroll to position [419, 0]
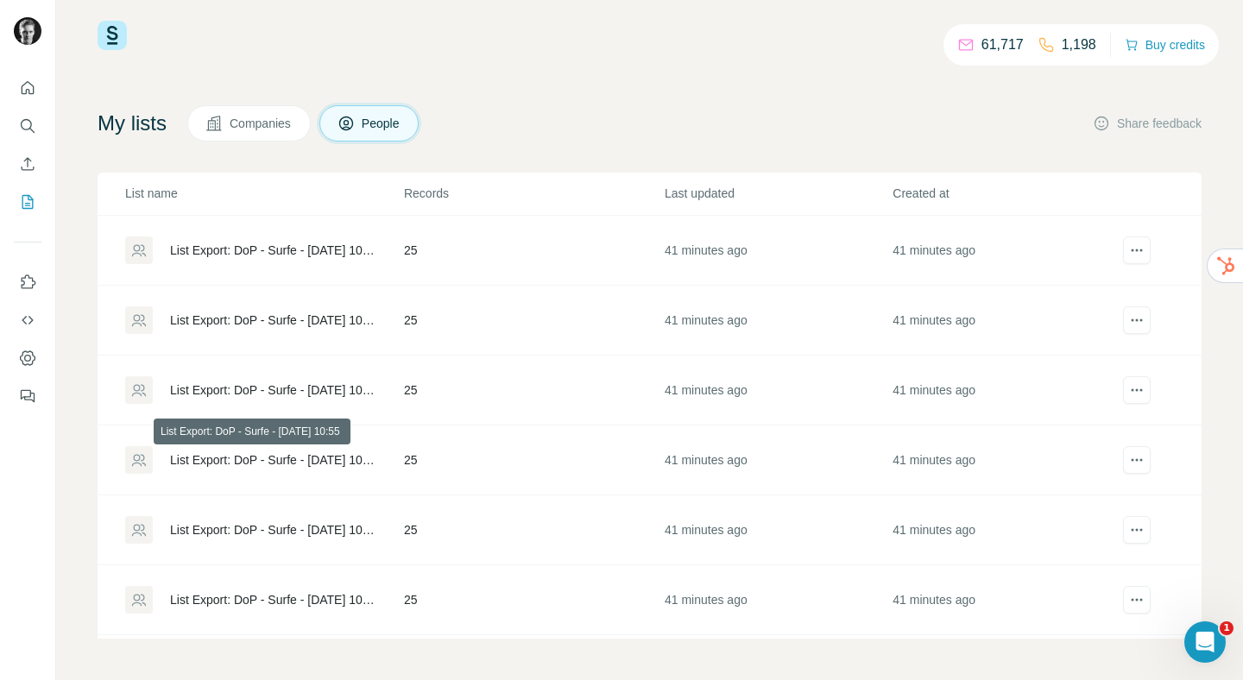
click at [270, 460] on div "List Export: DoP - Surfe - [DATE] 10:55" at bounding box center [272, 460] width 205 height 17
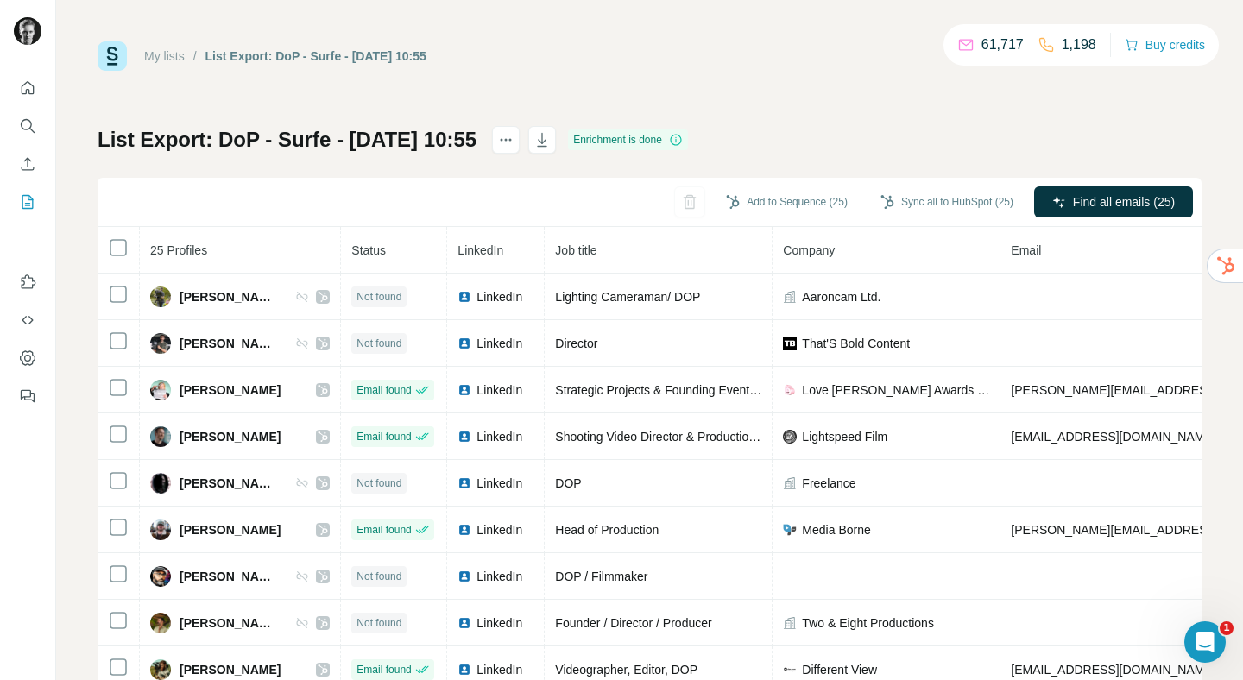
click at [154, 64] on div "My lists" at bounding box center [164, 55] width 41 height 17
click at [157, 60] on link "My lists" at bounding box center [164, 56] width 41 height 14
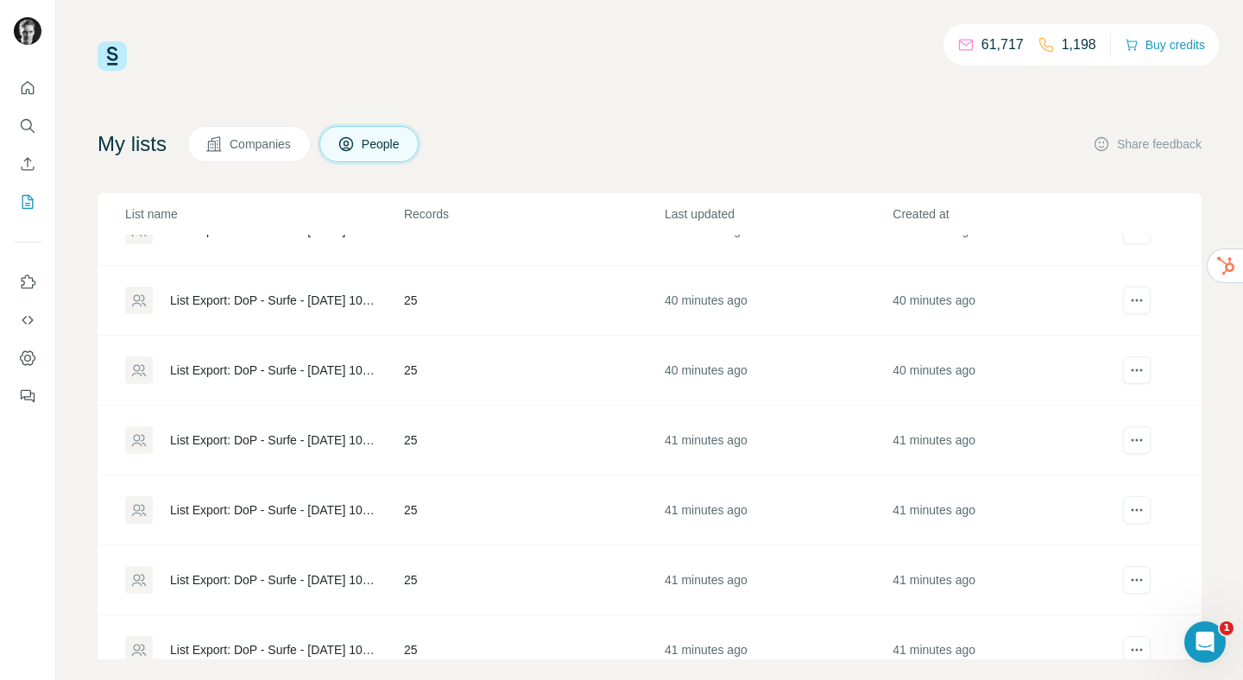
scroll to position [203, 0]
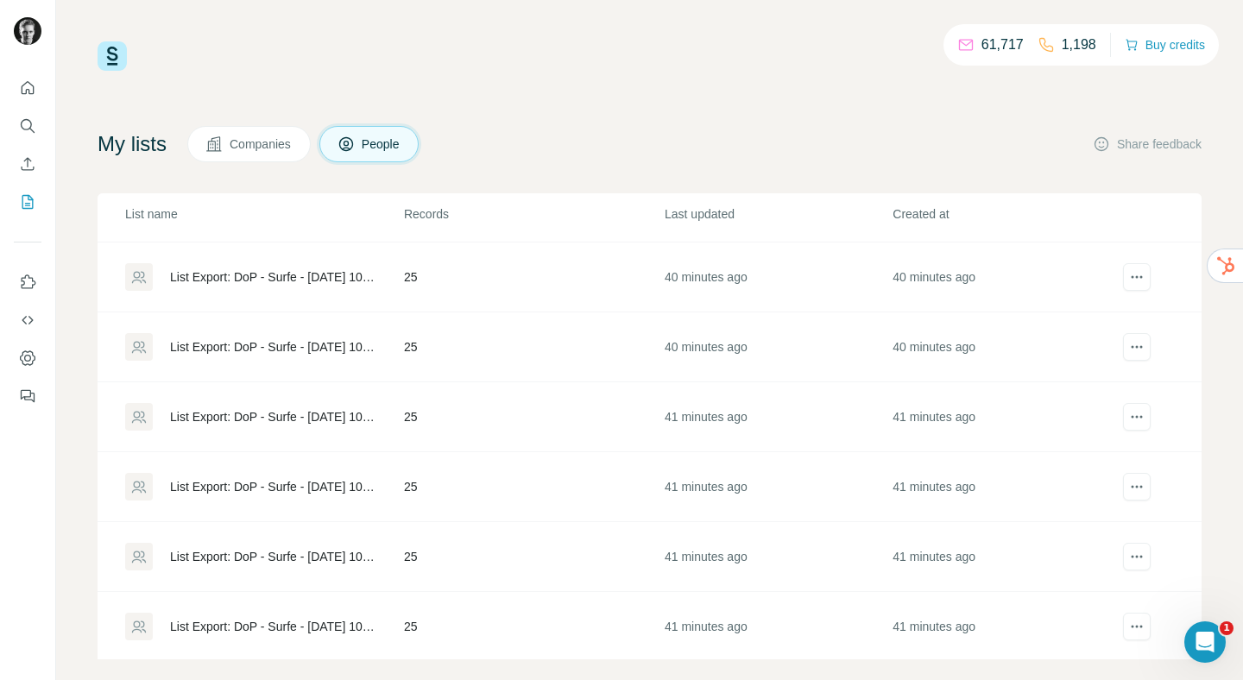
click at [273, 475] on div "List Export: DoP - Surfe - [DATE] 10:55" at bounding box center [263, 487] width 277 height 28
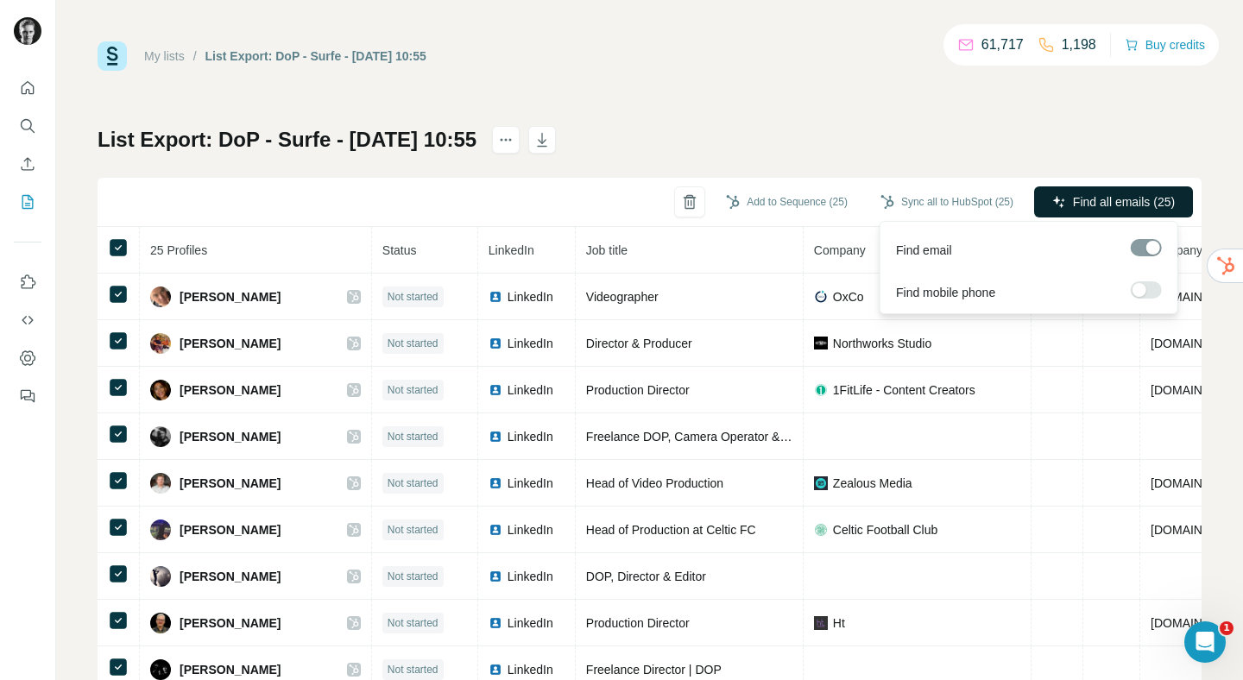
click at [1063, 192] on button "Find all emails (25)" at bounding box center [1113, 201] width 159 height 31
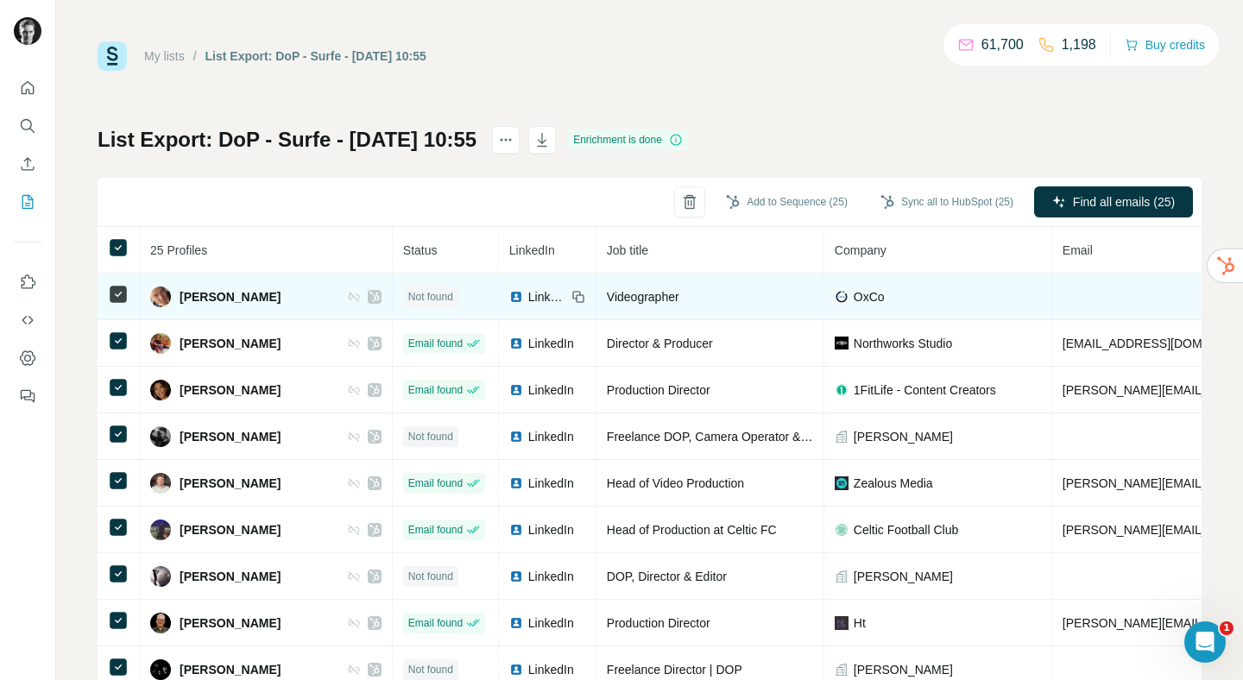
click at [129, 297] on td at bounding box center [119, 297] width 42 height 47
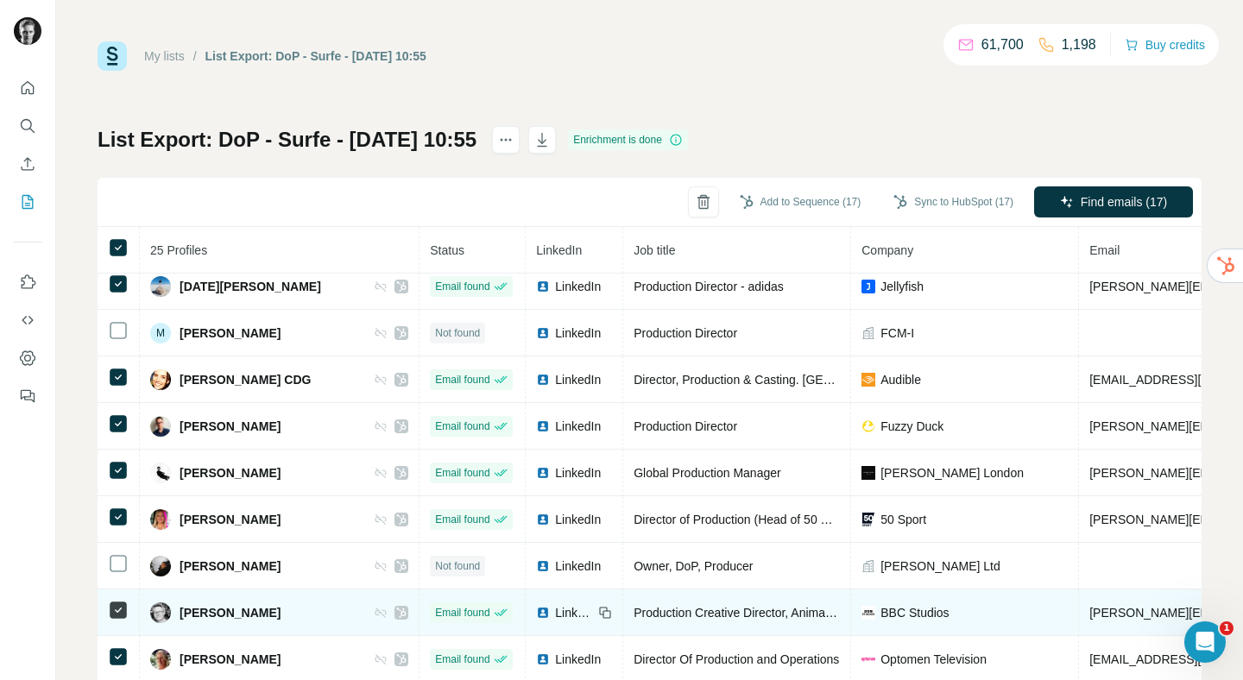
scroll to position [44, 0]
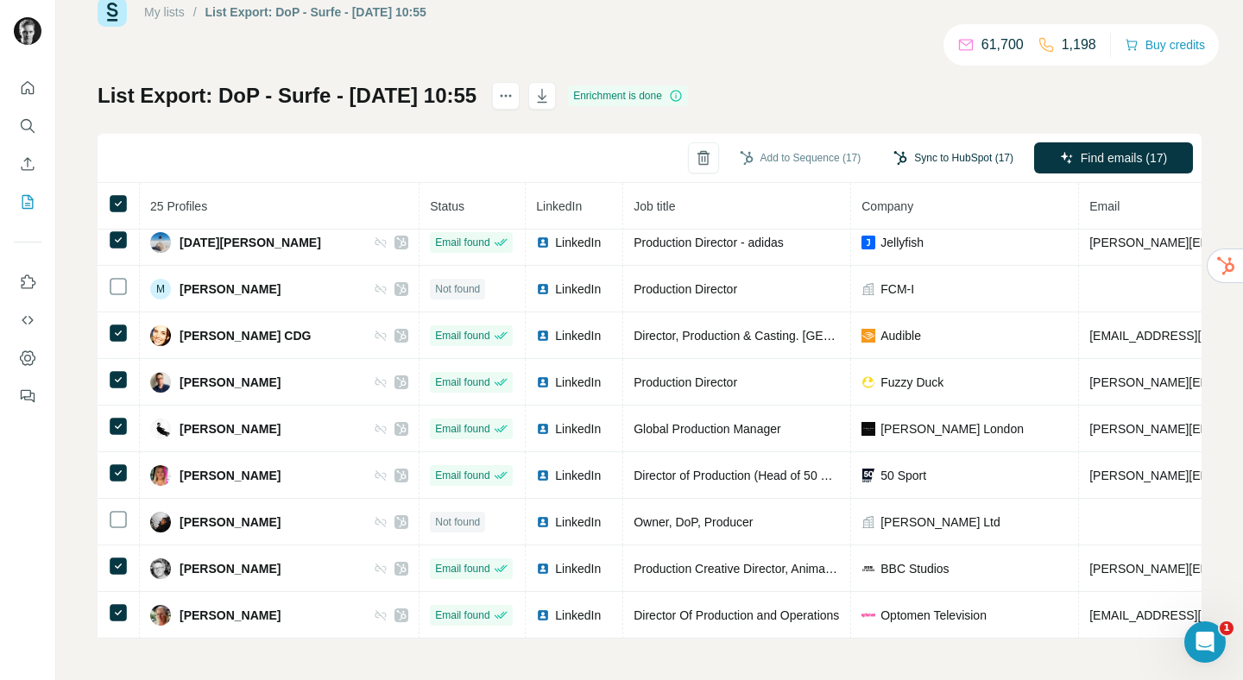
click at [941, 165] on button "Sync to HubSpot (17)" at bounding box center [954, 158] width 144 height 26
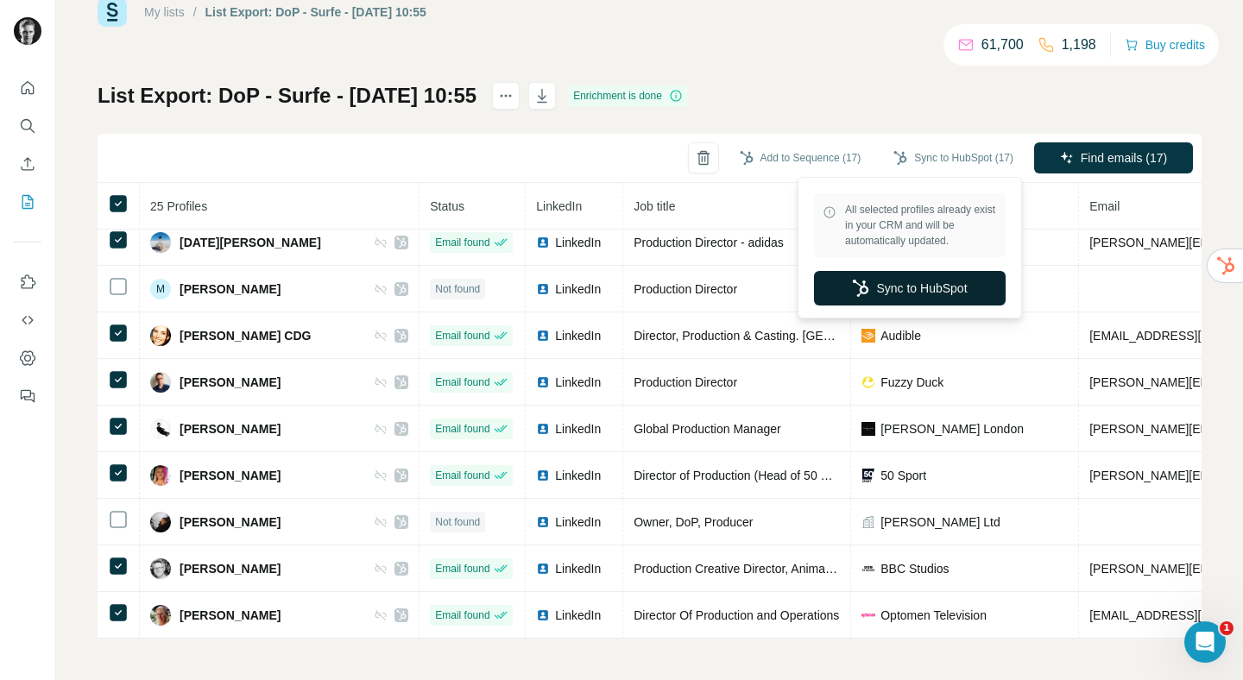
click at [894, 289] on button "Sync to HubSpot" at bounding box center [910, 288] width 192 height 35
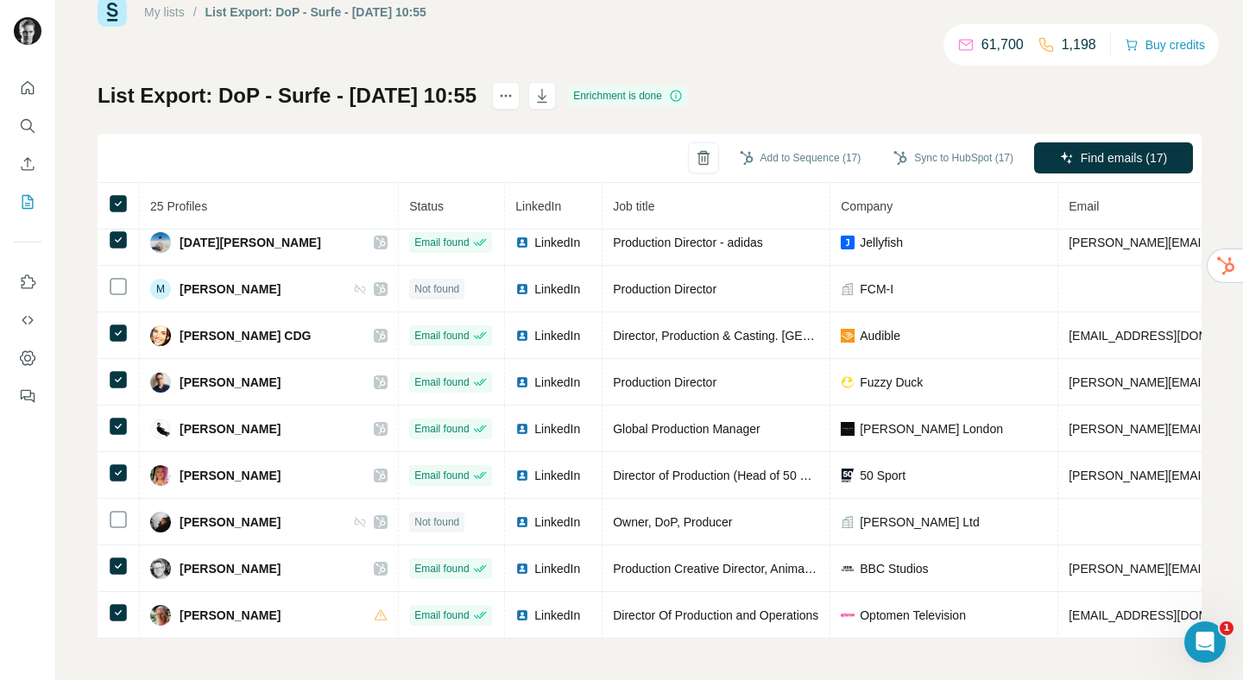
click at [162, 15] on link "My lists" at bounding box center [164, 12] width 41 height 14
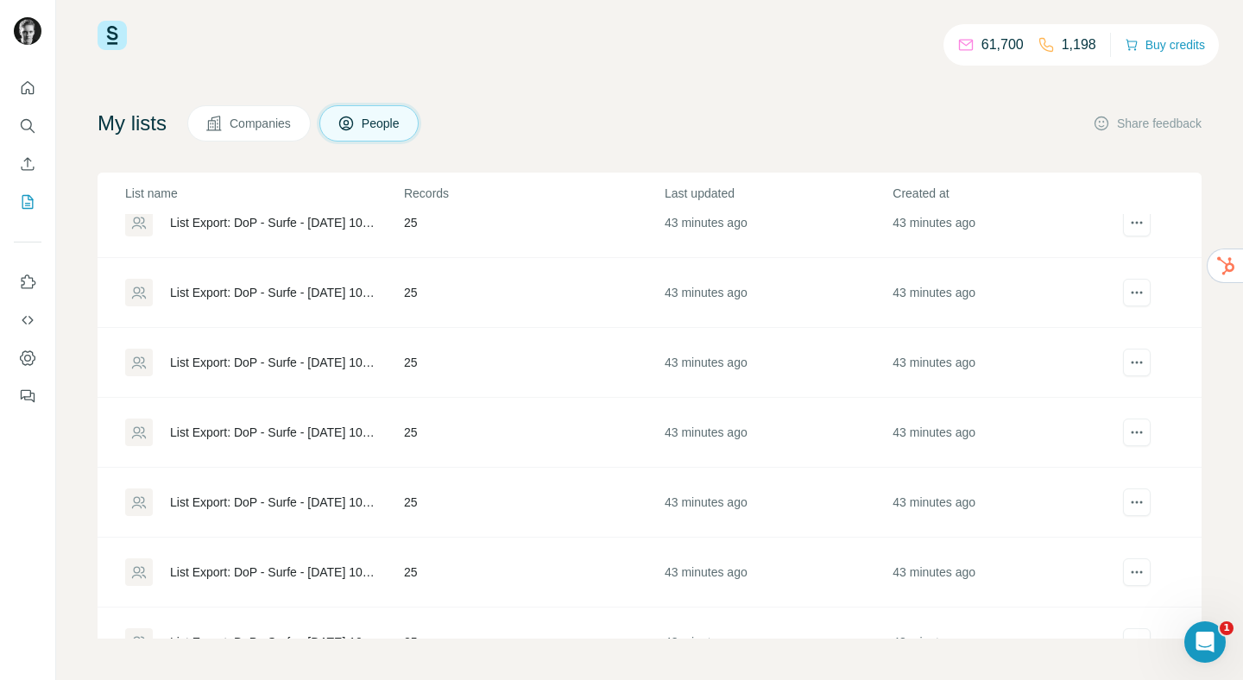
scroll to position [366, 0]
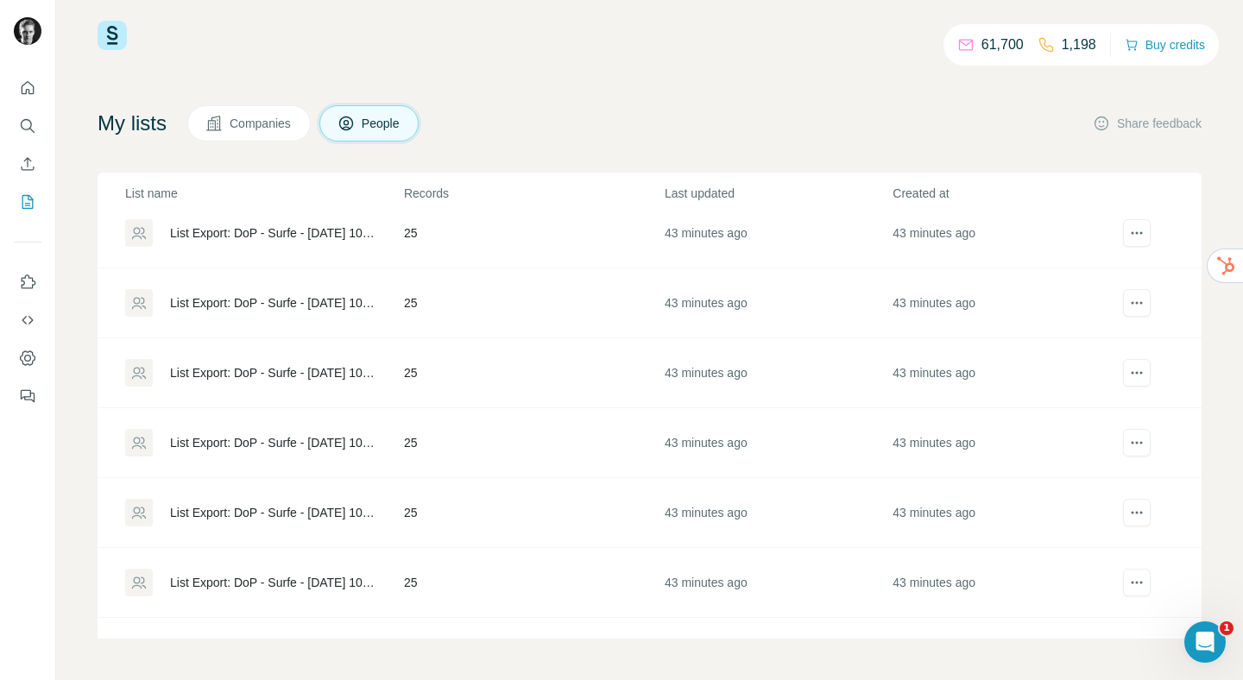
click at [303, 388] on td "List Export: DoP - Surfe - [DATE] 10:55" at bounding box center [251, 373] width 306 height 70
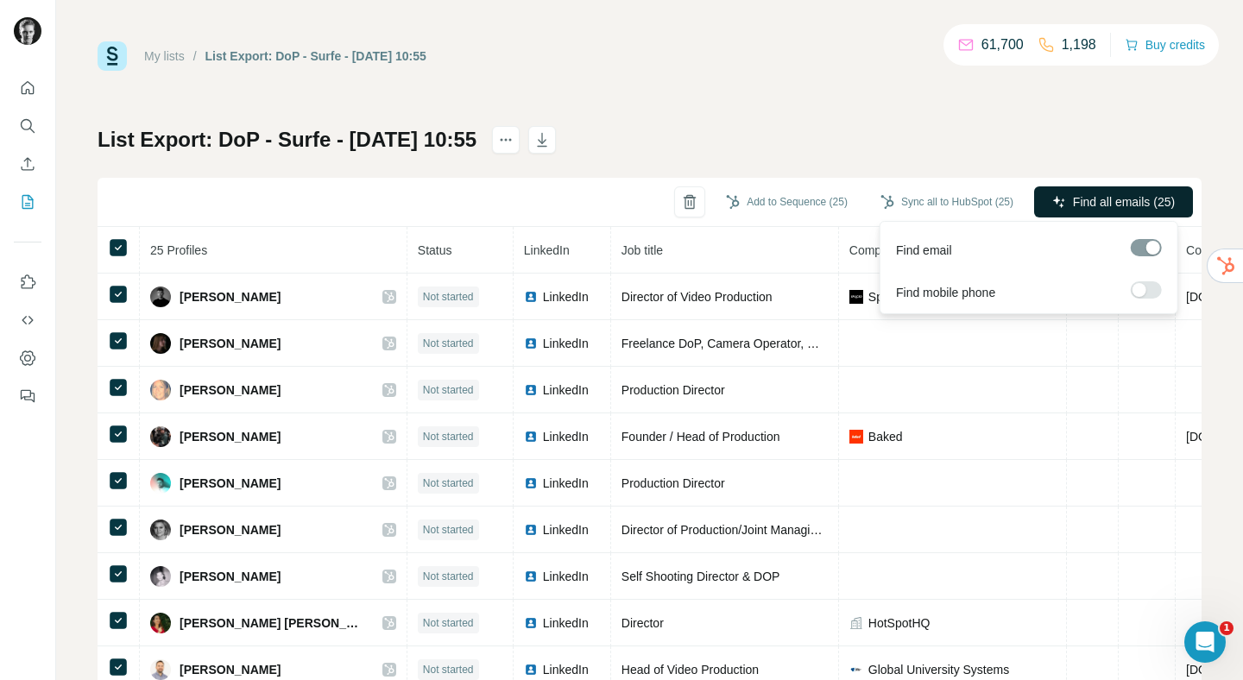
click at [1048, 209] on button "Find all emails (25)" at bounding box center [1113, 201] width 159 height 31
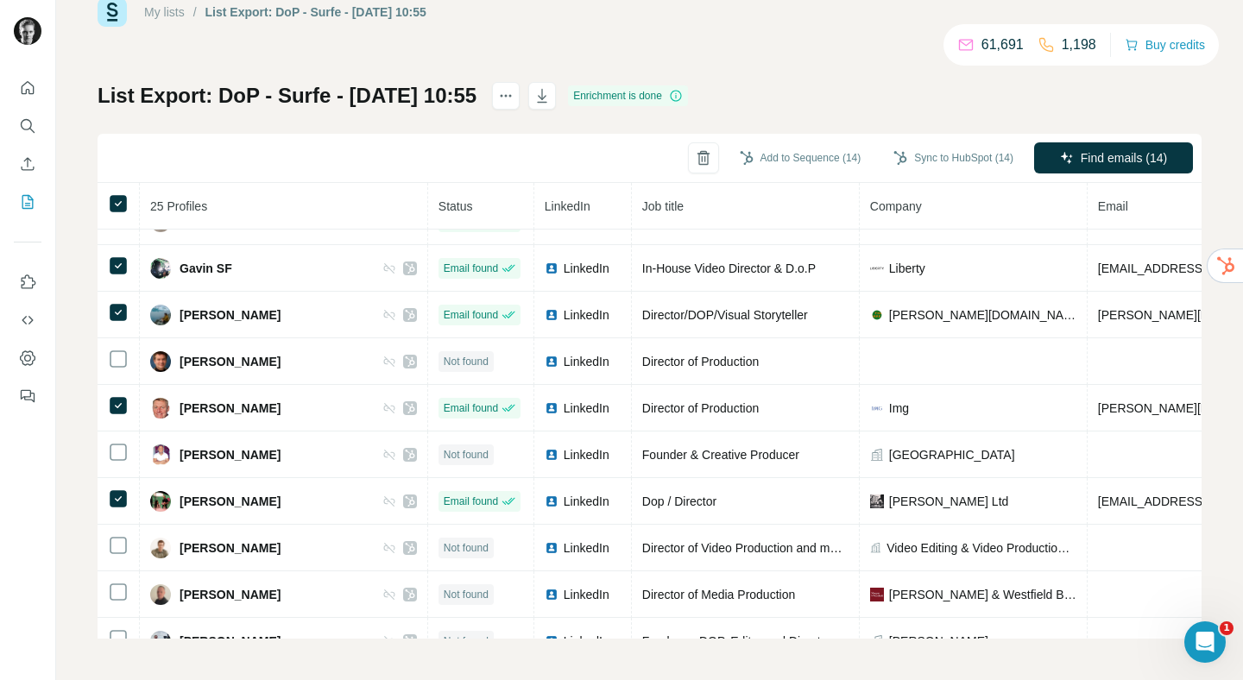
scroll to position [500, 0]
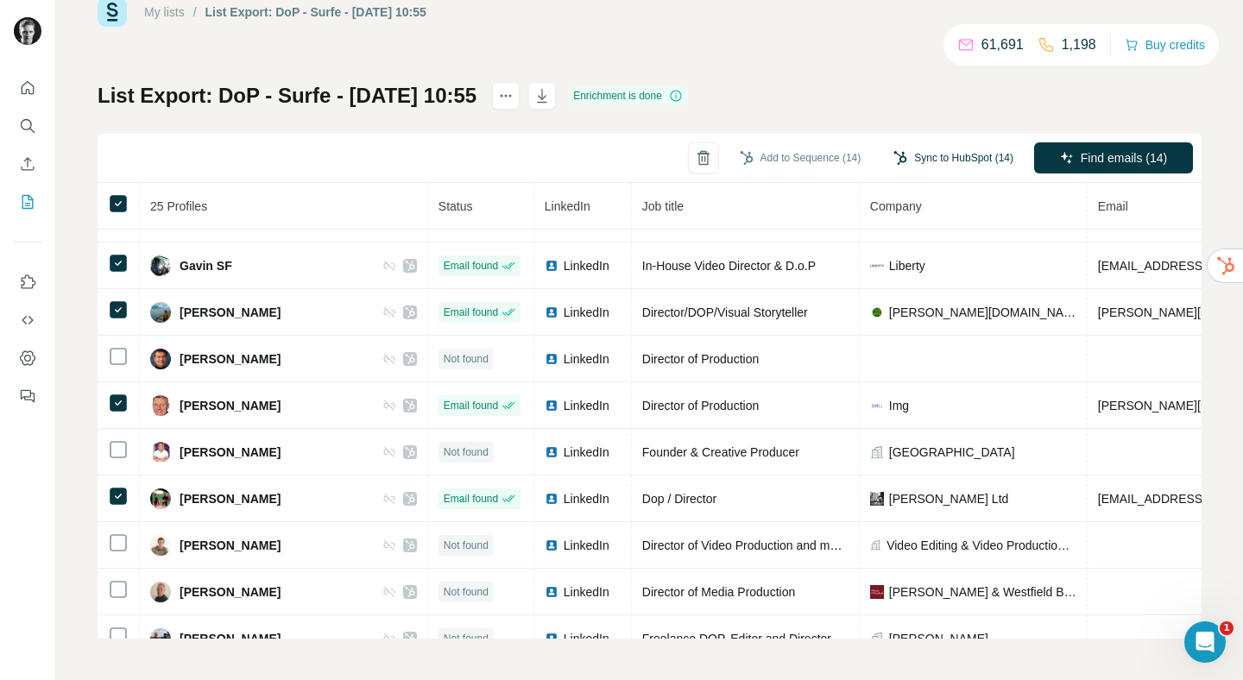
click at [953, 157] on button "Sync to HubSpot (14)" at bounding box center [954, 158] width 144 height 26
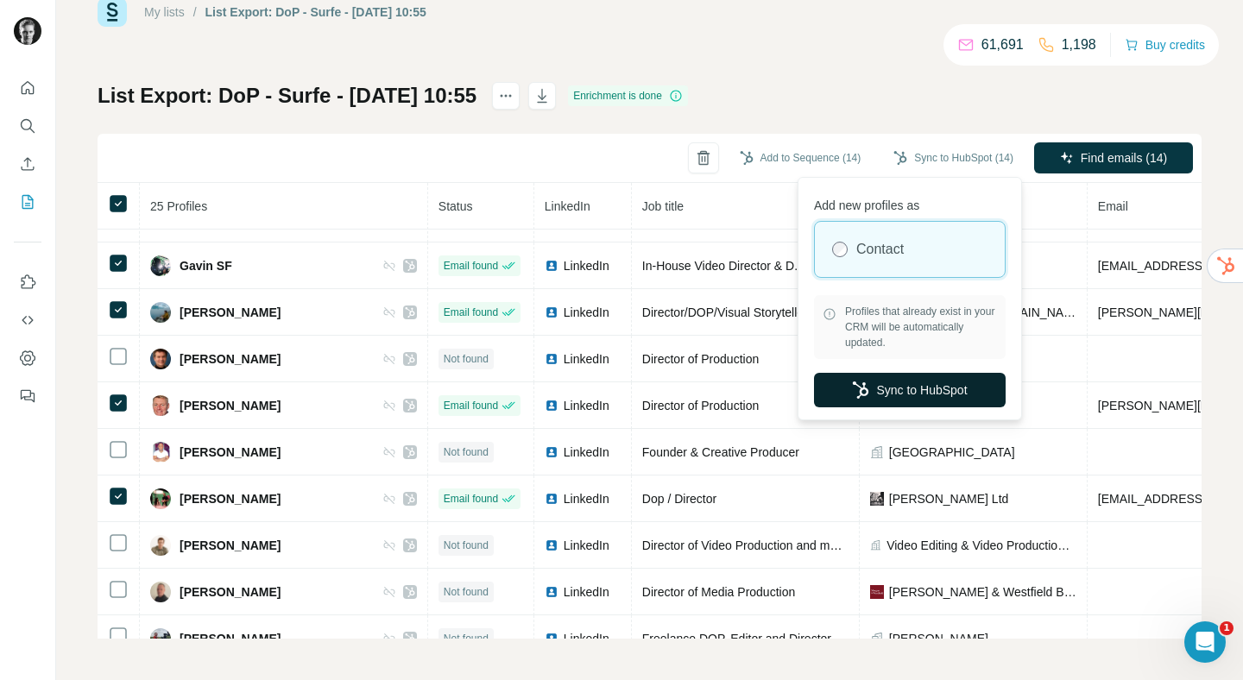
click at [899, 393] on button "Sync to HubSpot" at bounding box center [910, 390] width 192 height 35
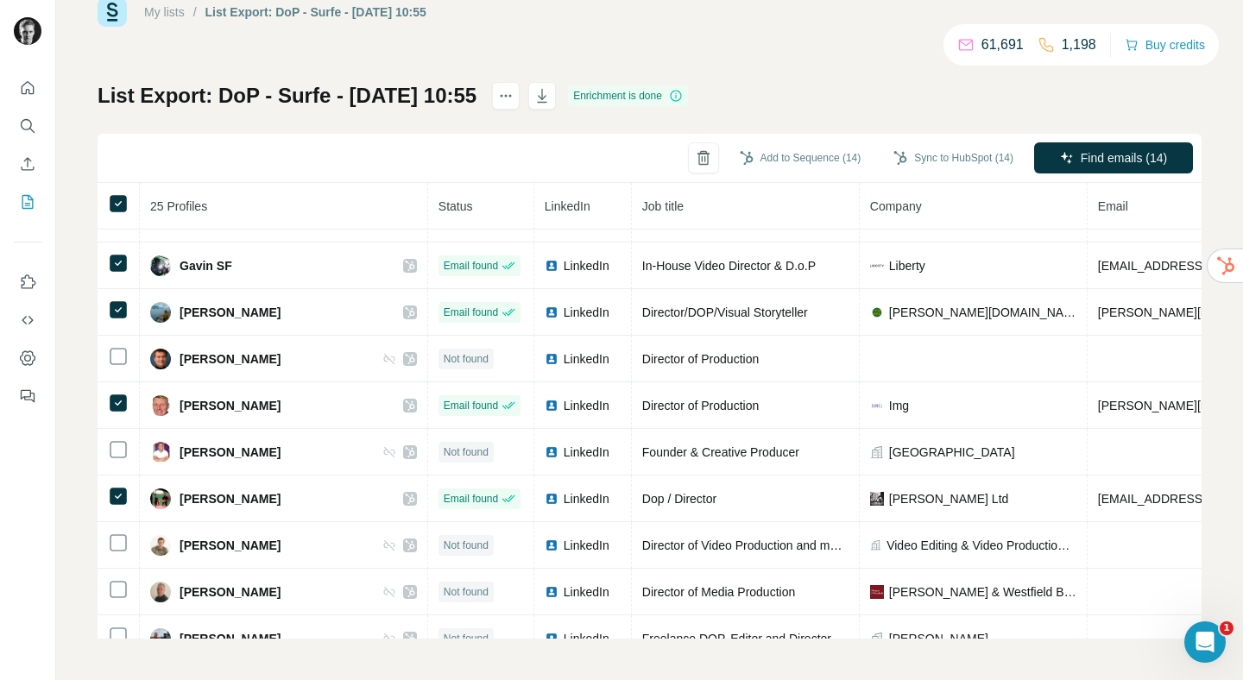
click at [182, 10] on link "My lists" at bounding box center [164, 12] width 41 height 14
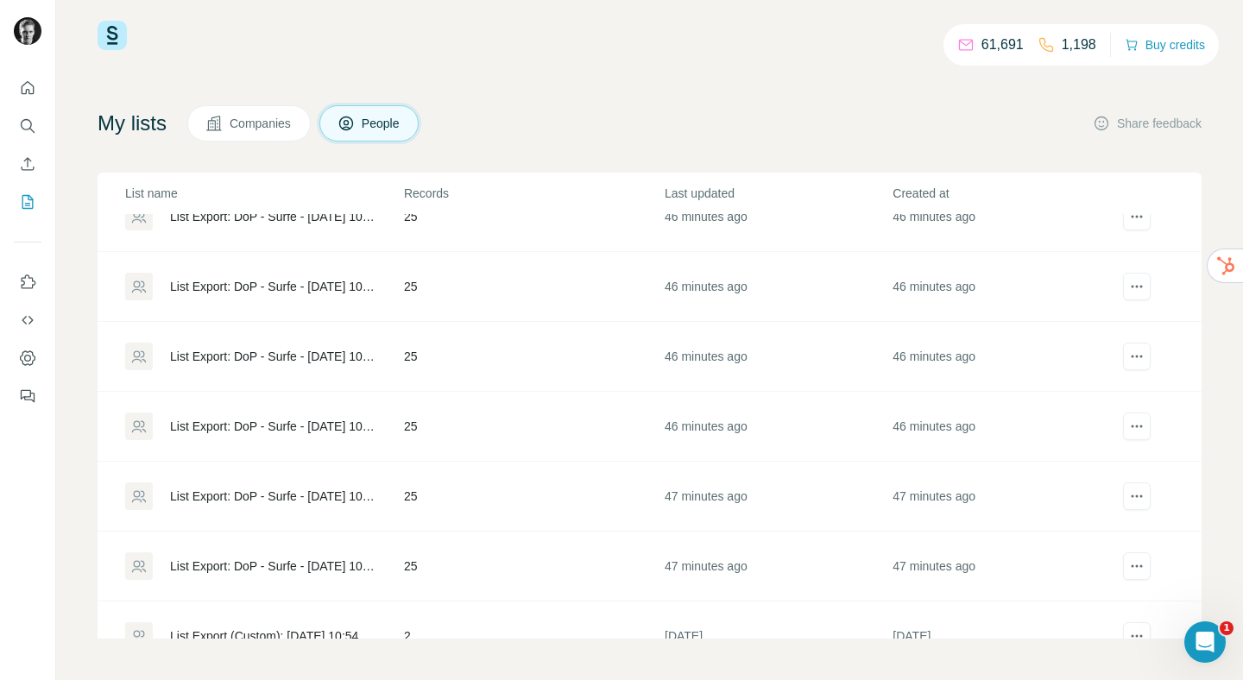
scroll to position [523, 0]
click at [262, 294] on div "List Export: DoP - Surfe - [DATE] 10:55" at bounding box center [272, 285] width 205 height 17
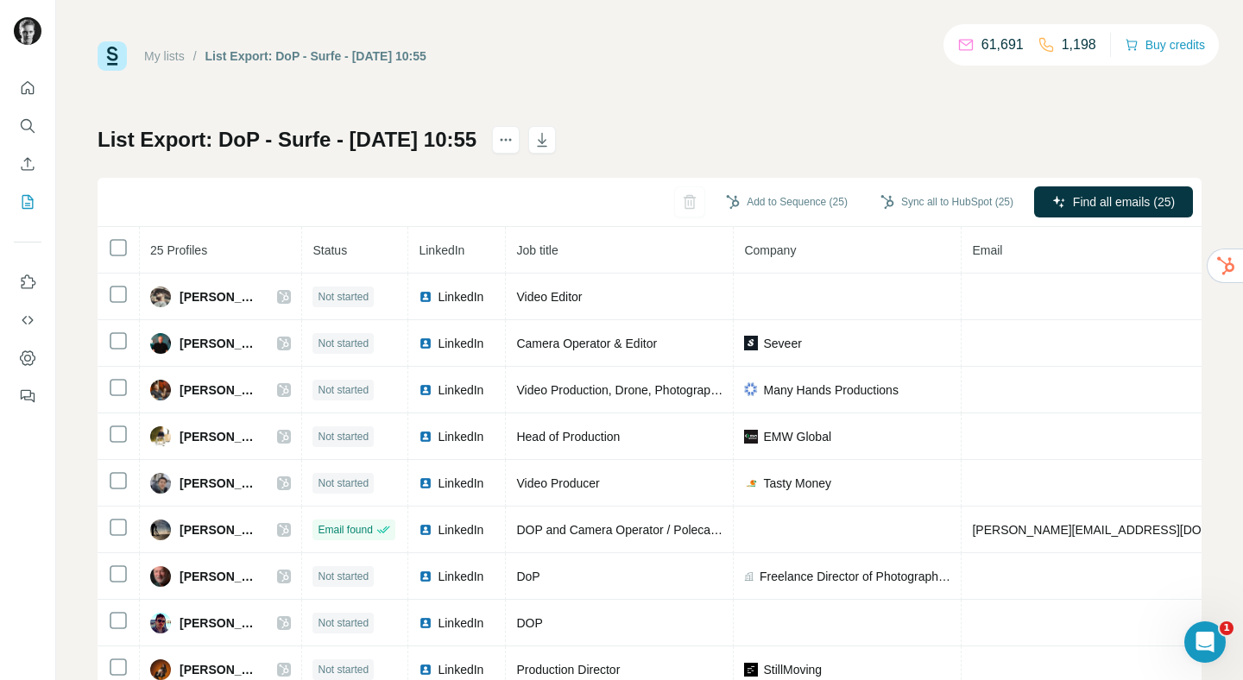
click at [169, 61] on link "My lists" at bounding box center [164, 56] width 41 height 14
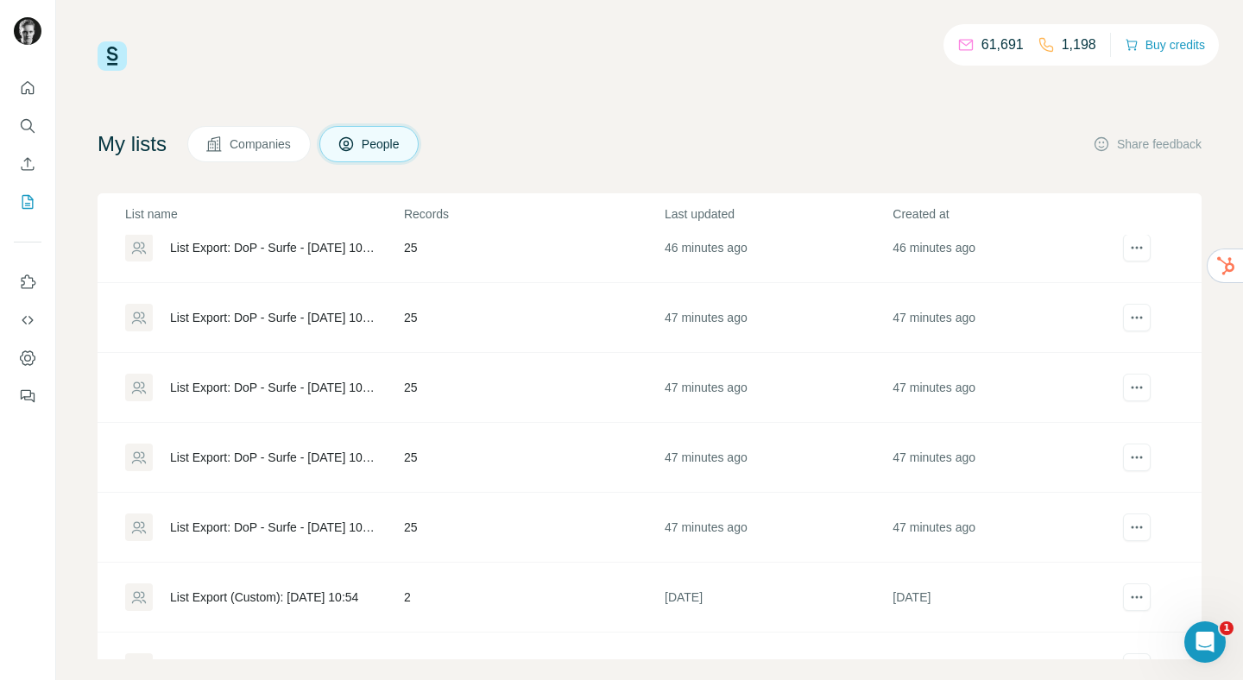
scroll to position [584, 0]
click at [314, 238] on div "List Export: DoP - Surfe - [DATE] 10:55" at bounding box center [272, 245] width 205 height 17
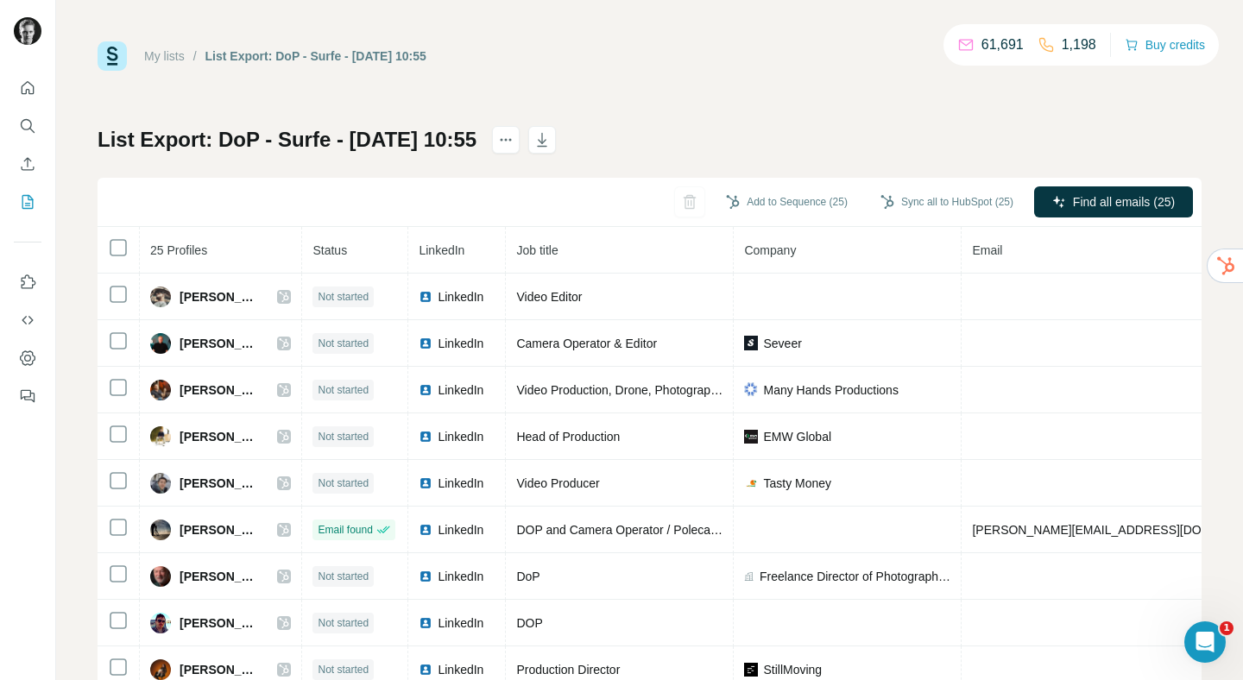
click at [173, 56] on link "My lists" at bounding box center [164, 56] width 41 height 14
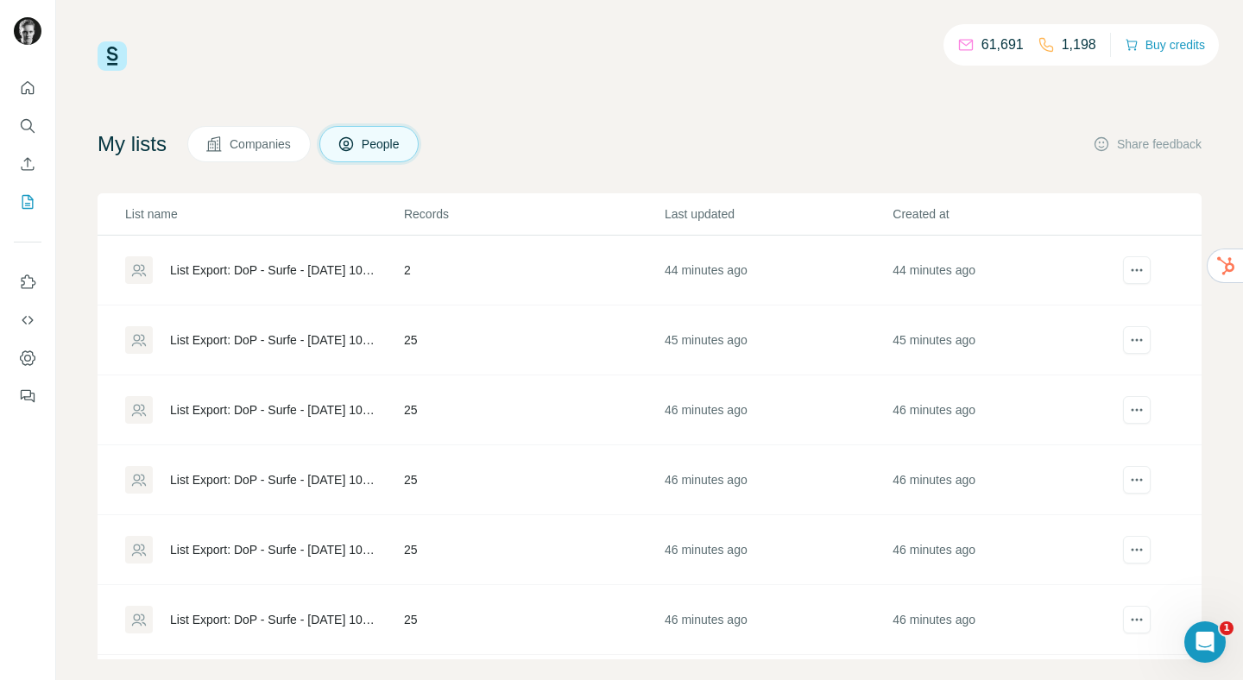
click at [281, 476] on div "List Export: DoP - Surfe - [DATE] 10:56" at bounding box center [272, 479] width 205 height 17
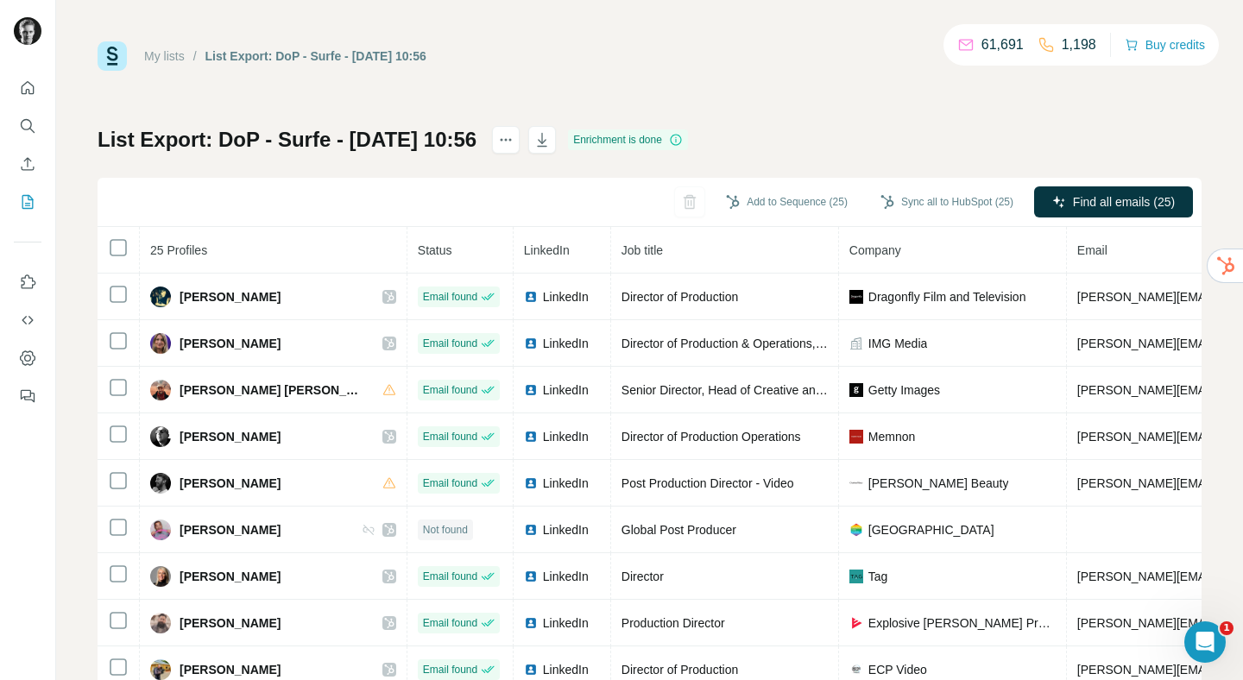
click at [167, 57] on link "My lists" at bounding box center [164, 56] width 41 height 14
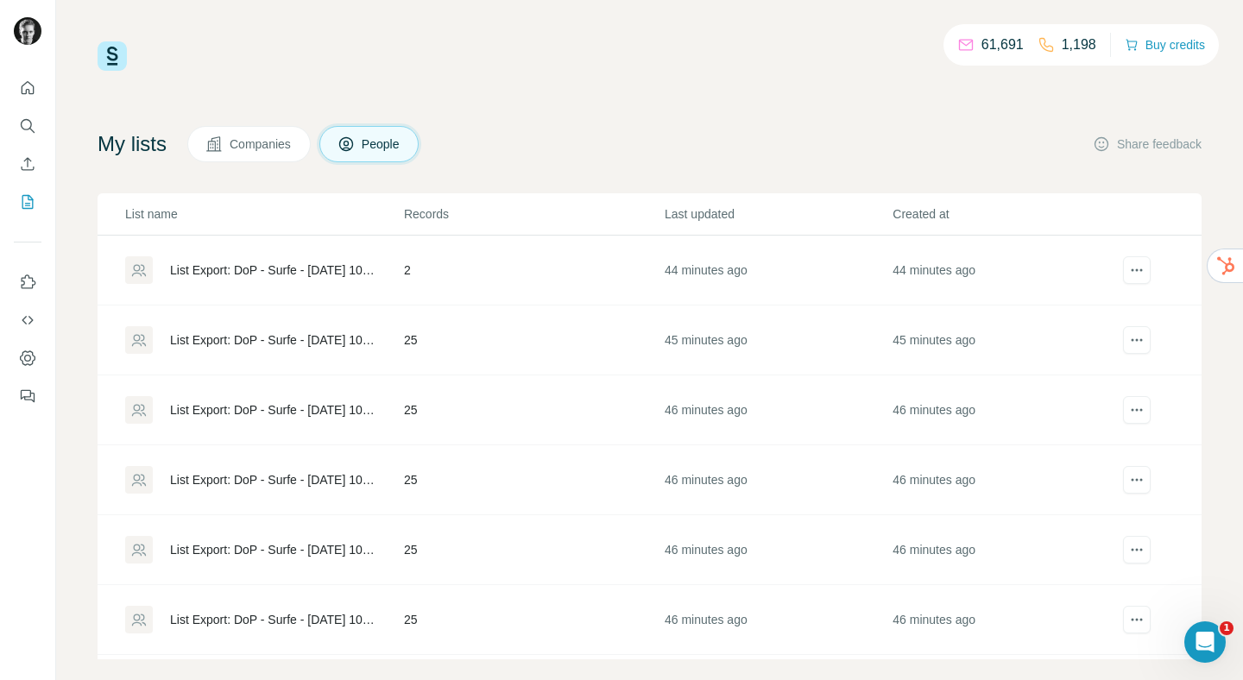
click at [299, 546] on div "List Export: DoP - Surfe - [DATE] 10:55" at bounding box center [272, 549] width 205 height 17
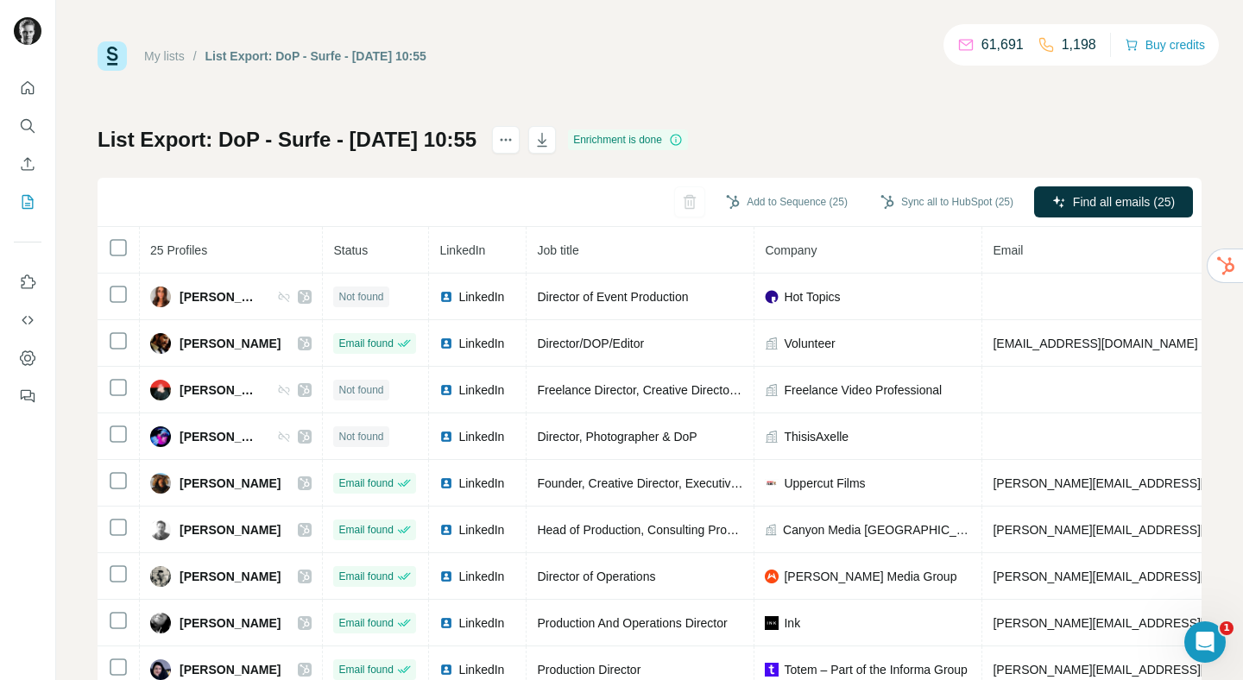
click at [158, 60] on link "My lists" at bounding box center [164, 56] width 41 height 14
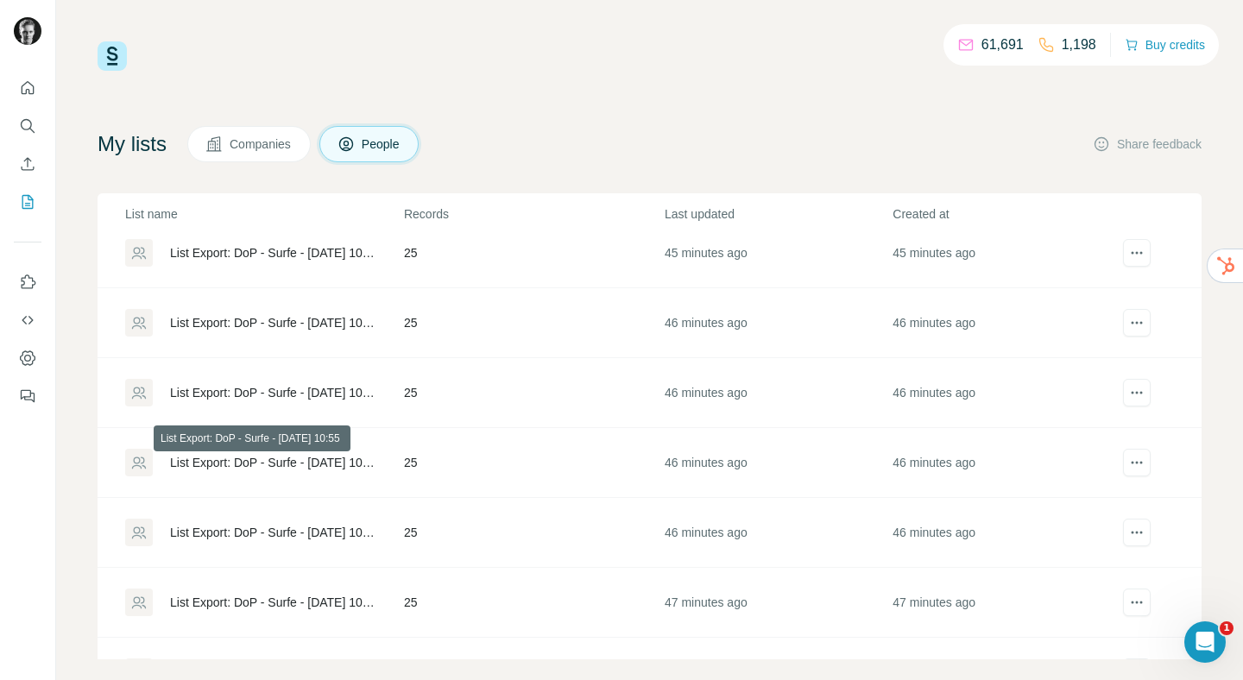
scroll to position [111, 0]
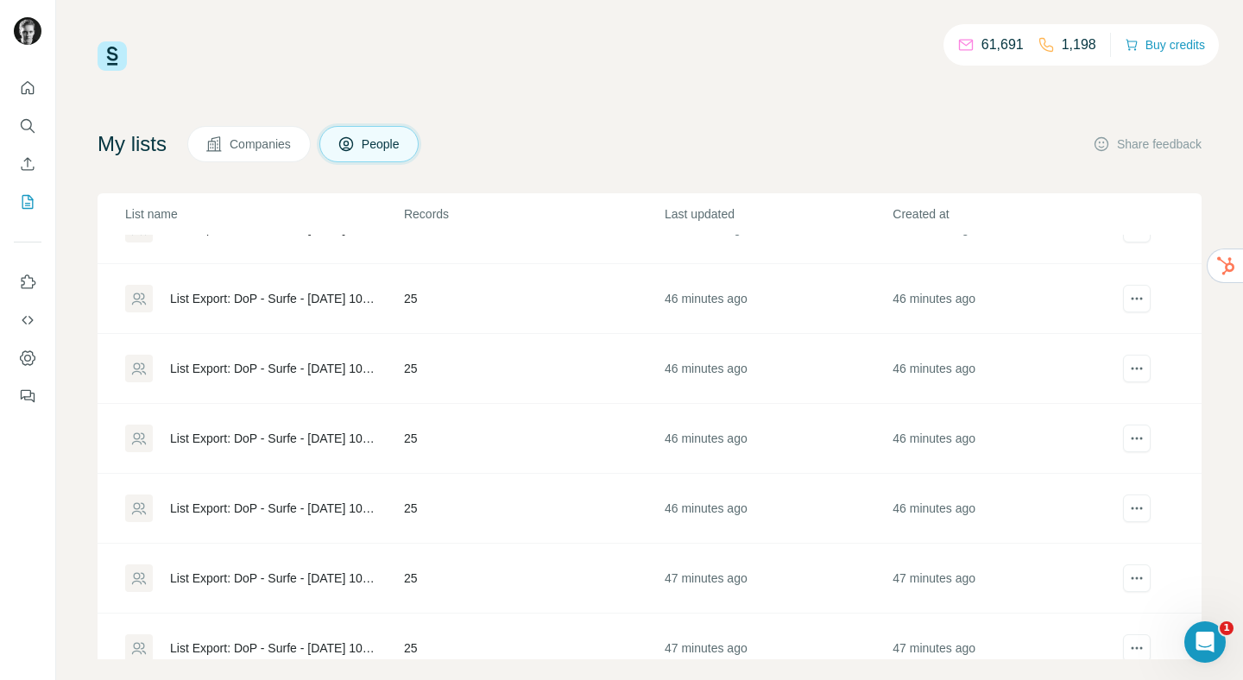
click at [307, 495] on div "List Export: DoP - Surfe - [DATE] 10:55" at bounding box center [263, 509] width 277 height 28
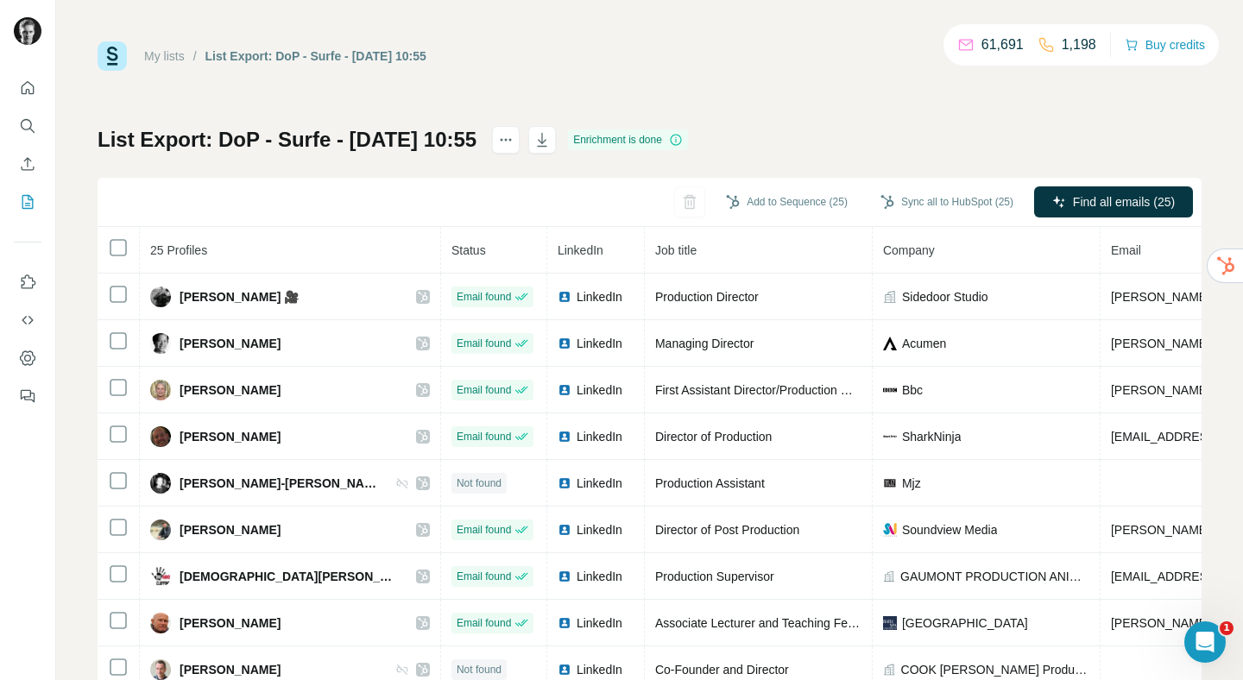
click at [162, 49] on link "My lists" at bounding box center [164, 56] width 41 height 14
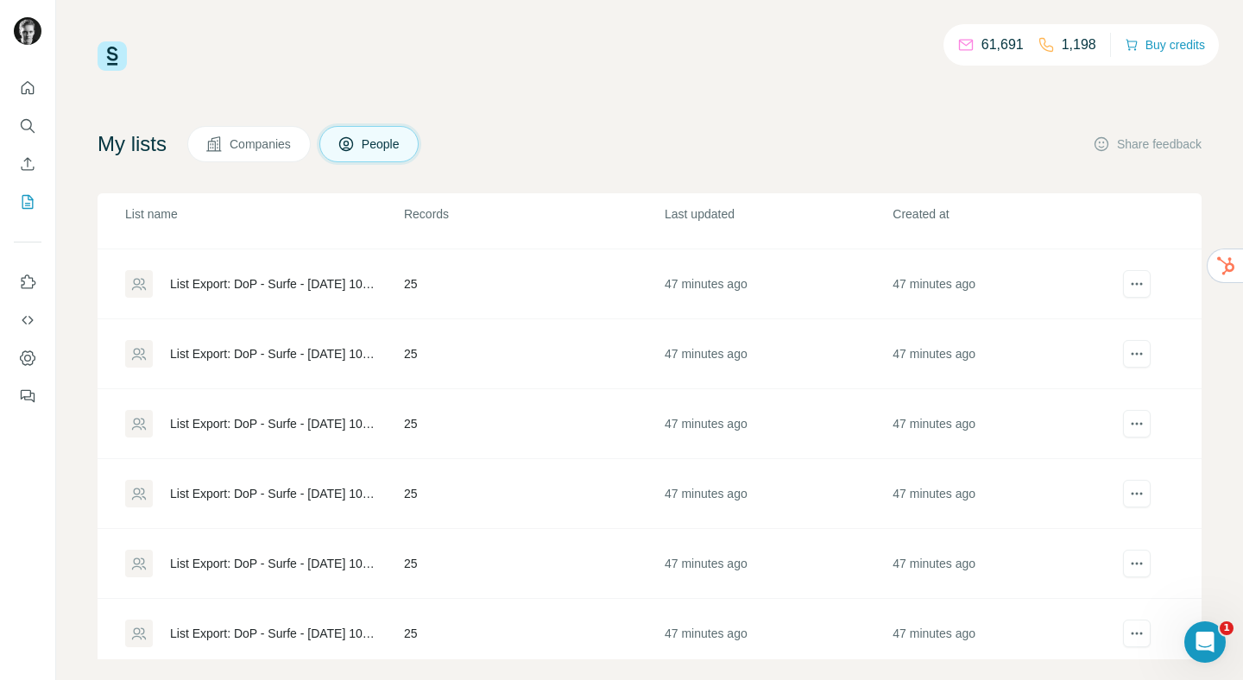
scroll to position [408, 0]
drag, startPoint x: 305, startPoint y: 288, endPoint x: 302, endPoint y: 276, distance: 11.5
click at [302, 276] on div "List Export: DoP - Surfe - [DATE] 10:55" at bounding box center [272, 282] width 205 height 17
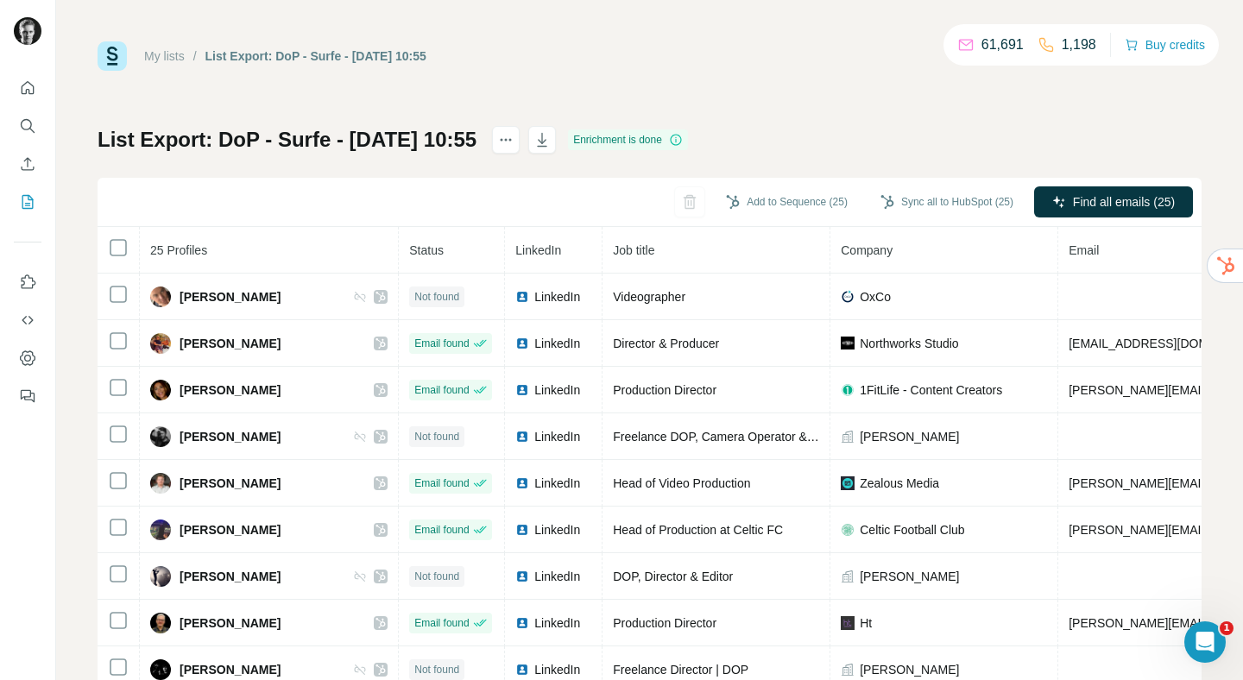
click at [174, 59] on link "My lists" at bounding box center [164, 56] width 41 height 14
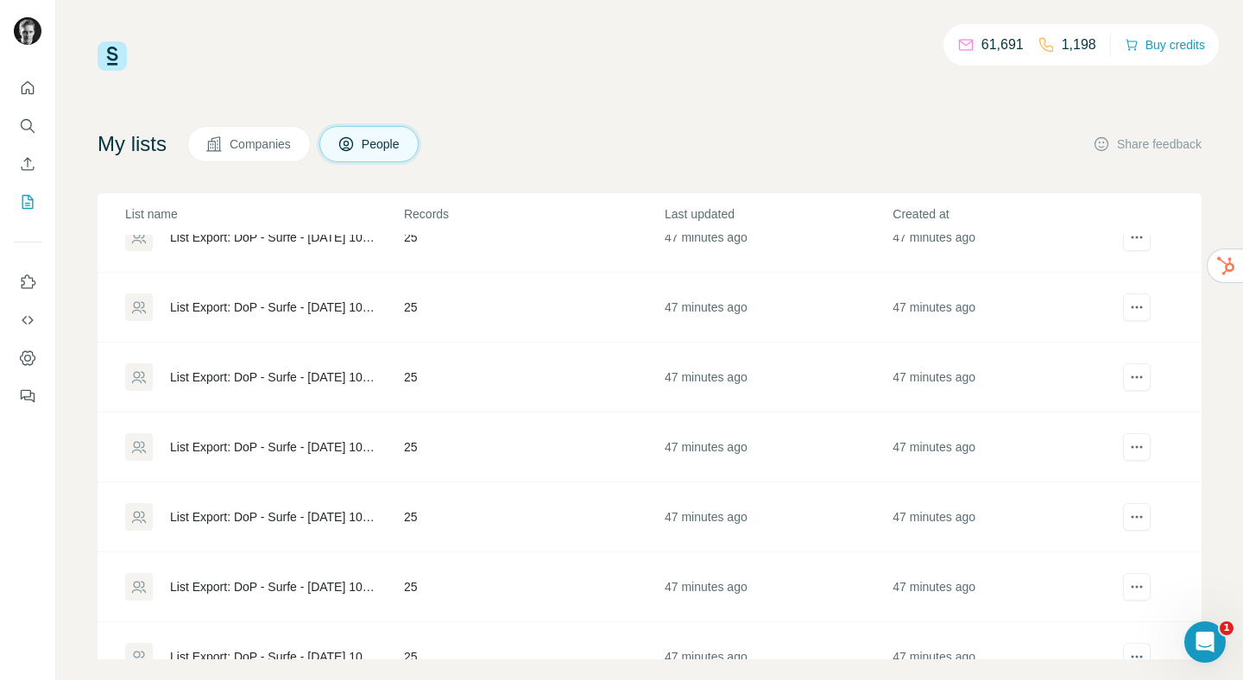
scroll to position [325, 0]
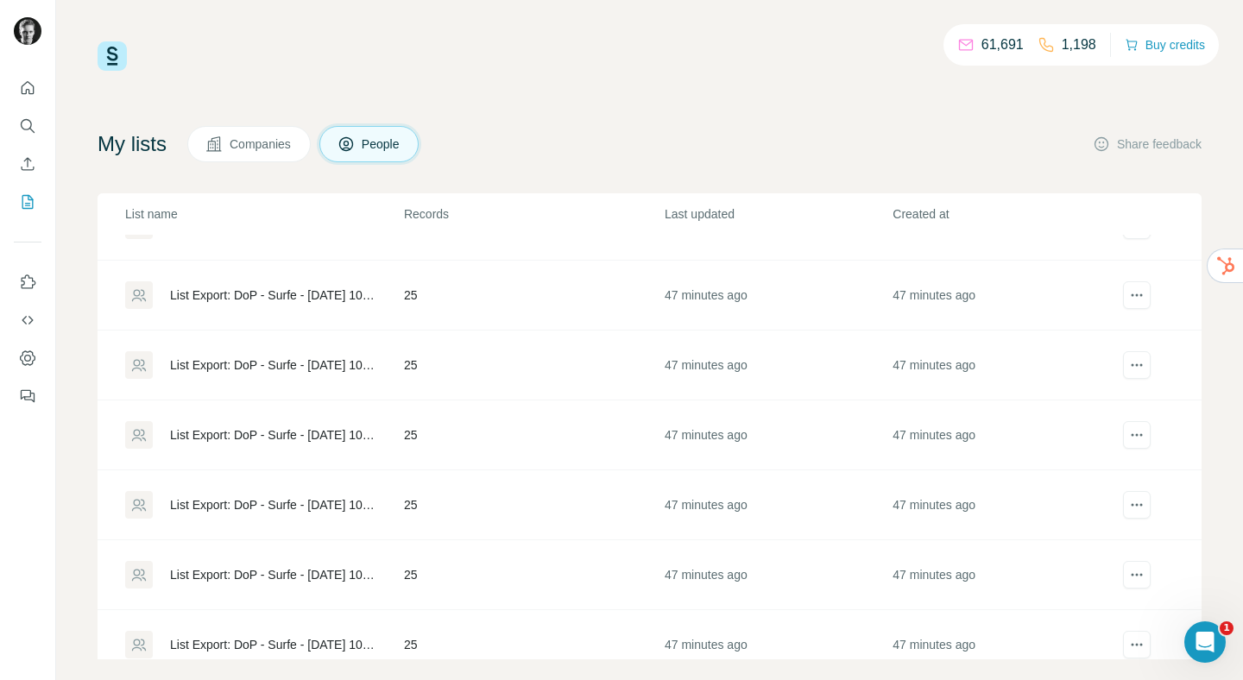
click at [302, 428] on div "List Export: DoP - Surfe - [DATE] 10:55" at bounding box center [272, 435] width 205 height 17
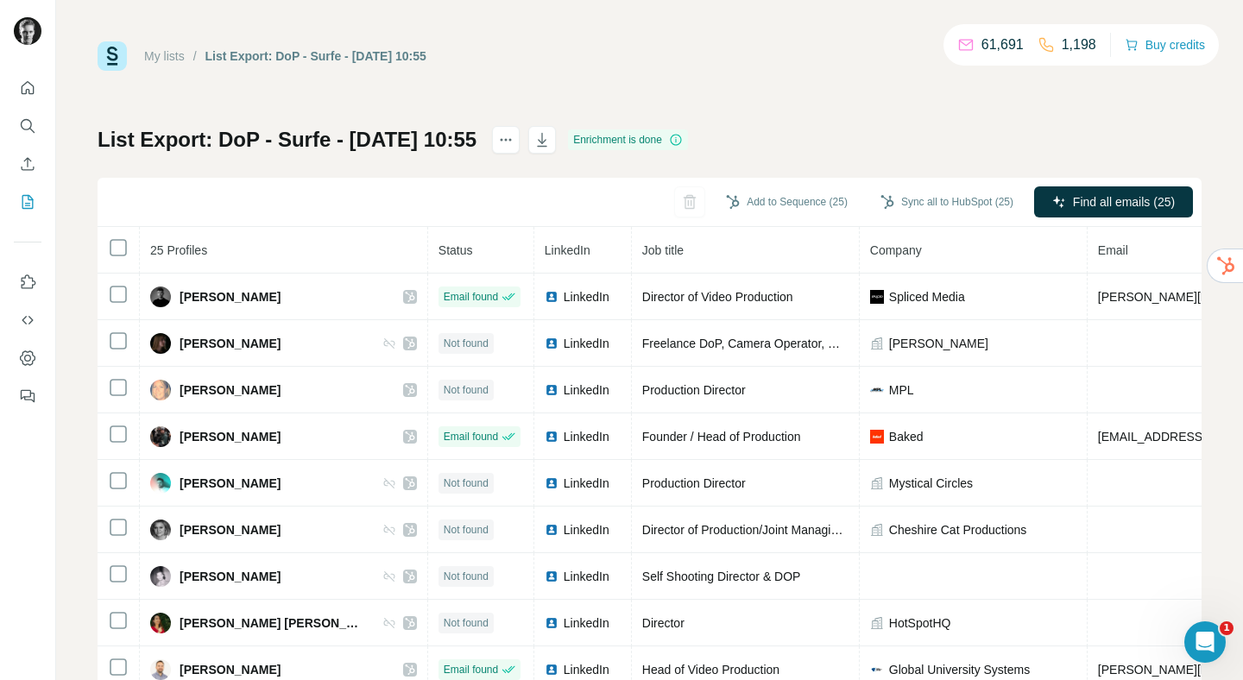
click at [176, 53] on link "My lists" at bounding box center [164, 56] width 41 height 14
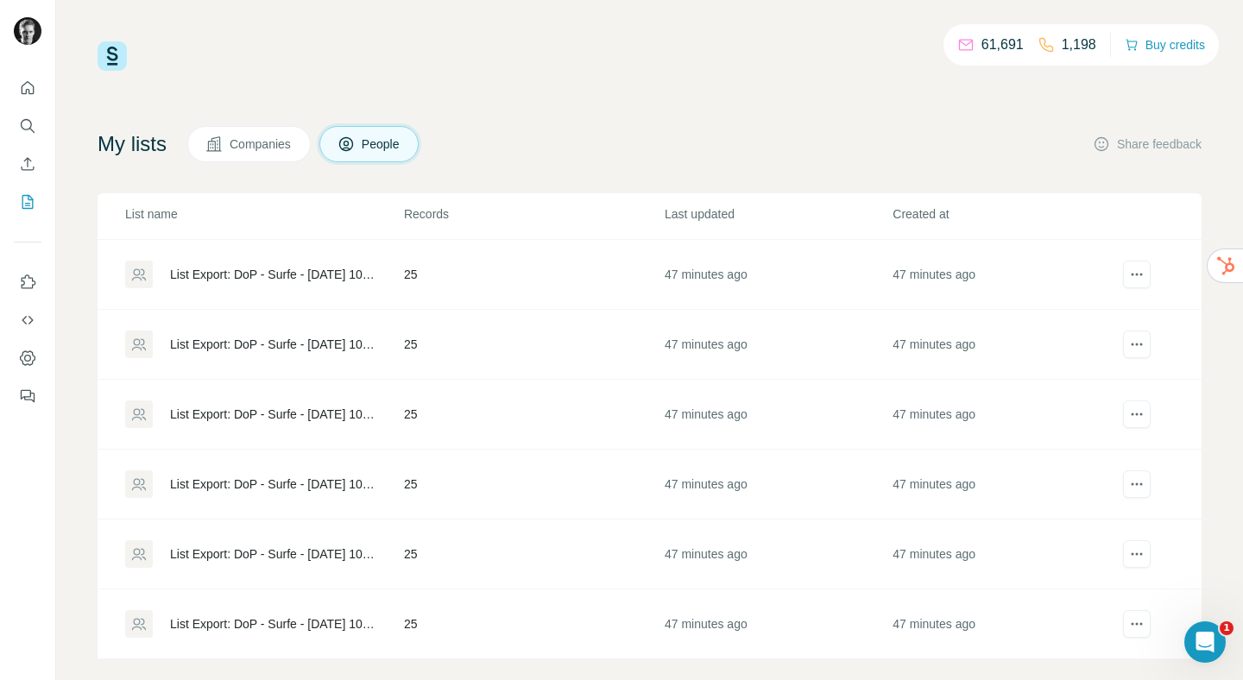
scroll to position [269, 0]
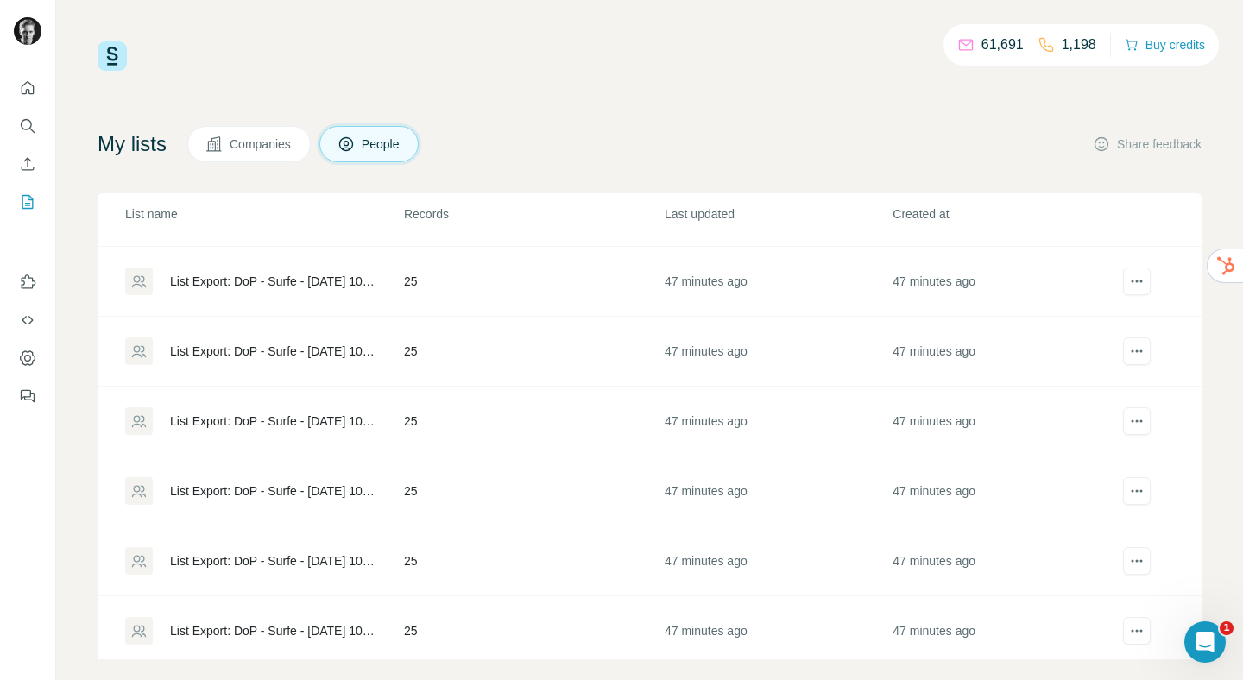
click at [322, 560] on div "List Export: DoP - Surfe - [DATE] 10:55" at bounding box center [272, 561] width 205 height 17
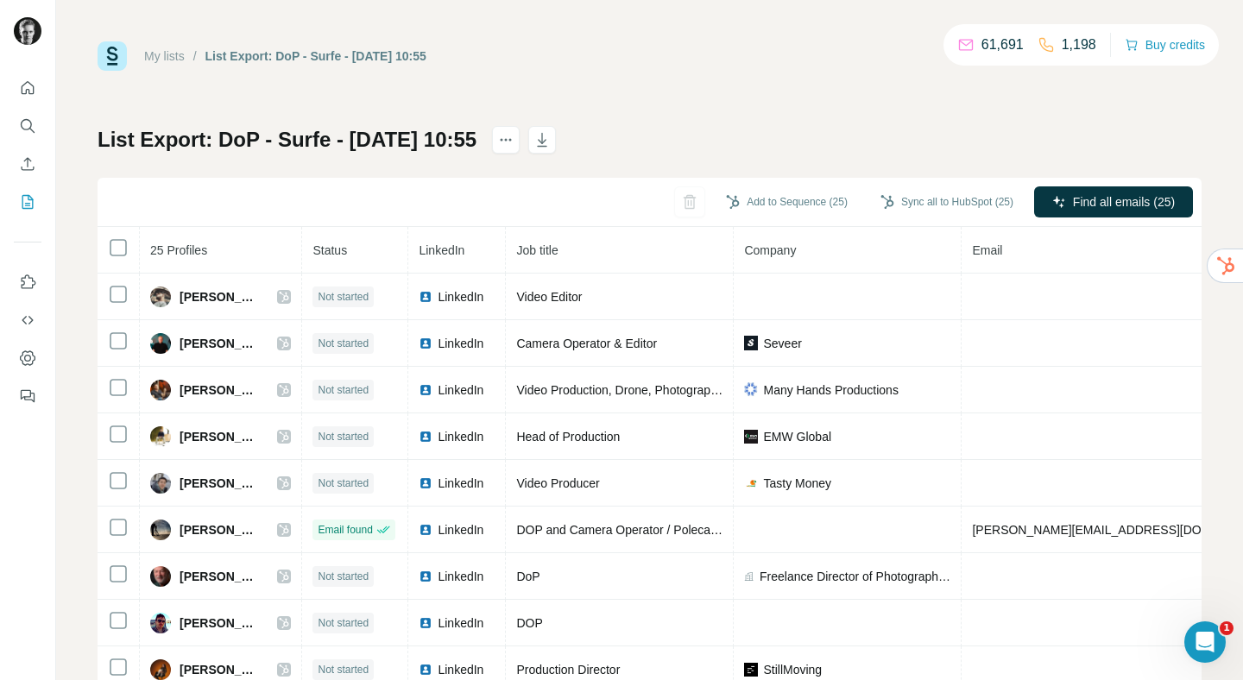
click at [168, 52] on link "My lists" at bounding box center [164, 56] width 41 height 14
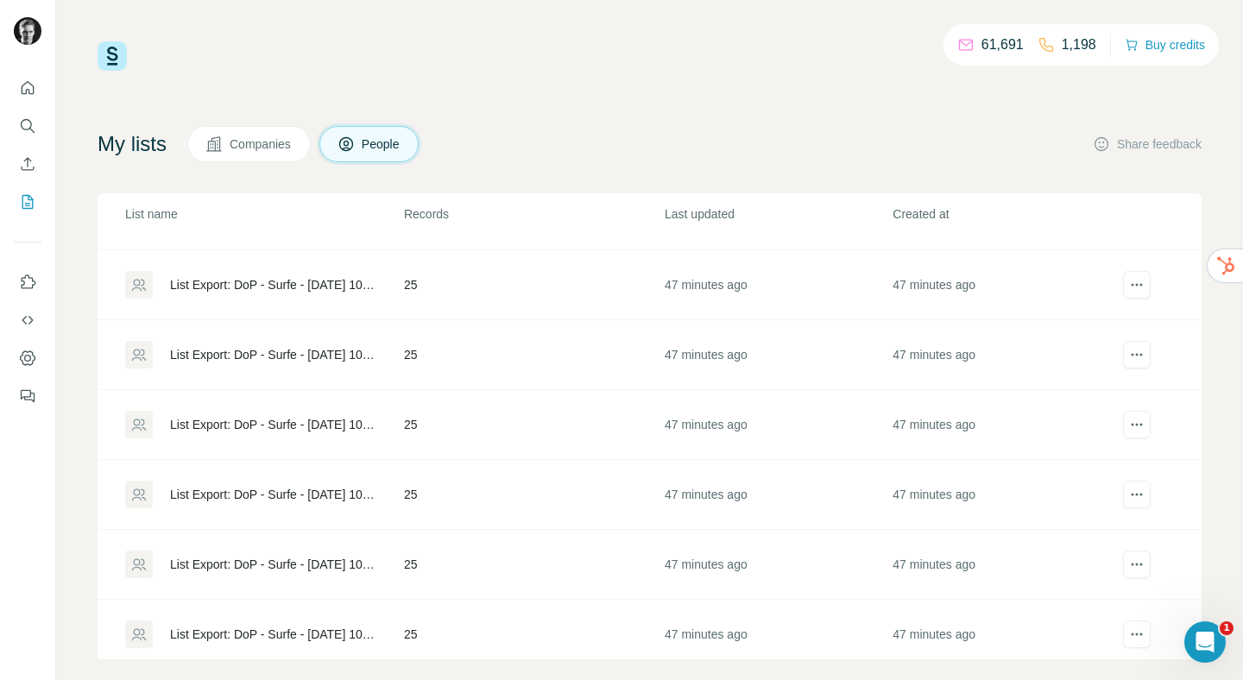
scroll to position [420, 0]
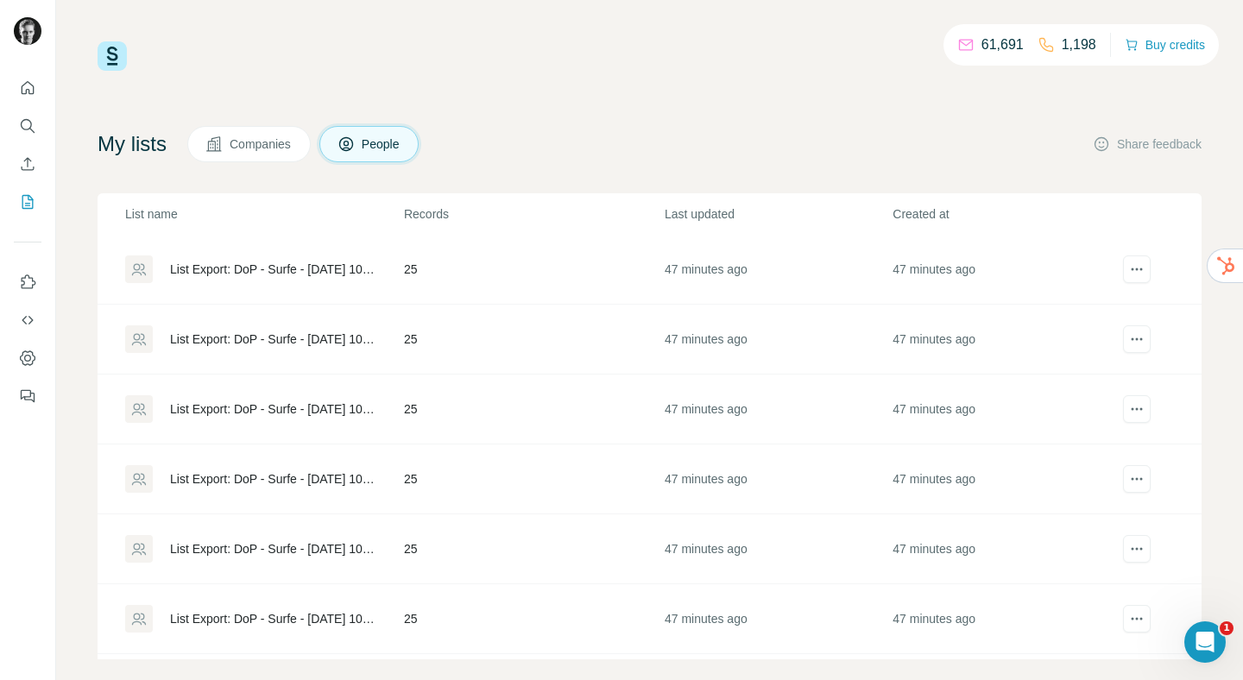
click at [361, 481] on div "List Export: DoP - Surfe - [DATE] 10:55" at bounding box center [272, 479] width 205 height 17
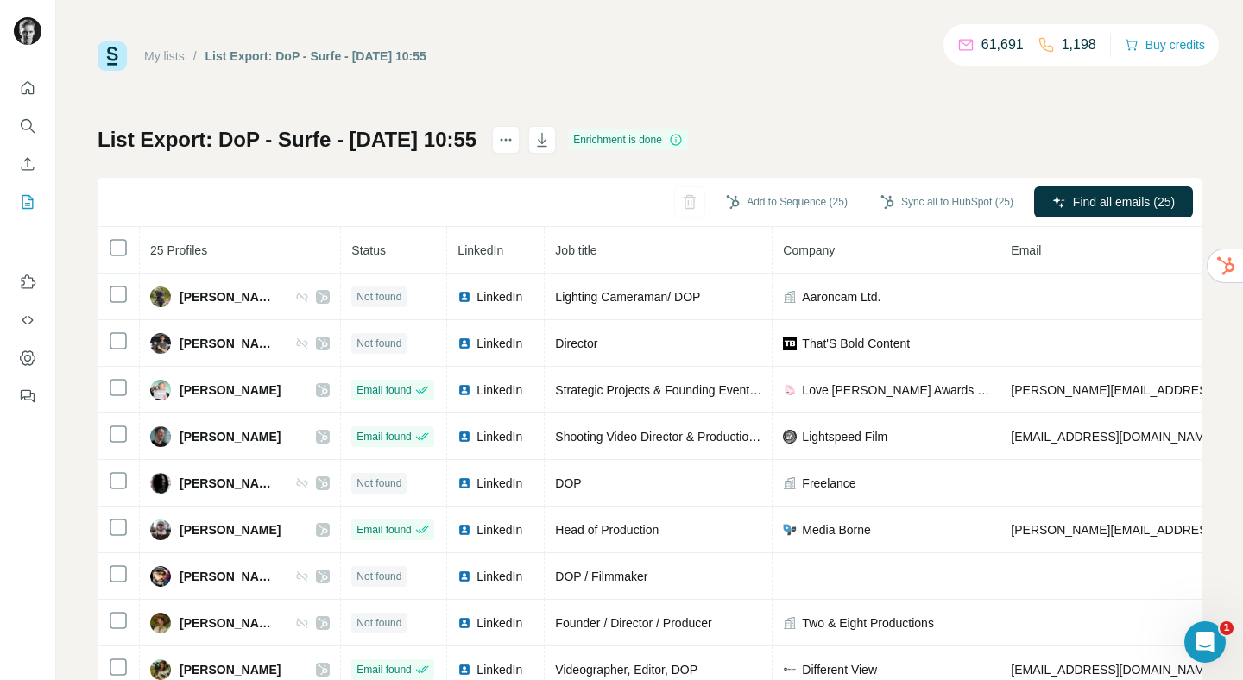
click at [172, 60] on link "My lists" at bounding box center [164, 56] width 41 height 14
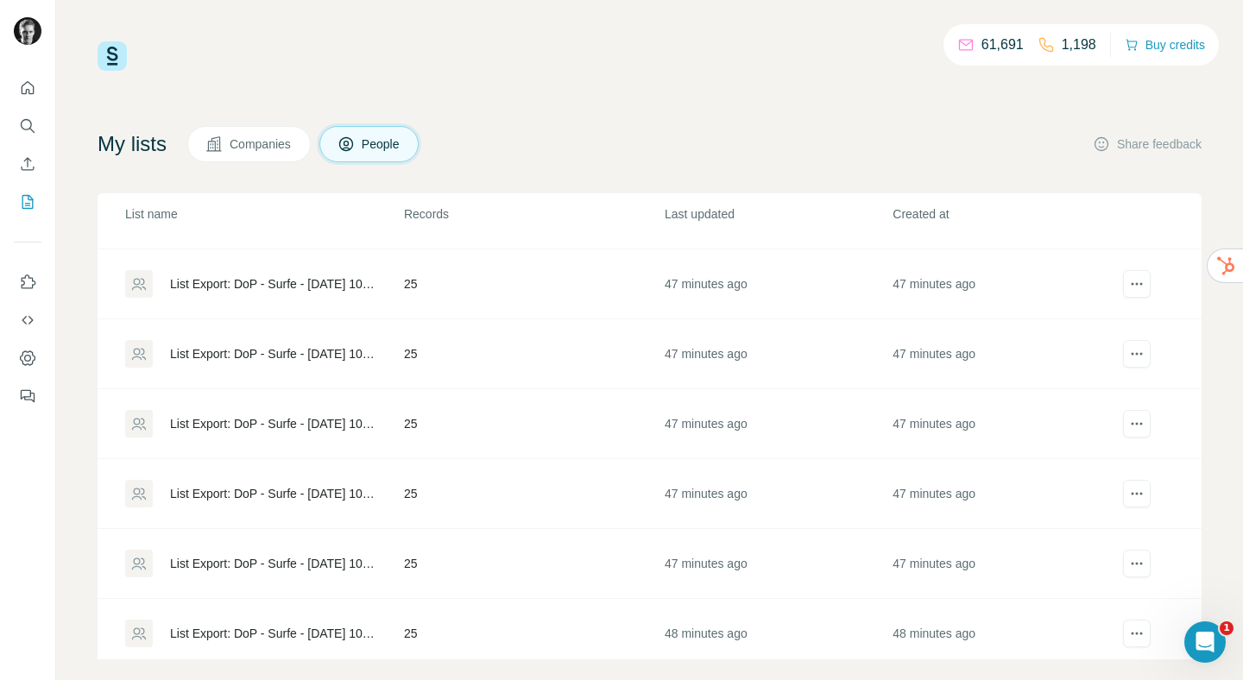
scroll to position [416, 0]
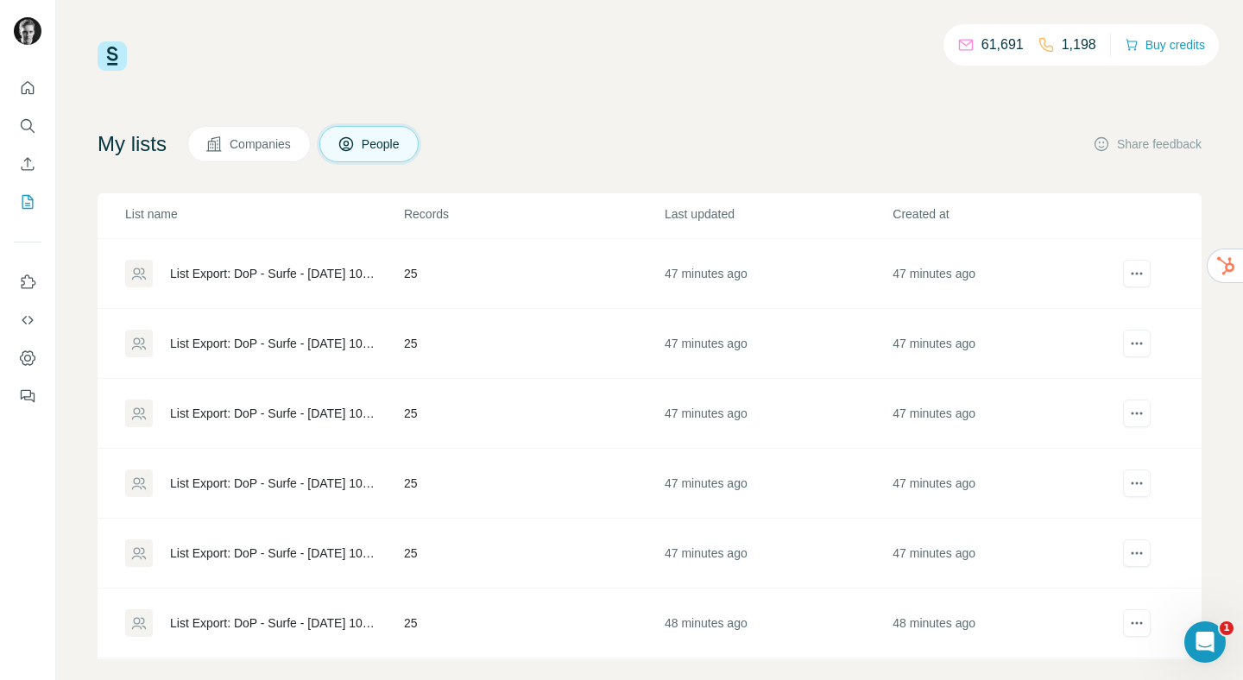
click at [310, 559] on div "List Export: DoP - Surfe - [DATE] 10:55" at bounding box center [272, 553] width 205 height 17
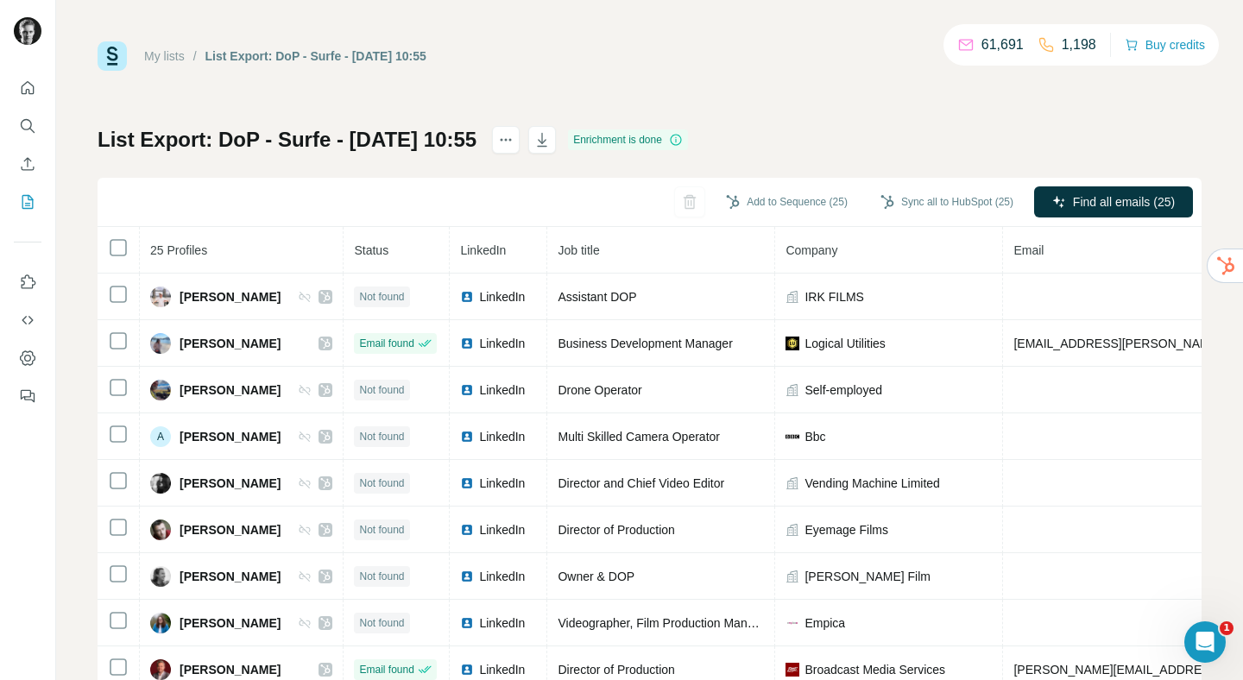
click at [167, 54] on link "My lists" at bounding box center [164, 56] width 41 height 14
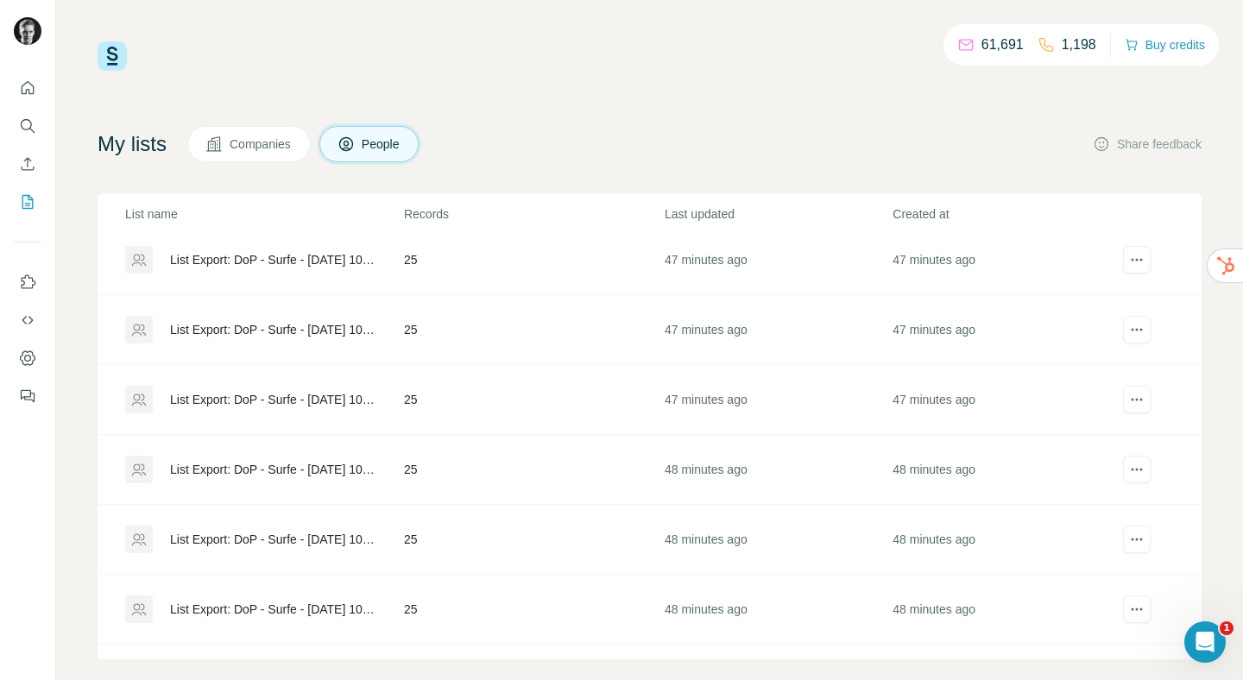
scroll to position [437, 0]
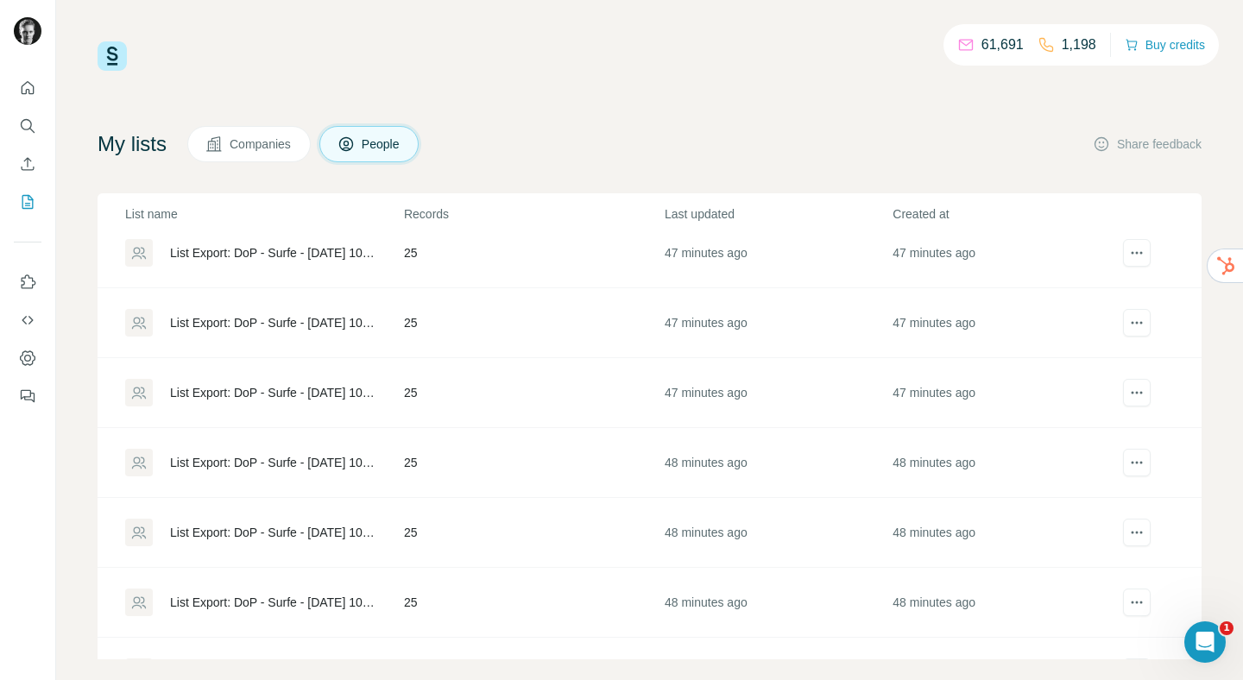
click at [305, 605] on div "List Export: DoP - Surfe - [DATE] 10:55" at bounding box center [272, 602] width 205 height 17
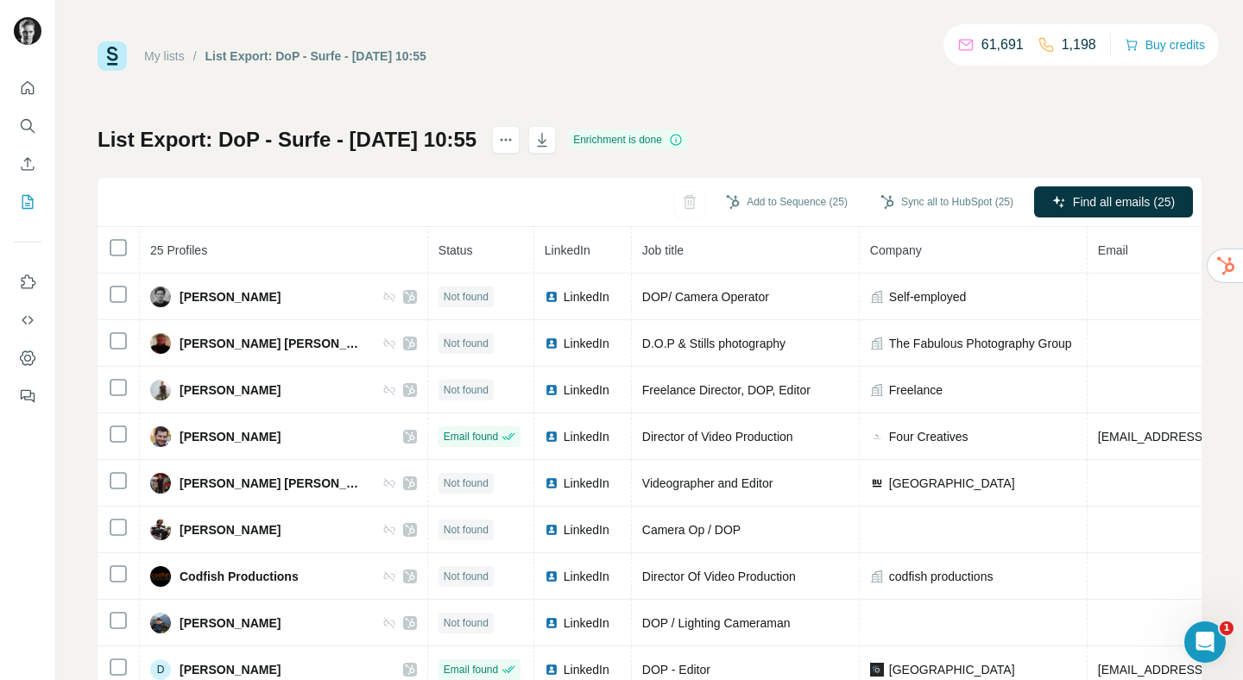
click at [168, 54] on link "My lists" at bounding box center [164, 56] width 41 height 14
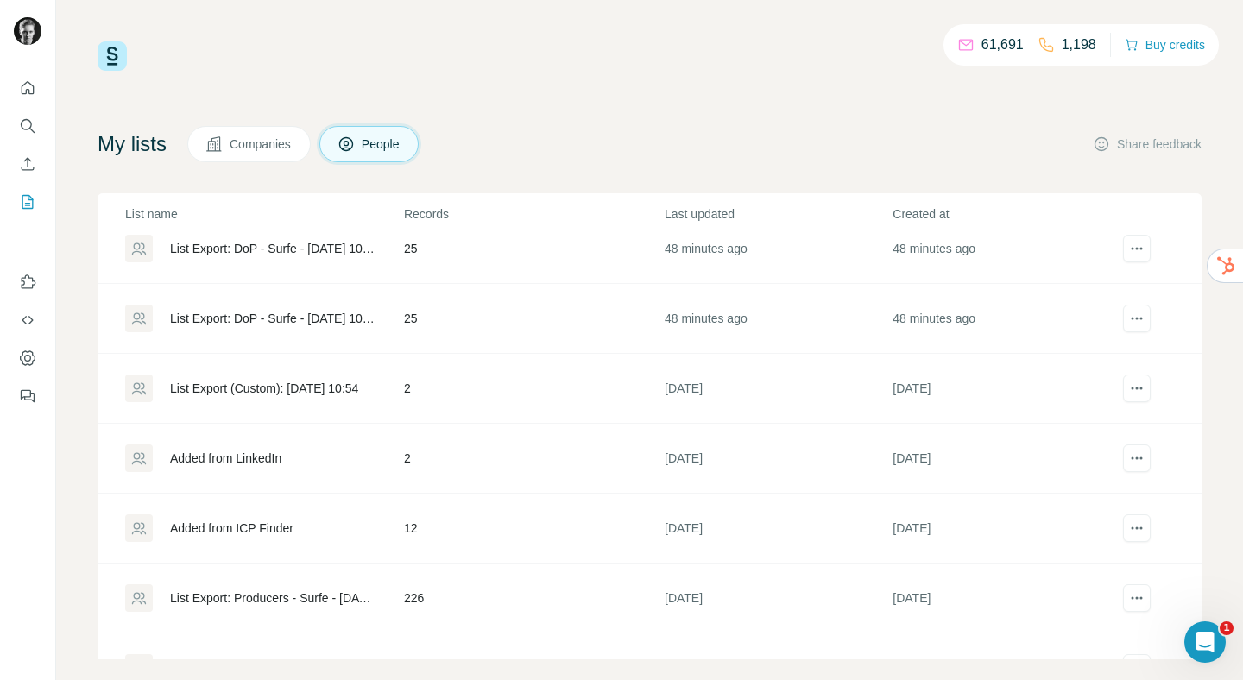
scroll to position [798, 0]
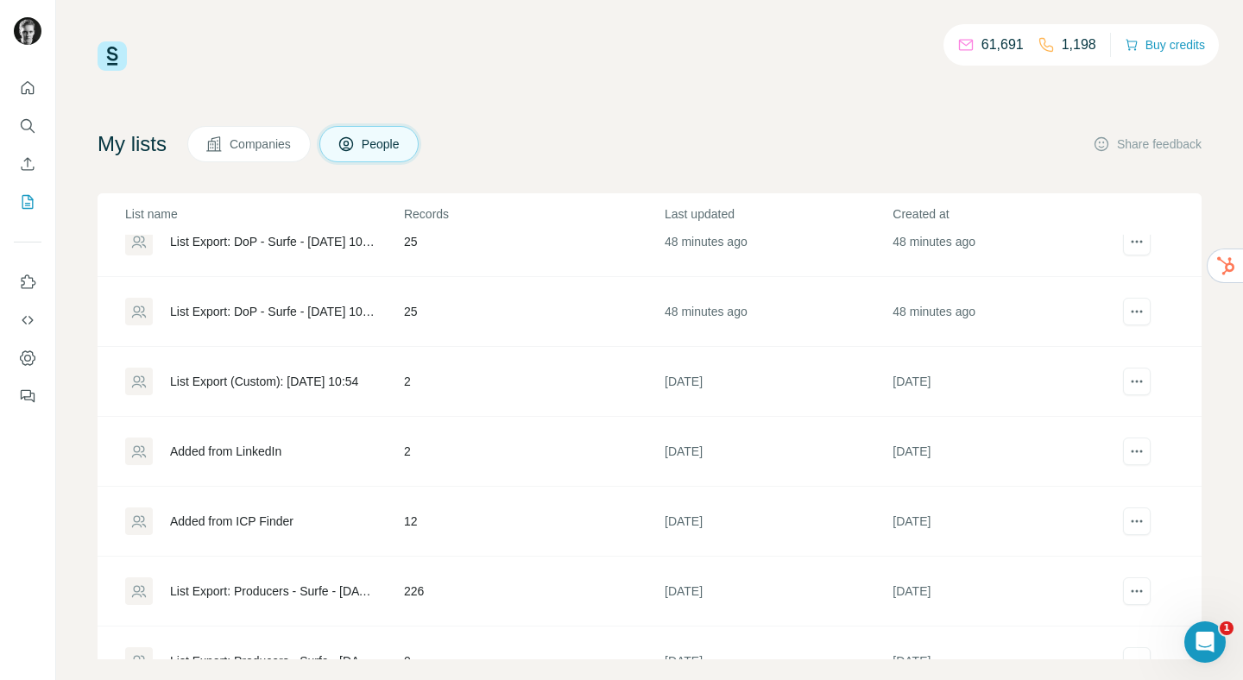
click at [288, 314] on div "List Export: DoP - Surfe - [DATE] 10:55" at bounding box center [272, 311] width 205 height 17
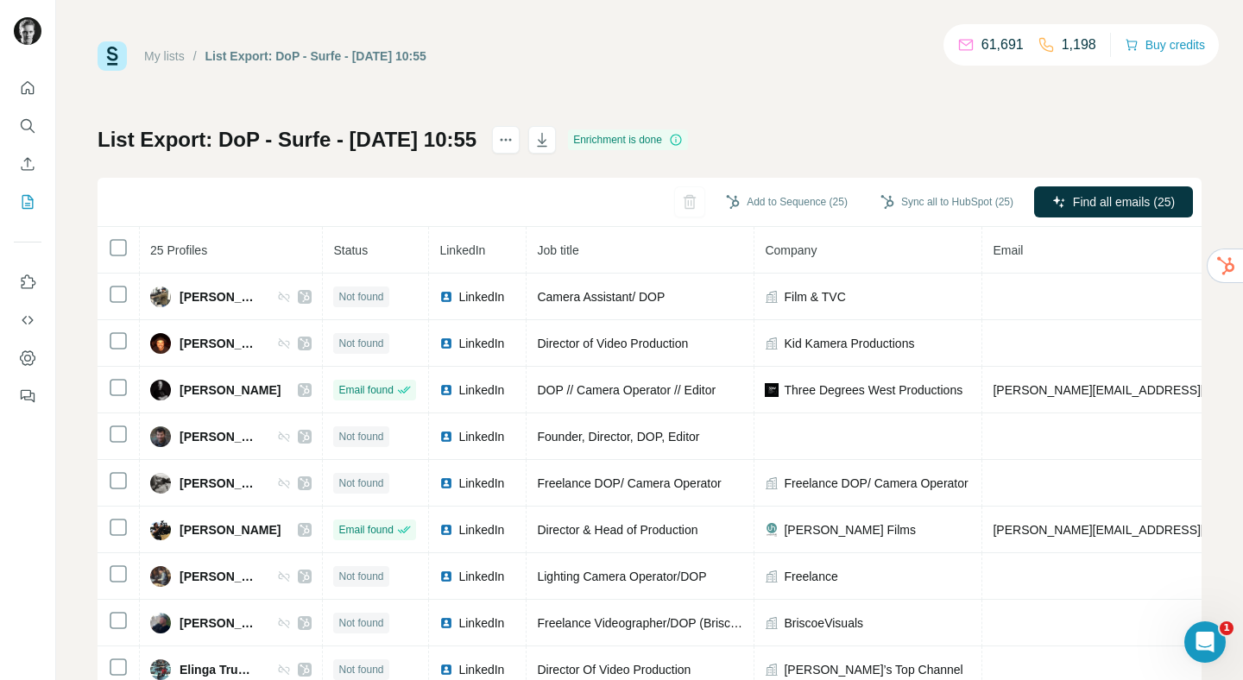
click at [179, 55] on link "My lists" at bounding box center [164, 56] width 41 height 14
